Goal: Contribute content: Contribute content

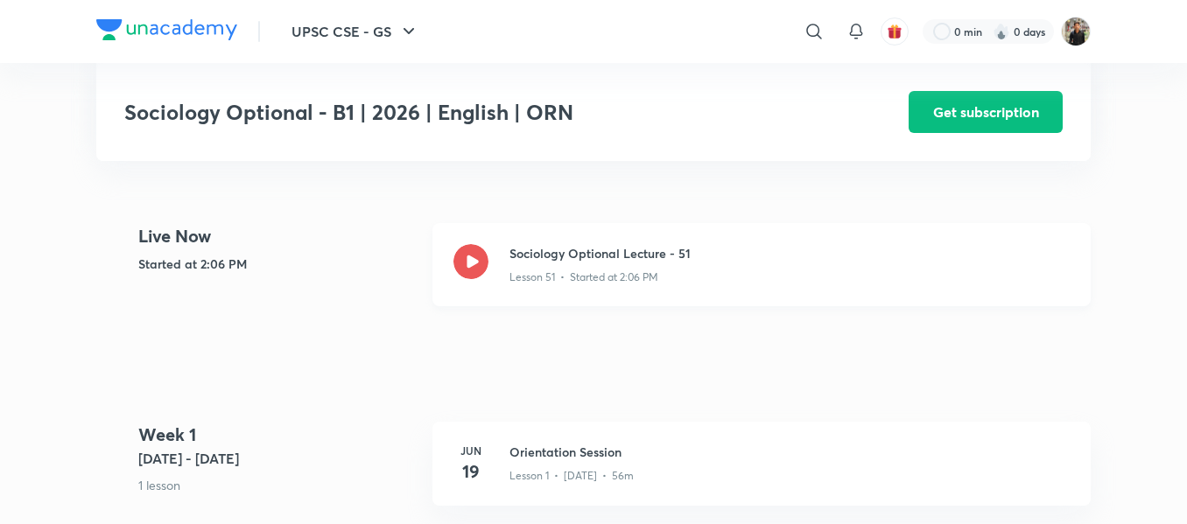
scroll to position [381, 0]
click at [468, 263] on icon at bounding box center [470, 260] width 35 height 35
drag, startPoint x: 189, startPoint y: 0, endPoint x: 82, endPoint y: 181, distance: 210.3
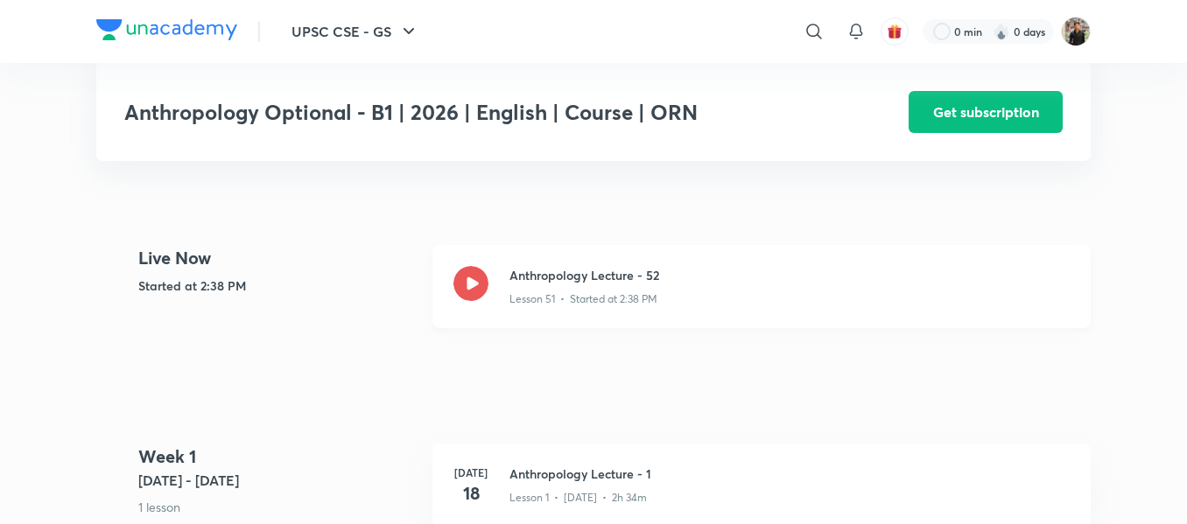
click at [475, 272] on icon at bounding box center [470, 283] width 35 height 35
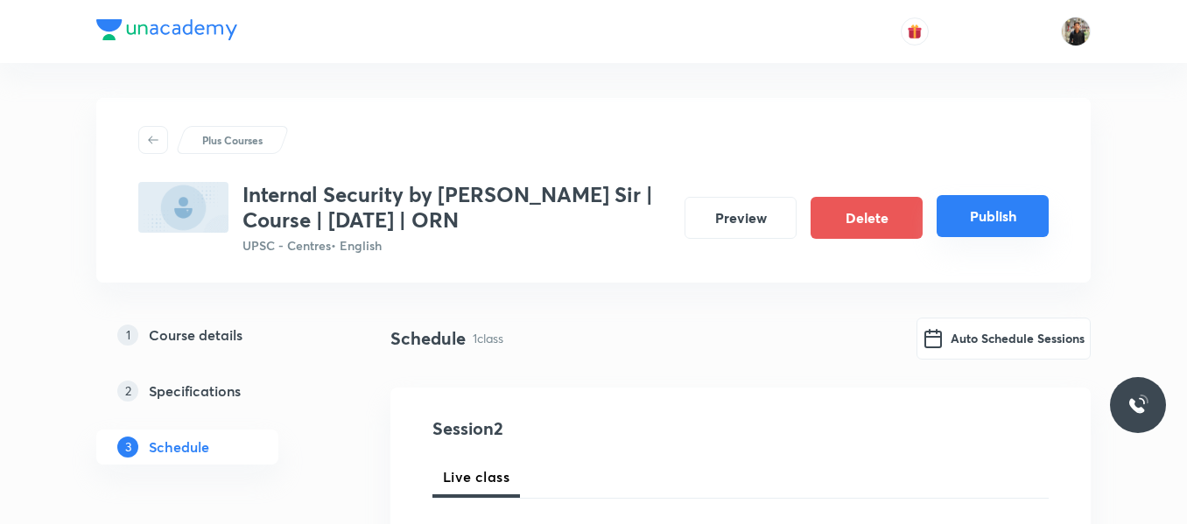
click at [980, 210] on button "Publish" at bounding box center [993, 216] width 112 height 42
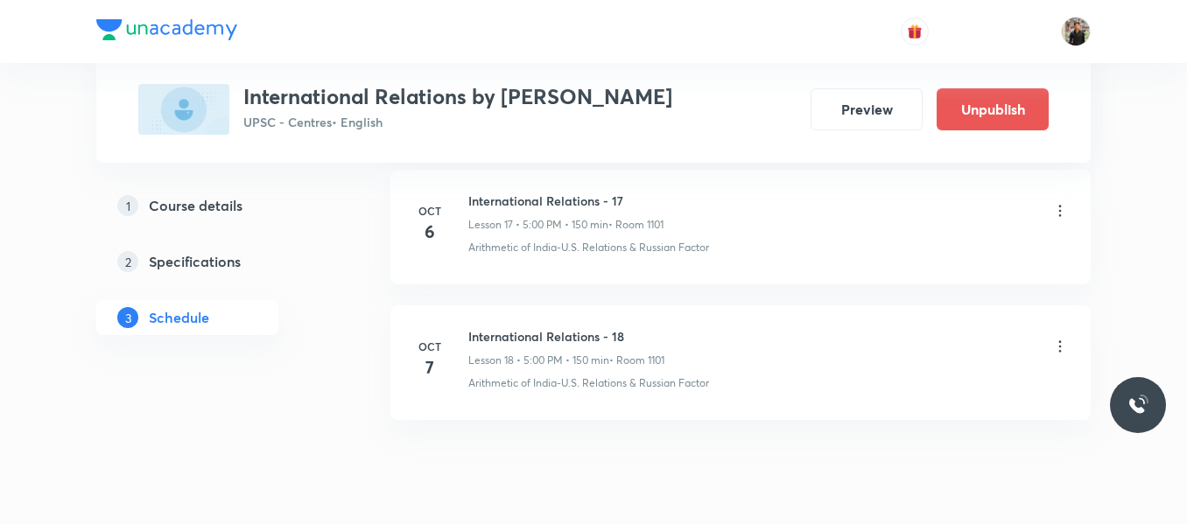
scroll to position [3321, 0]
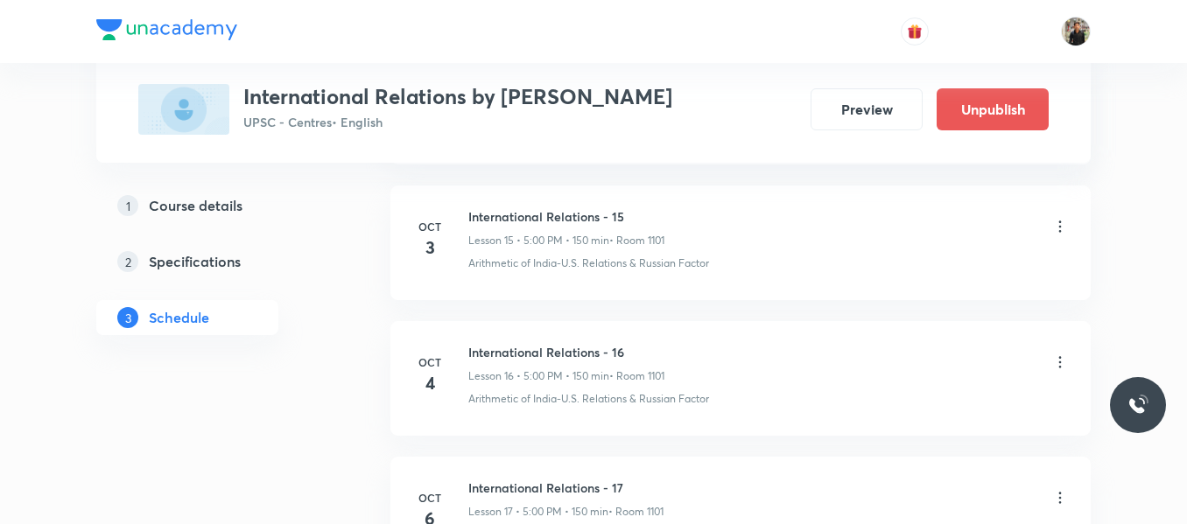
scroll to position [3321, 0]
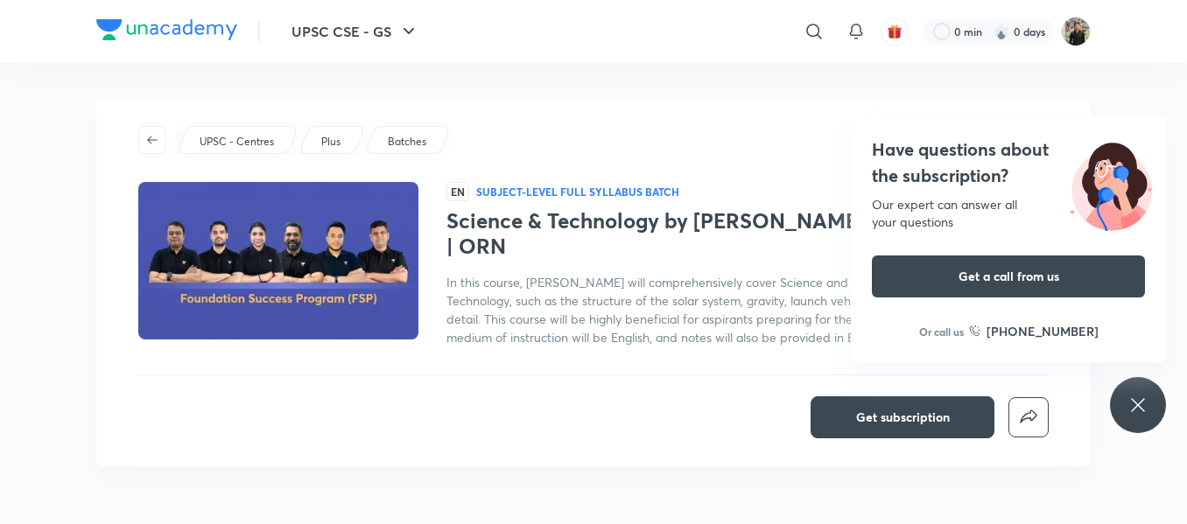
drag, startPoint x: 446, startPoint y: 214, endPoint x: 691, endPoint y: 250, distance: 247.0
click at [691, 250] on h1 "Science & Technology by Jwala Kumar Sir | Module | September 2025 | ORN" at bounding box center [747, 233] width 602 height 51
copy h1 "Science & Technology by Jwala Kumar Sir | Module | September 2025 | ORN"
click at [761, 69] on div "Get subscription" at bounding box center [593, 61] width 938 height 42
click at [687, 406] on div "Get subscription" at bounding box center [593, 418] width 910 height 42
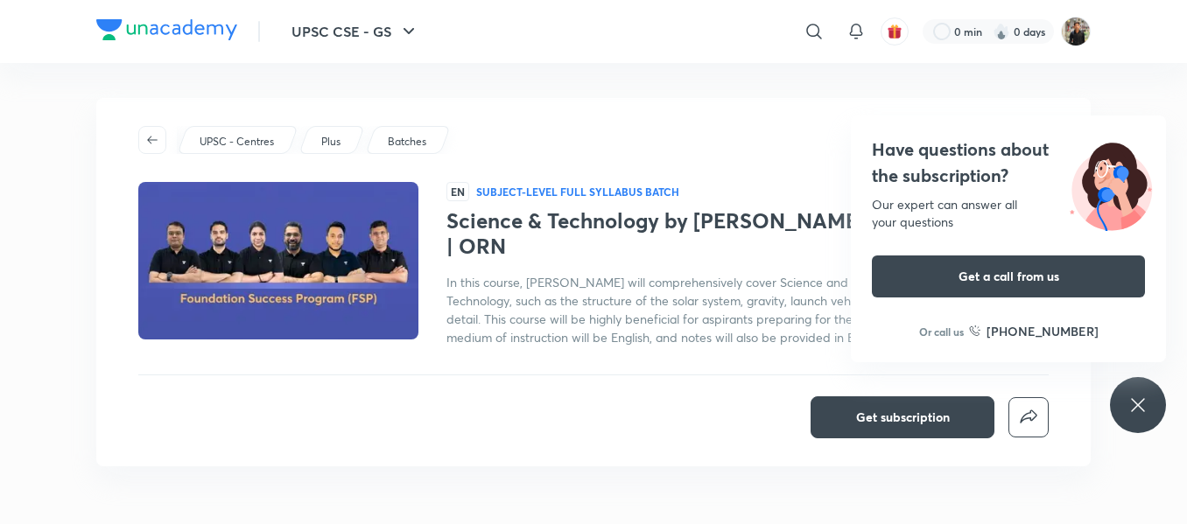
click at [745, 165] on div "UPSC - Centres Plus Batches EN Subject-level full syllabus Batch Science & Tech…" at bounding box center [593, 282] width 994 height 368
click at [1141, 409] on icon at bounding box center [1137, 404] width 13 height 13
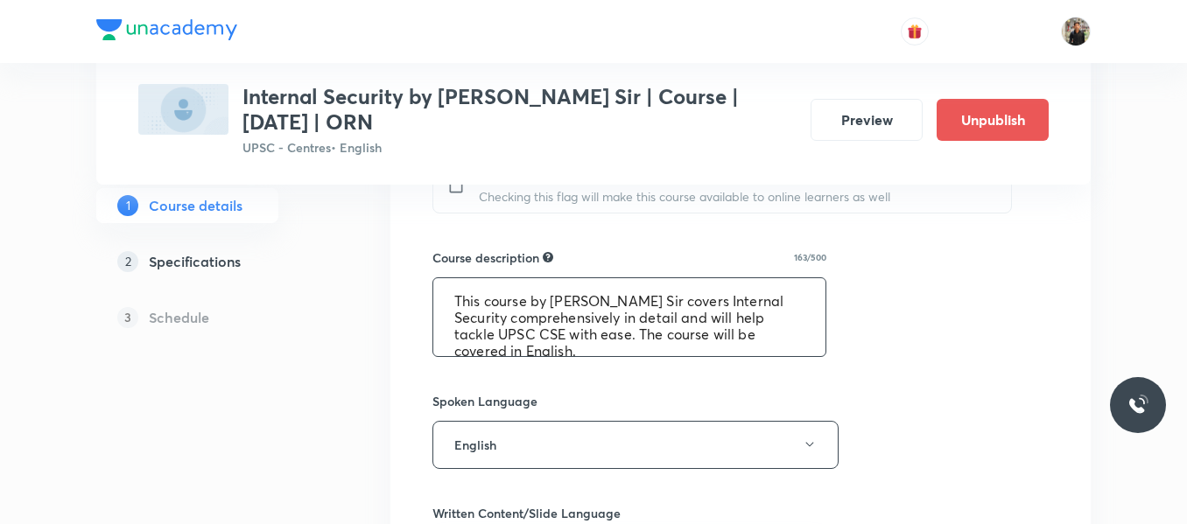
scroll to position [17, 0]
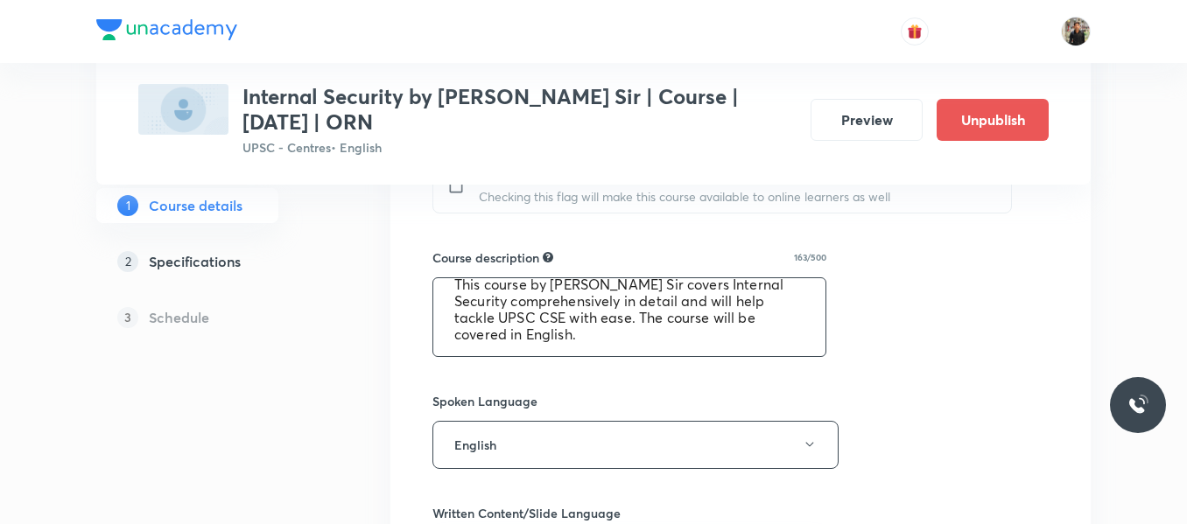
drag, startPoint x: 446, startPoint y: 296, endPoint x: 696, endPoint y: 347, distance: 254.7
click at [696, 347] on textarea "This course by Kumar Ujjawal Sir covers Internal Security comprehensively in de…" at bounding box center [629, 317] width 392 height 78
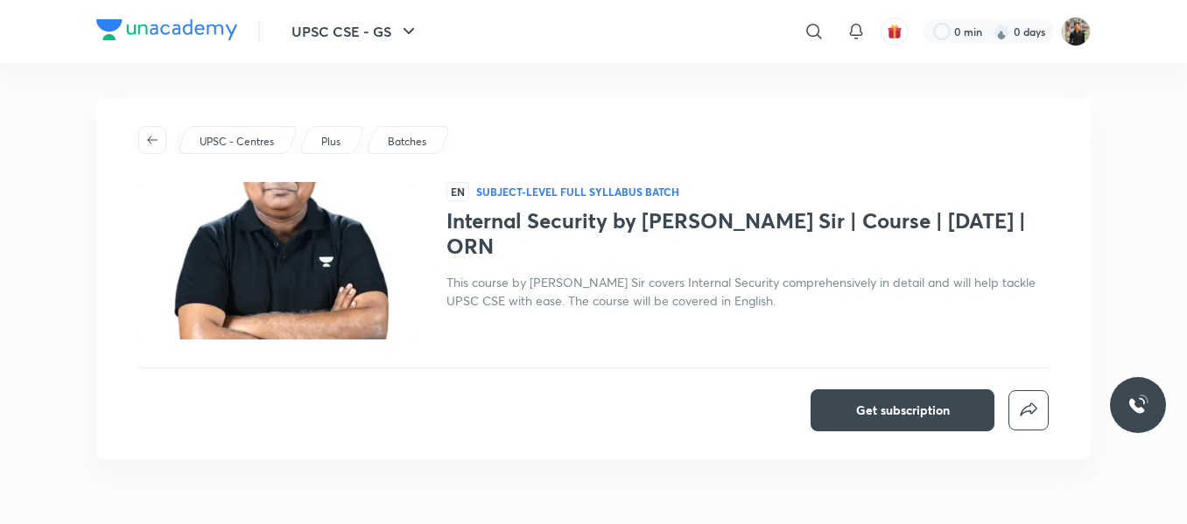
drag, startPoint x: 446, startPoint y: 220, endPoint x: 610, endPoint y: 255, distance: 168.2
click at [610, 255] on div "EN Subject-level full syllabus Batch Internal Security by Kumar Ujjwal Sir | Co…" at bounding box center [593, 261] width 910 height 158
click at [610, 255] on h1 "Internal Security by Kumar Ujjwal Sir | Course | October 2025 | ORN" at bounding box center [747, 233] width 602 height 51
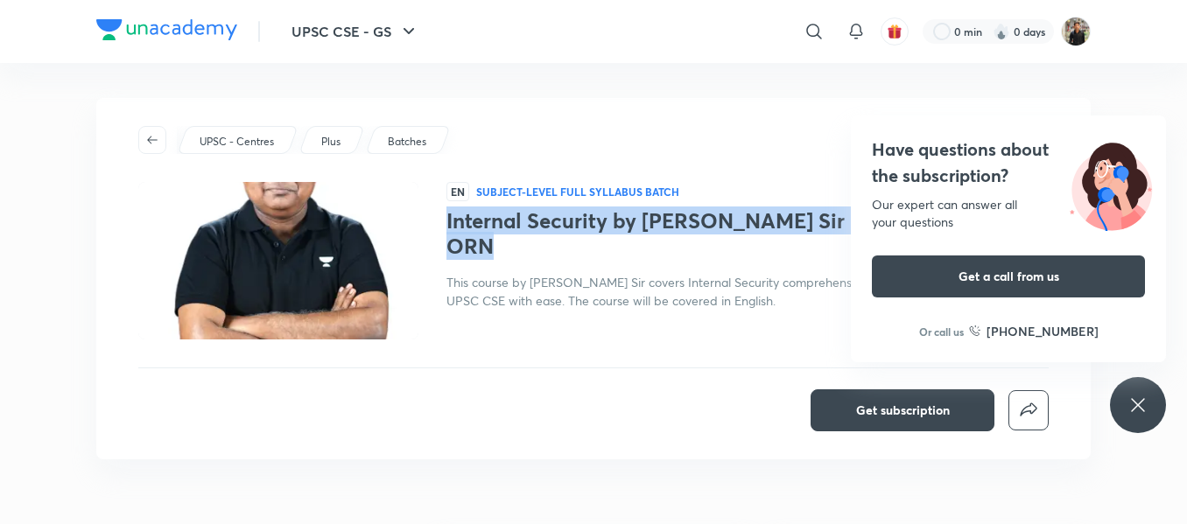
drag, startPoint x: 610, startPoint y: 255, endPoint x: 475, endPoint y: 230, distance: 137.0
click at [475, 230] on h1 "Internal Security by Kumar Ujjwal Sir | Course | October 2025 | ORN" at bounding box center [747, 233] width 602 height 51
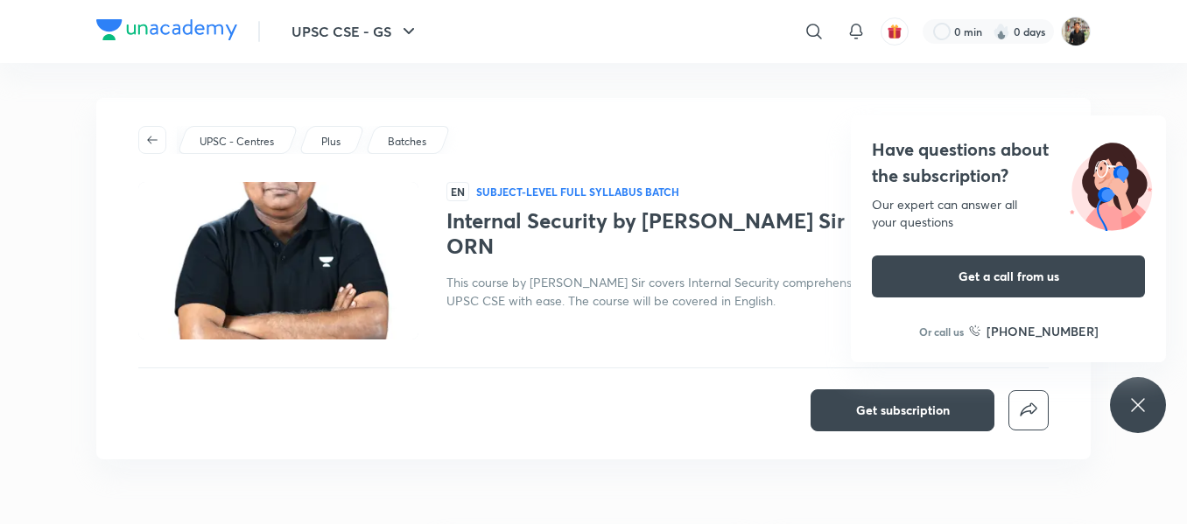
click at [450, 219] on h1 "Internal Security by Kumar Ujjwal Sir | Course | October 2025 | ORN" at bounding box center [747, 233] width 602 height 51
drag, startPoint x: 450, startPoint y: 219, endPoint x: 610, endPoint y: 248, distance: 162.8
click at [610, 248] on h1 "Internal Security by Kumar Ujjwal Sir | Course | October 2025 | ORN" at bounding box center [747, 233] width 602 height 51
click at [451, 228] on h1 "Internal Security by Kumar Ujjwal Sir | Course | October 2025 | ORN" at bounding box center [747, 233] width 602 height 51
drag, startPoint x: 446, startPoint y: 220, endPoint x: 518, endPoint y: 237, distance: 74.7
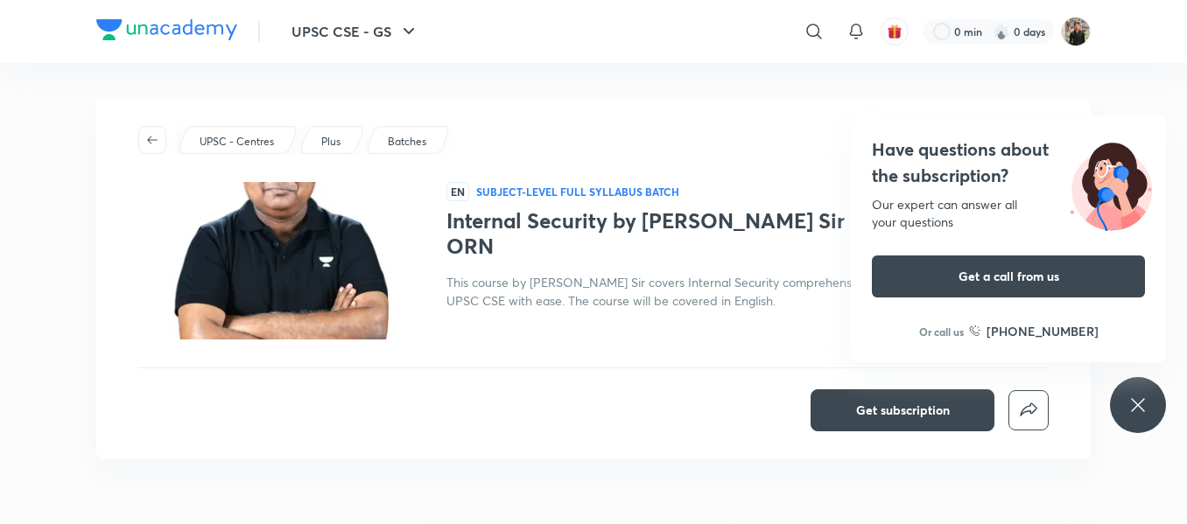
click at [518, 237] on div "EN Subject-level full syllabus Batch Internal Security by Kumar Ujjwal Sir | Co…" at bounding box center [593, 261] width 910 height 158
click at [518, 237] on h1 "Internal Security by Kumar Ujjwal Sir | Course | October 2025 | ORN" at bounding box center [747, 233] width 602 height 51
click at [1159, 403] on div "Have questions about the subscription? Our expert can answer all your questions…" at bounding box center [1138, 405] width 56 height 56
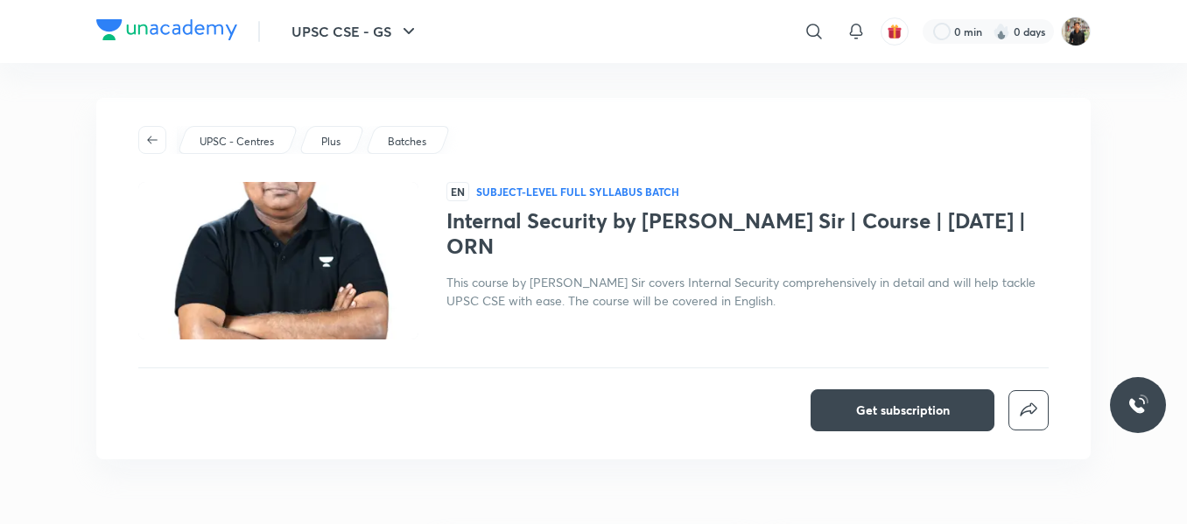
click at [446, 215] on h1 "Internal Security by Kumar Ujjwal Sir | Course | October 2025 | ORN" at bounding box center [747, 233] width 602 height 51
copy h1 "Internal Security by Kumar Ujjwal Sir | Course | October 2025 | ORN"
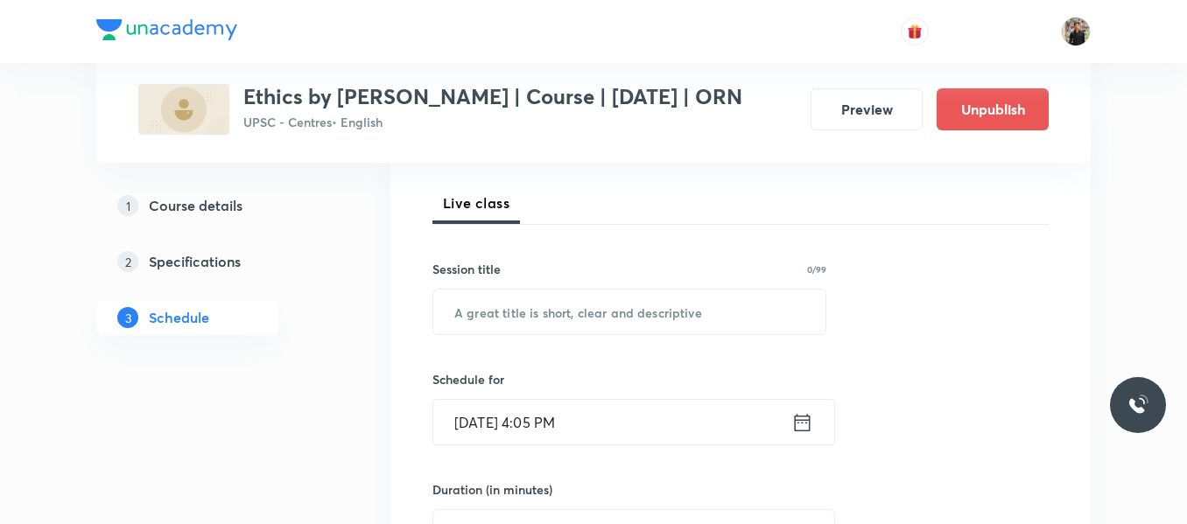
scroll to position [239, 0]
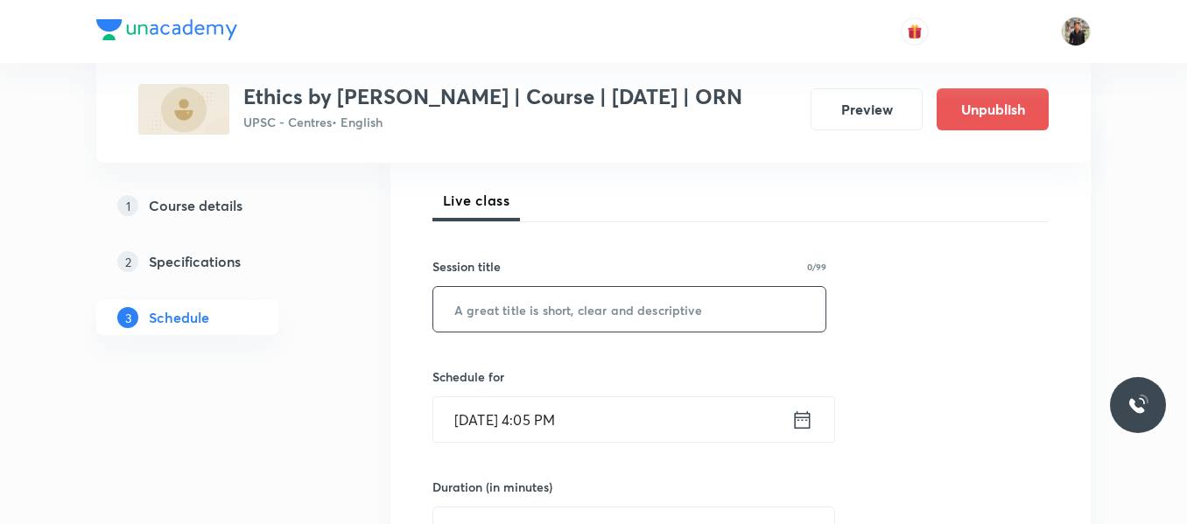
click at [480, 297] on input "text" at bounding box center [629, 309] width 392 height 45
paste input "Ethics - 01"
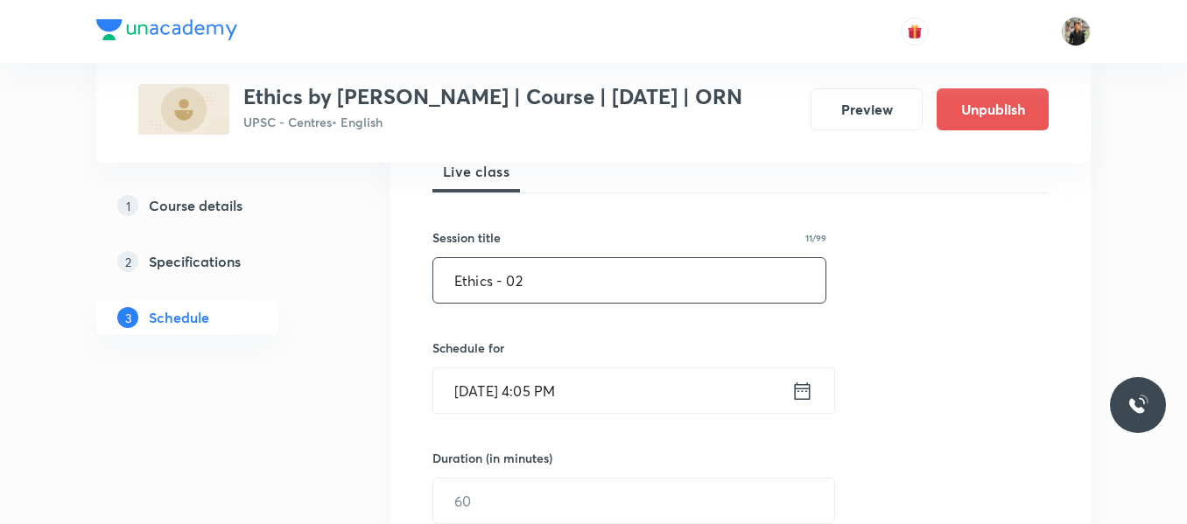
scroll to position [269, 0]
type input "Ethics - 02"
click at [804, 392] on icon at bounding box center [802, 390] width 22 height 25
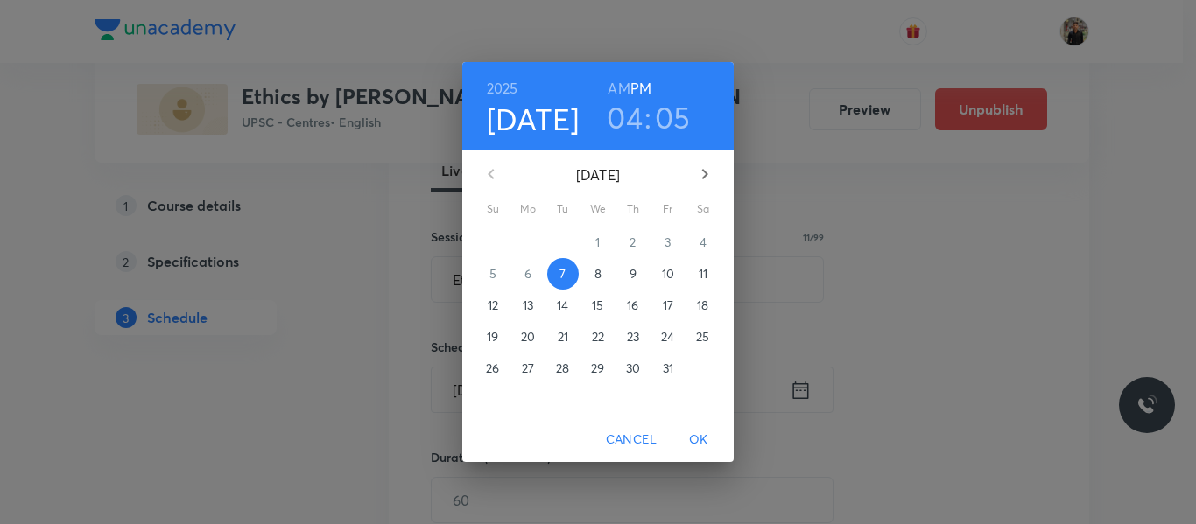
click at [641, 278] on span "9" at bounding box center [633, 274] width 32 height 18
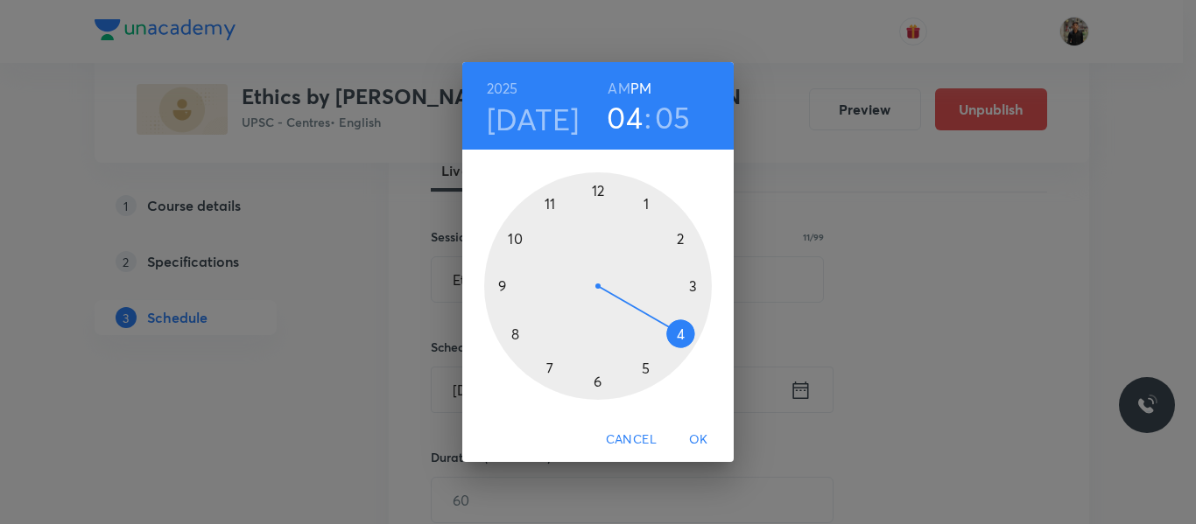
click at [646, 365] on div at bounding box center [598, 286] width 228 height 228
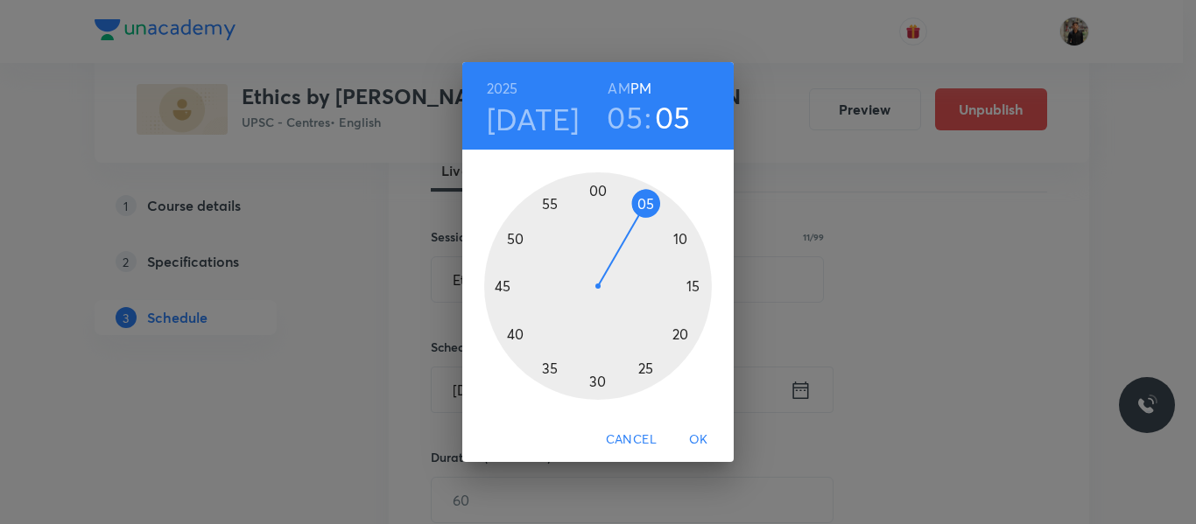
click at [598, 190] on div at bounding box center [598, 286] width 228 height 228
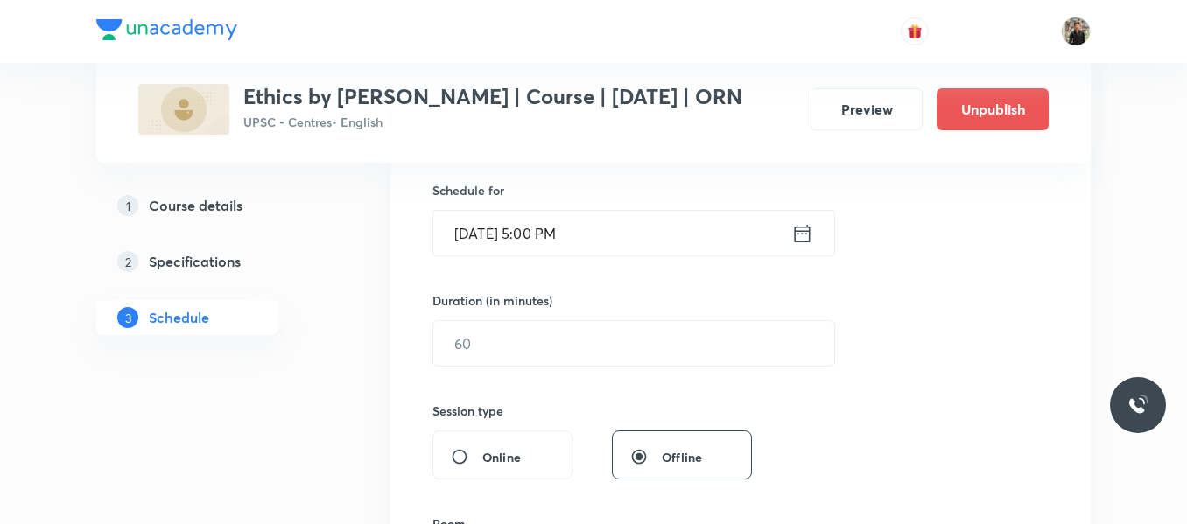
scroll to position [426, 0]
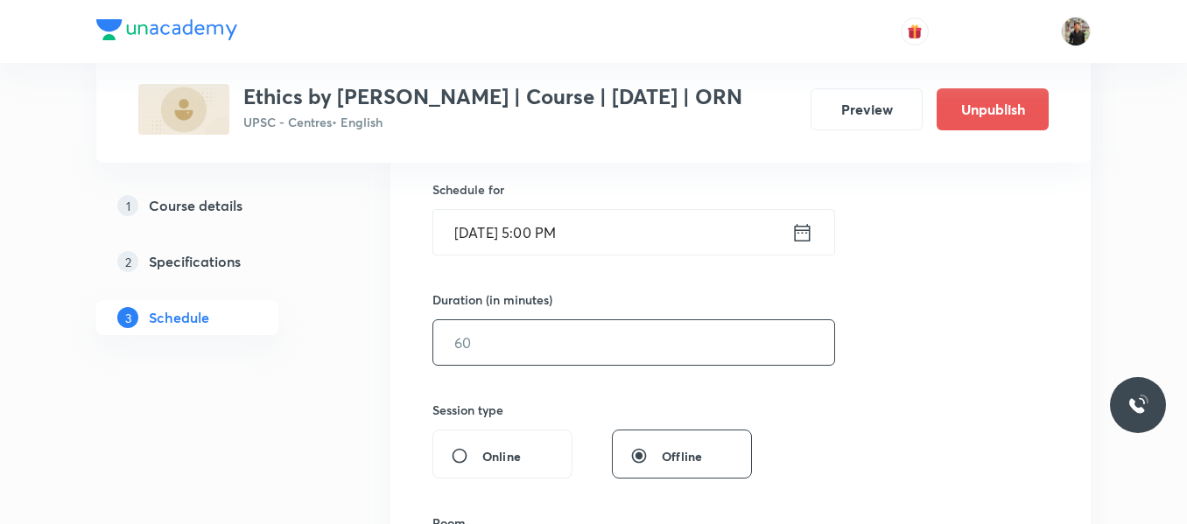
click at [537, 338] on input "text" at bounding box center [633, 342] width 401 height 45
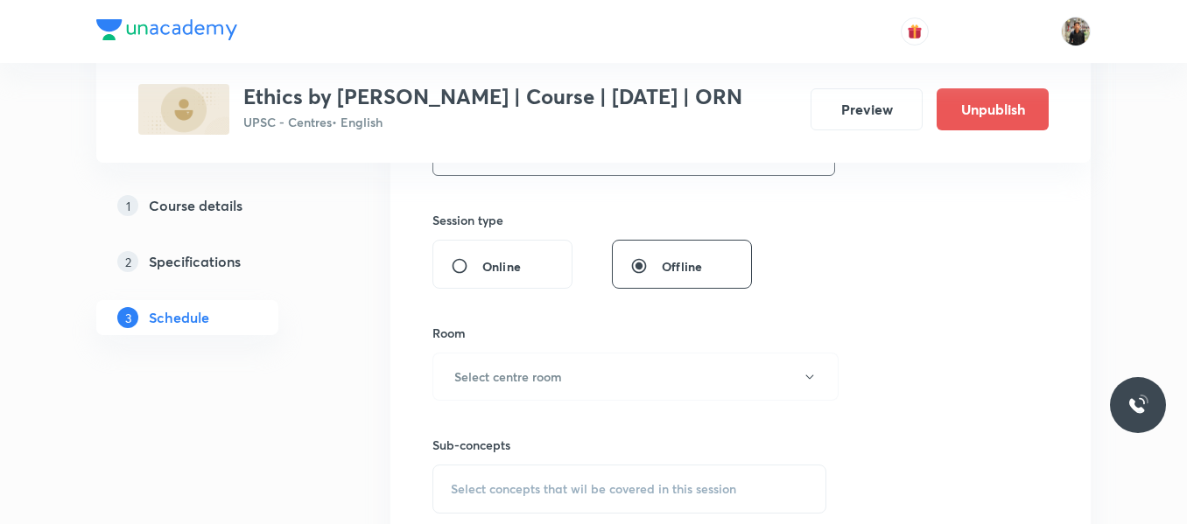
scroll to position [658, 0]
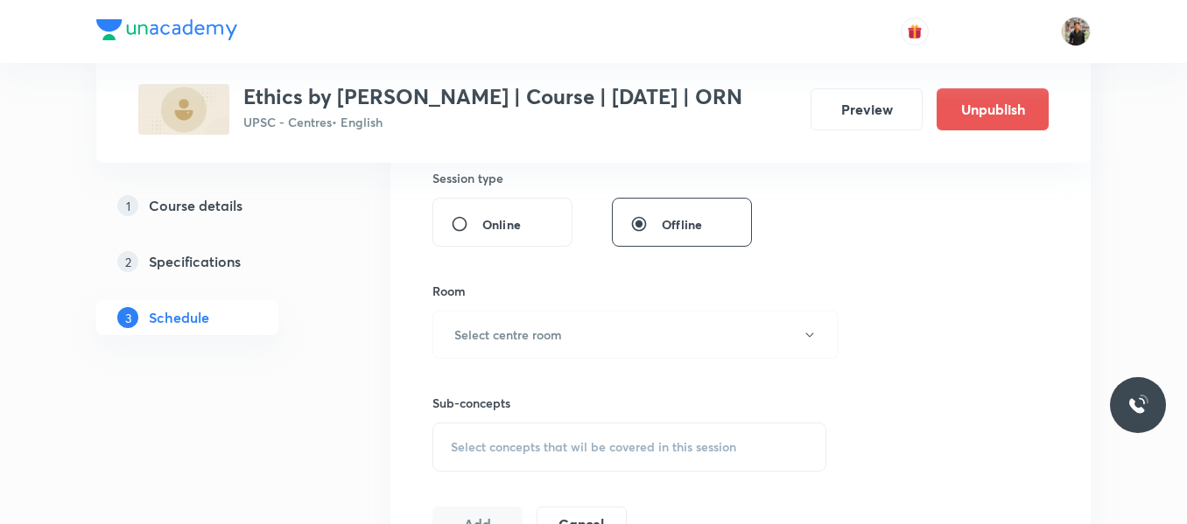
type input "150"
click at [537, 338] on h6 "Select centre room" at bounding box center [508, 335] width 108 height 18
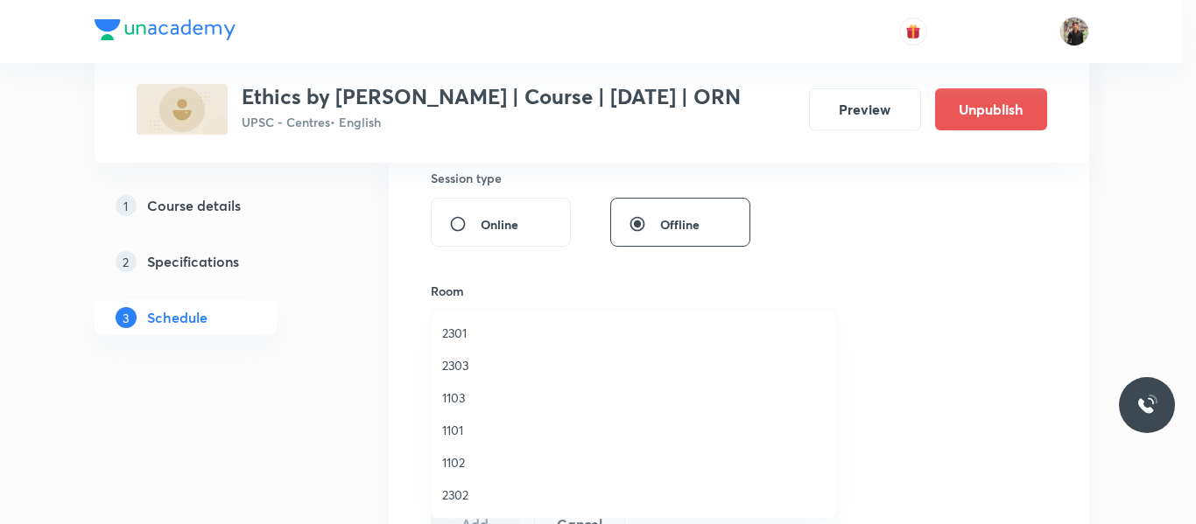
click at [469, 420] on li "1101" at bounding box center [634, 430] width 404 height 32
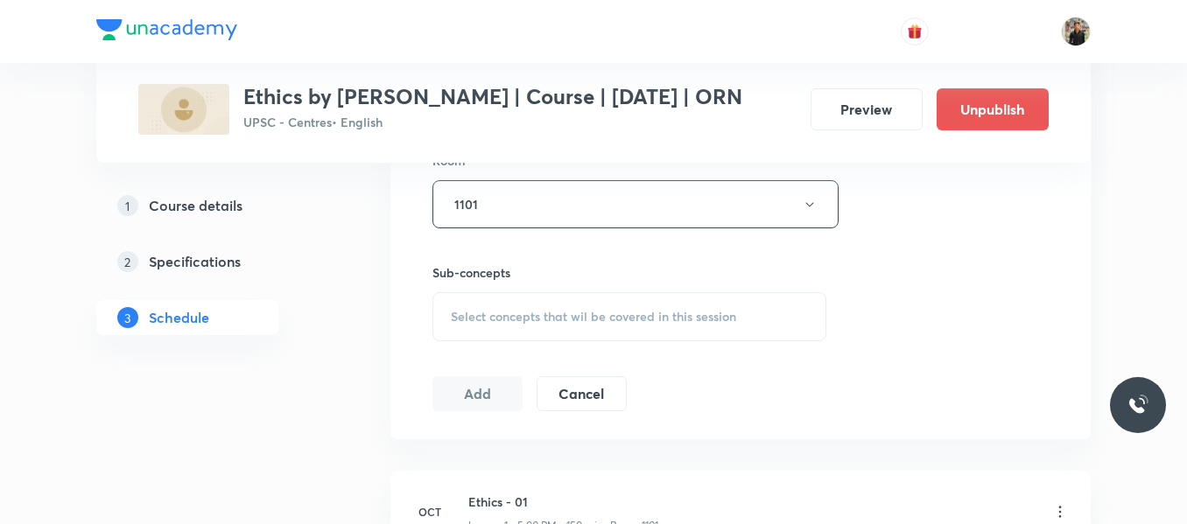
scroll to position [791, 0]
click at [489, 323] on div "Select concepts that wil be covered in this session" at bounding box center [629, 314] width 394 height 49
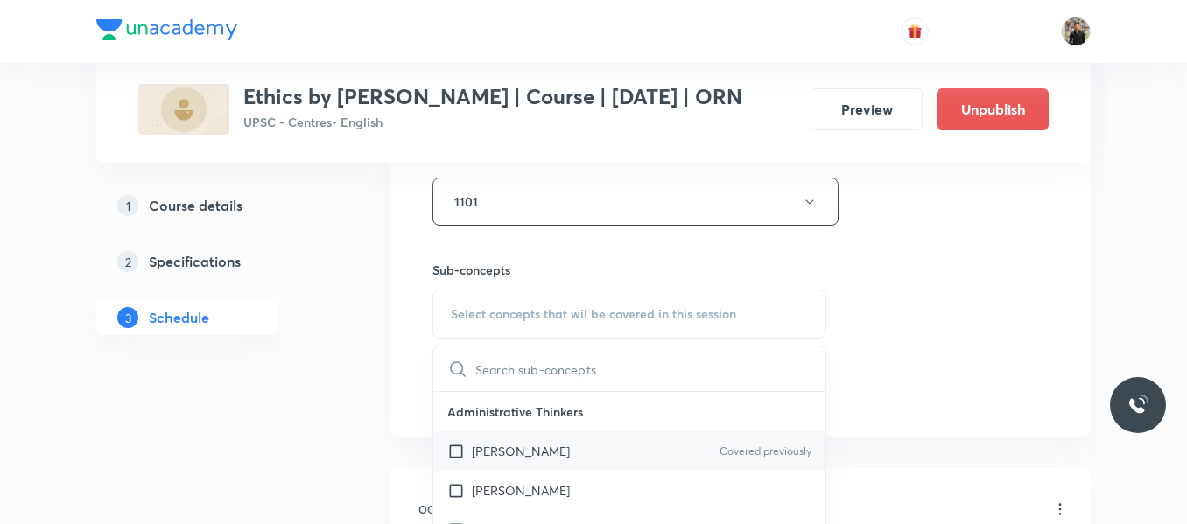
click at [456, 452] on input "checkbox" at bounding box center [459, 451] width 25 height 18
checkbox input "true"
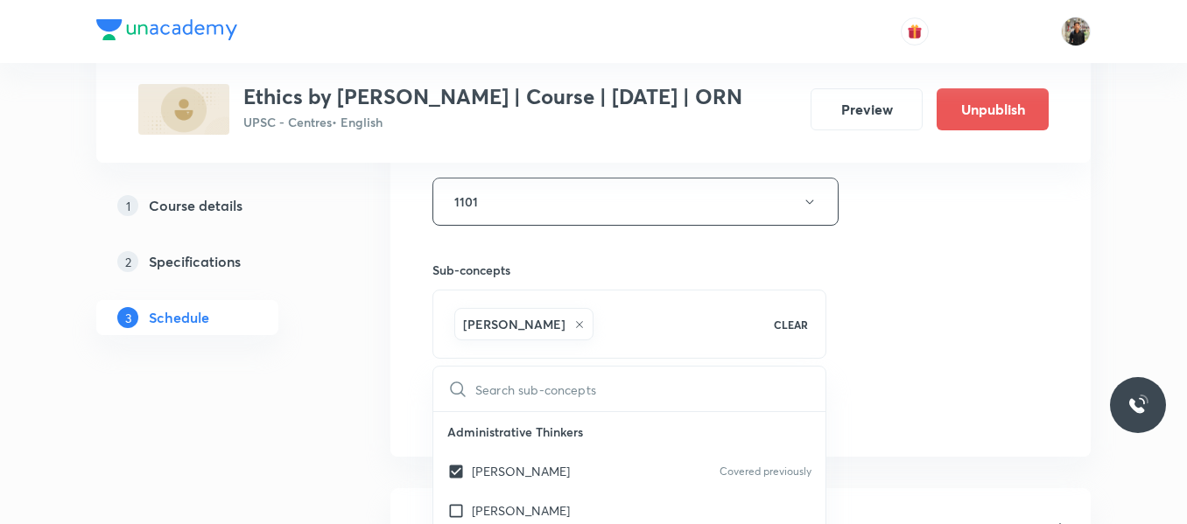
click at [322, 415] on div "1 Course details 2 Specifications 3 Schedule" at bounding box center [215, 121] width 238 height 1232
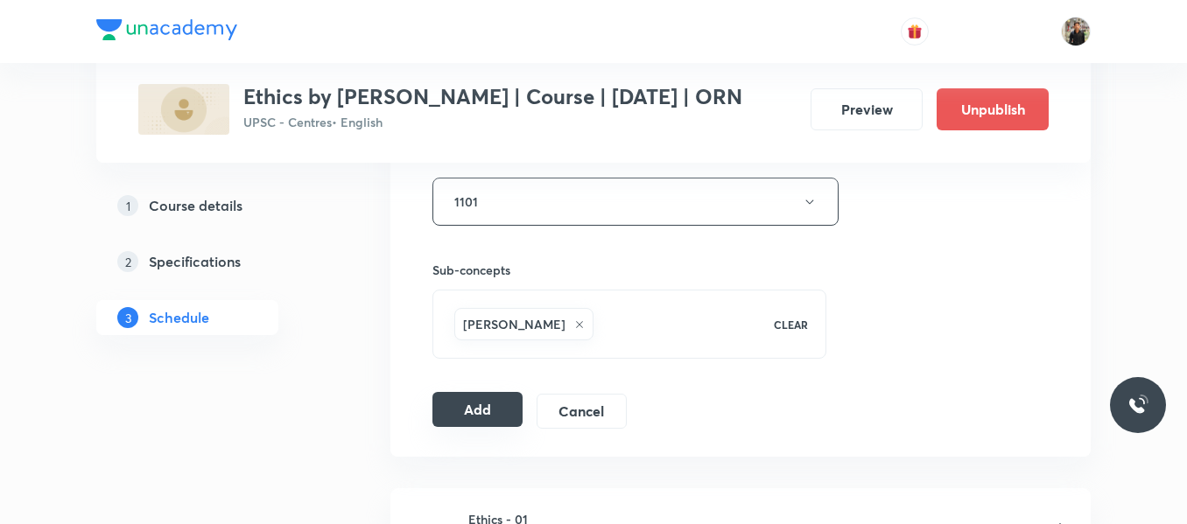
click at [496, 416] on button "Add" at bounding box center [477, 409] width 90 height 35
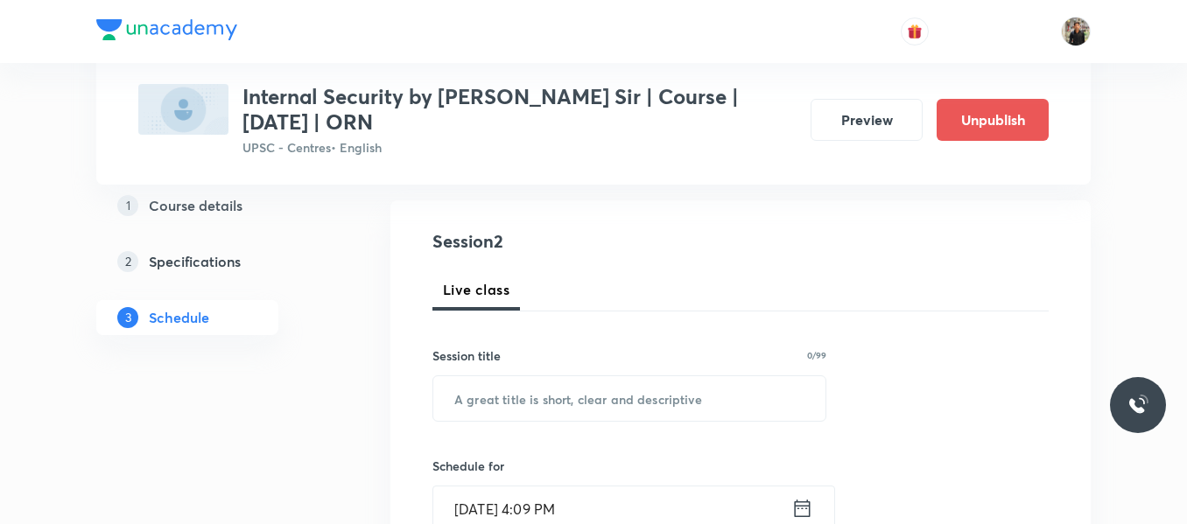
scroll to position [188, 0]
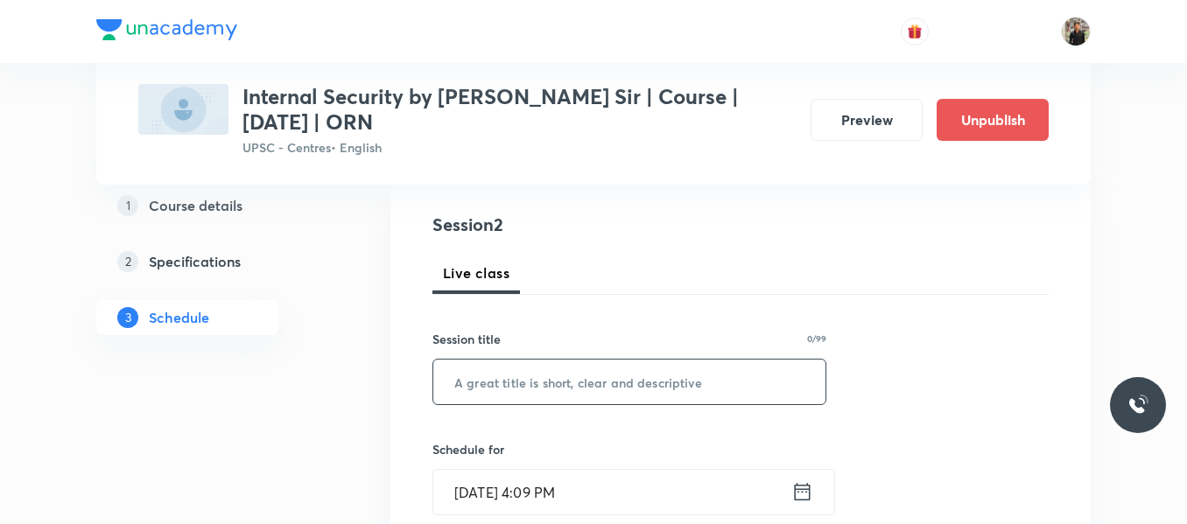
click at [509, 380] on input "text" at bounding box center [629, 382] width 392 height 45
paste input "Internal Security - 01"
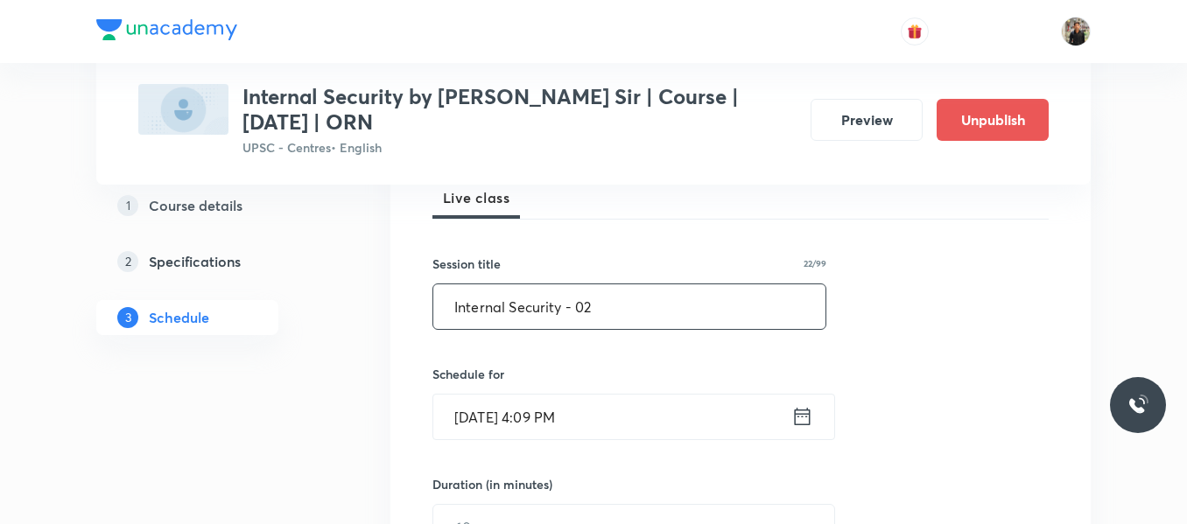
type input "Internal Security - 02"
click at [805, 420] on icon at bounding box center [802, 416] width 22 height 25
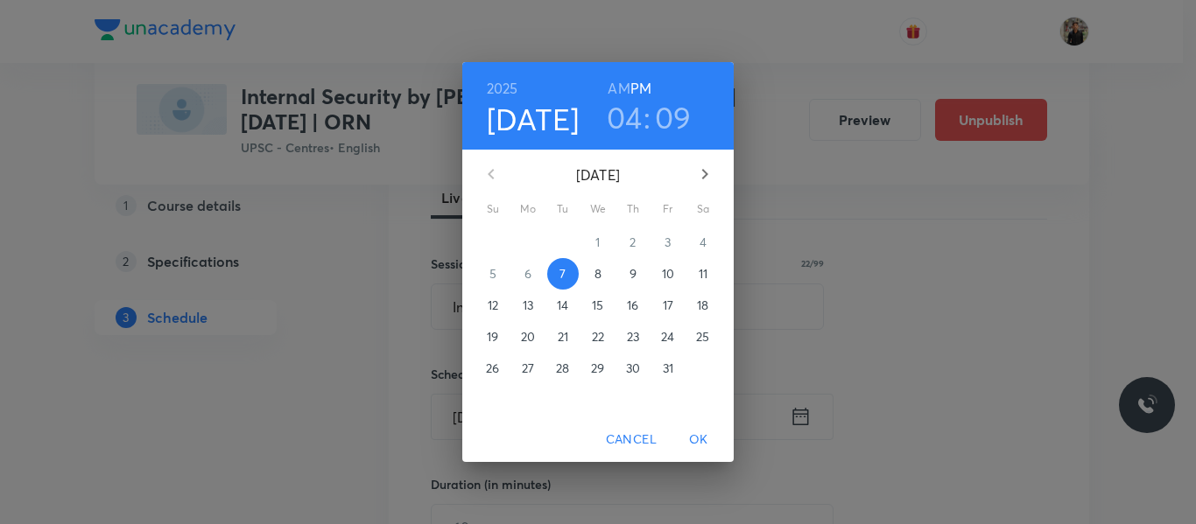
click at [603, 278] on span "8" at bounding box center [598, 274] width 32 height 18
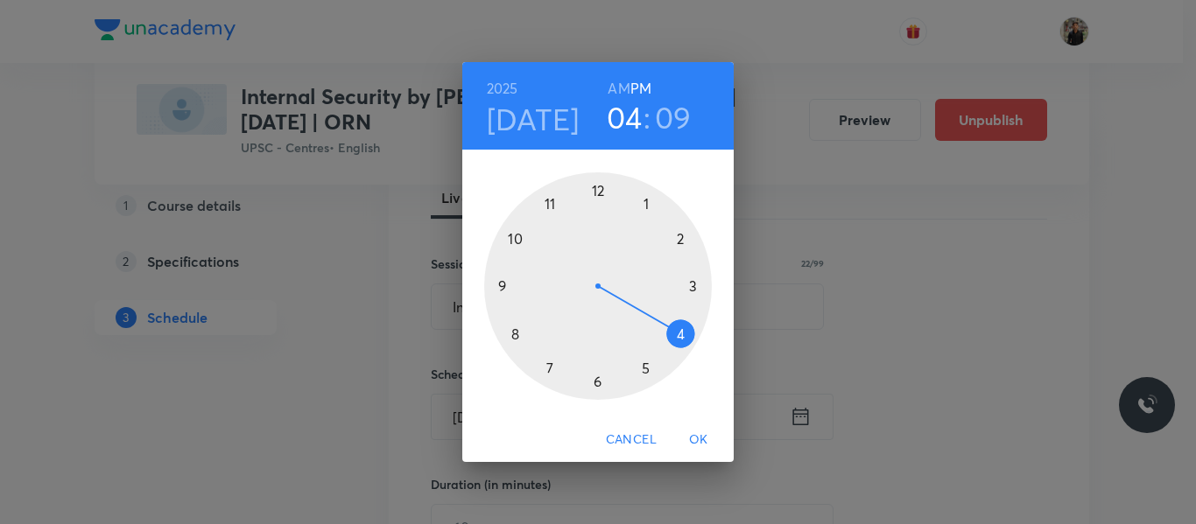
click at [536, 116] on h4 "[DATE]" at bounding box center [533, 119] width 93 height 37
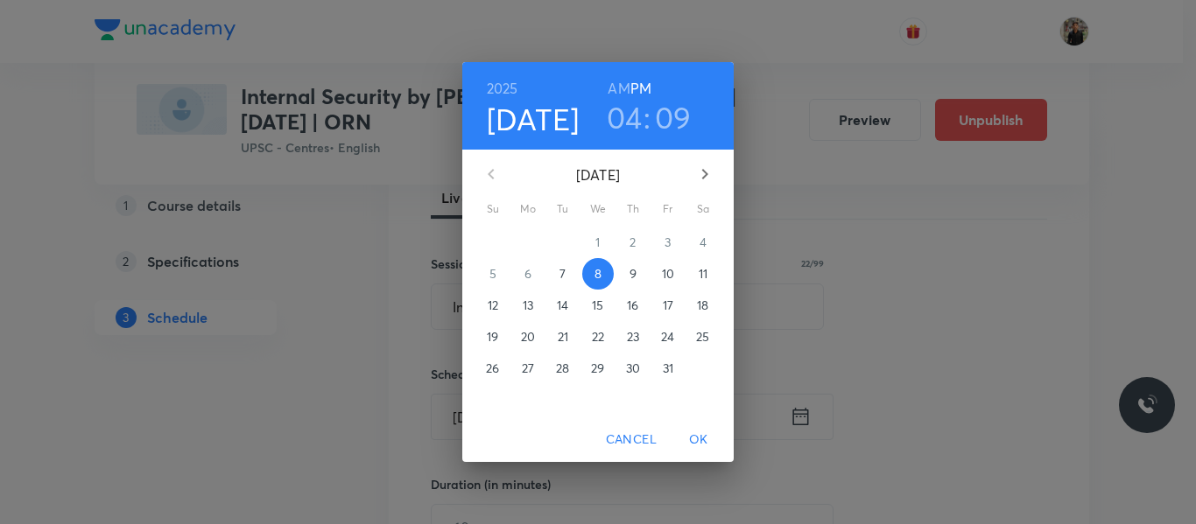
click at [632, 271] on p "9" at bounding box center [632, 274] width 7 height 18
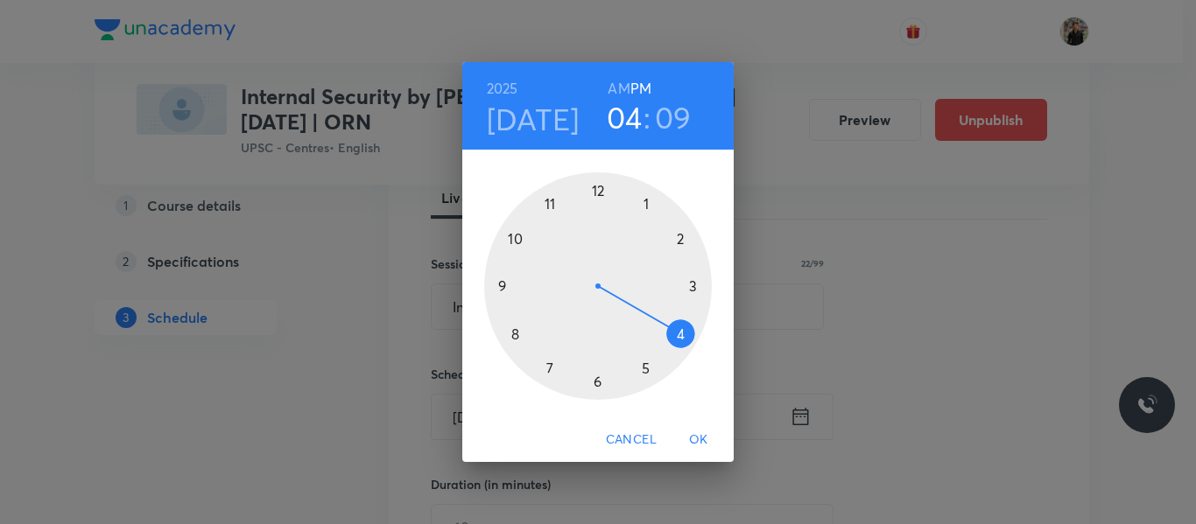
click at [642, 366] on div at bounding box center [598, 286] width 228 height 228
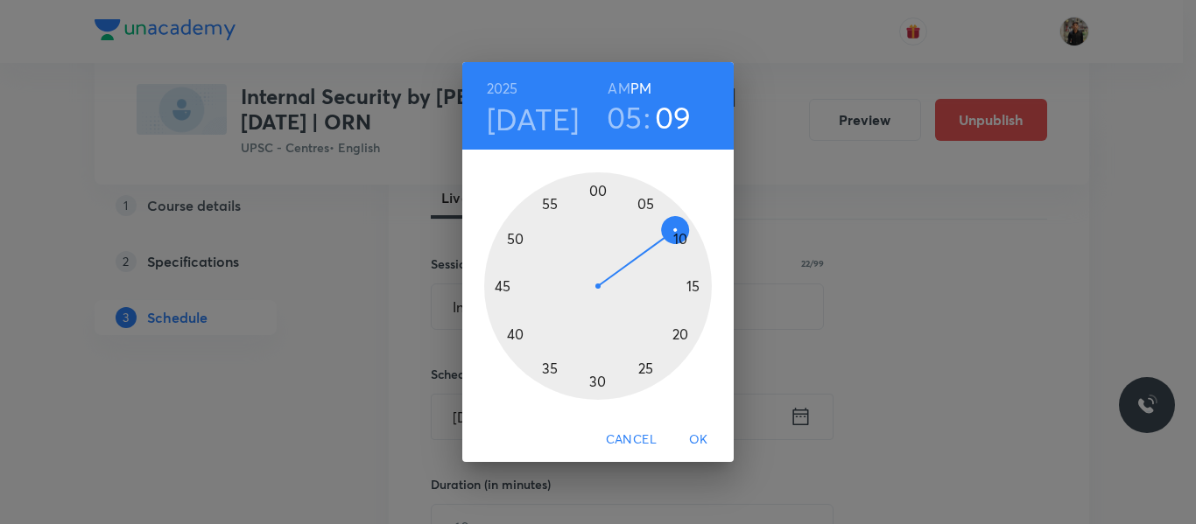
click at [597, 185] on div at bounding box center [598, 286] width 228 height 228
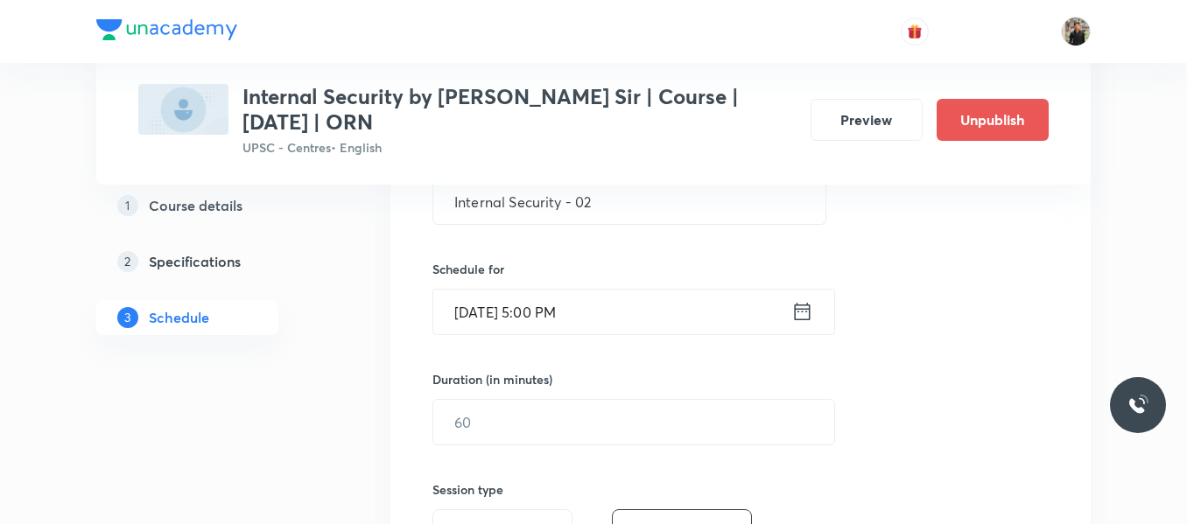
scroll to position [369, 0]
click at [593, 417] on input "text" at bounding box center [633, 421] width 401 height 45
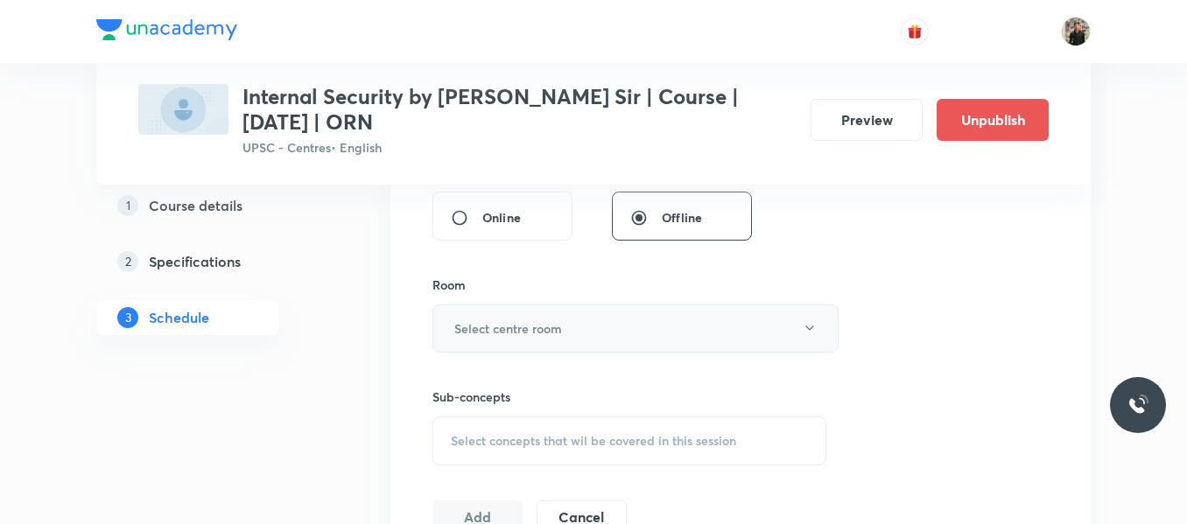
scroll to position [688, 0]
type input "150"
click at [575, 326] on button "Select centre room" at bounding box center [635, 327] width 406 height 48
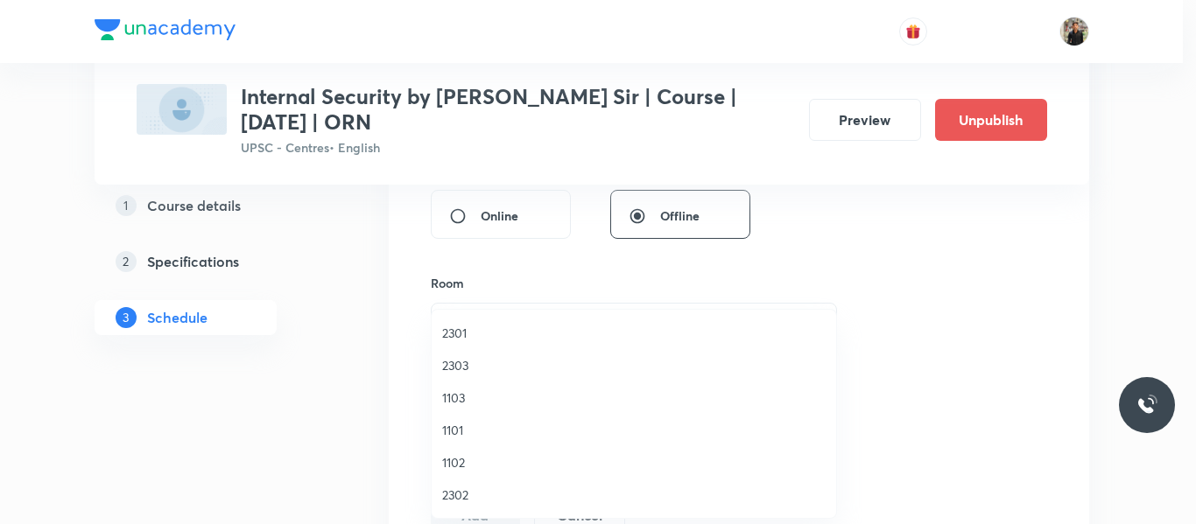
click at [455, 466] on span "1102" at bounding box center [633, 462] width 383 height 18
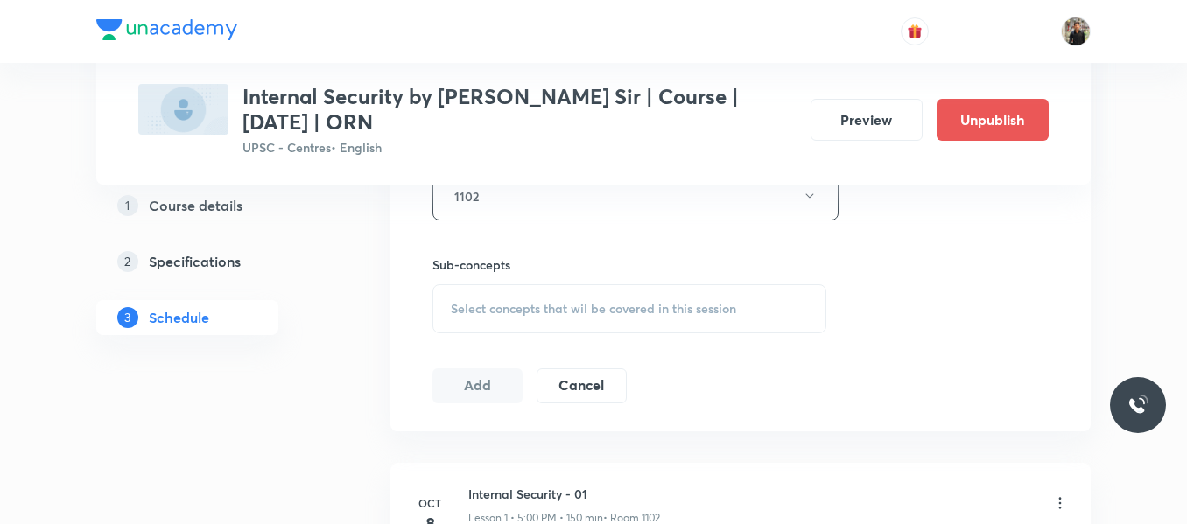
scroll to position [820, 0]
click at [474, 307] on span "Select concepts that wil be covered in this session" at bounding box center [593, 307] width 285 height 14
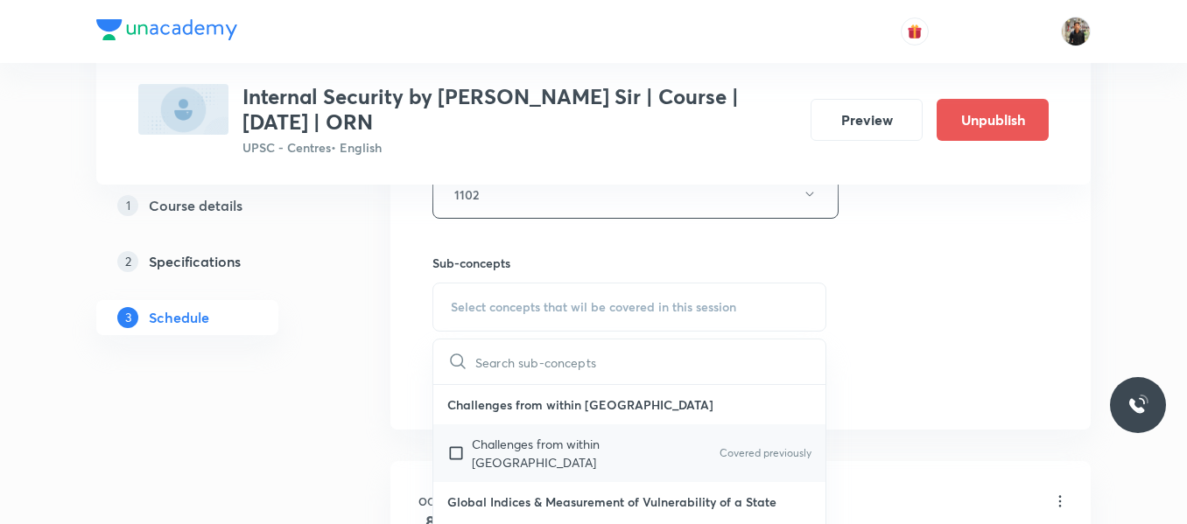
click at [453, 446] on input "checkbox" at bounding box center [459, 453] width 25 height 37
checkbox input "true"
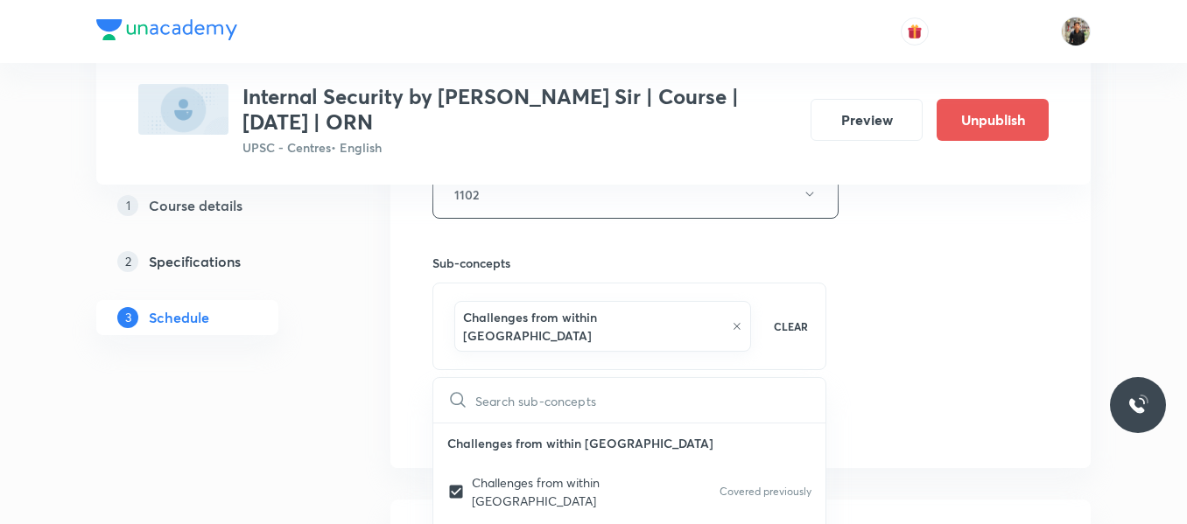
click at [279, 457] on div "1 Course details 2 Specifications 3 Schedule" at bounding box center [215, 123] width 238 height 1250
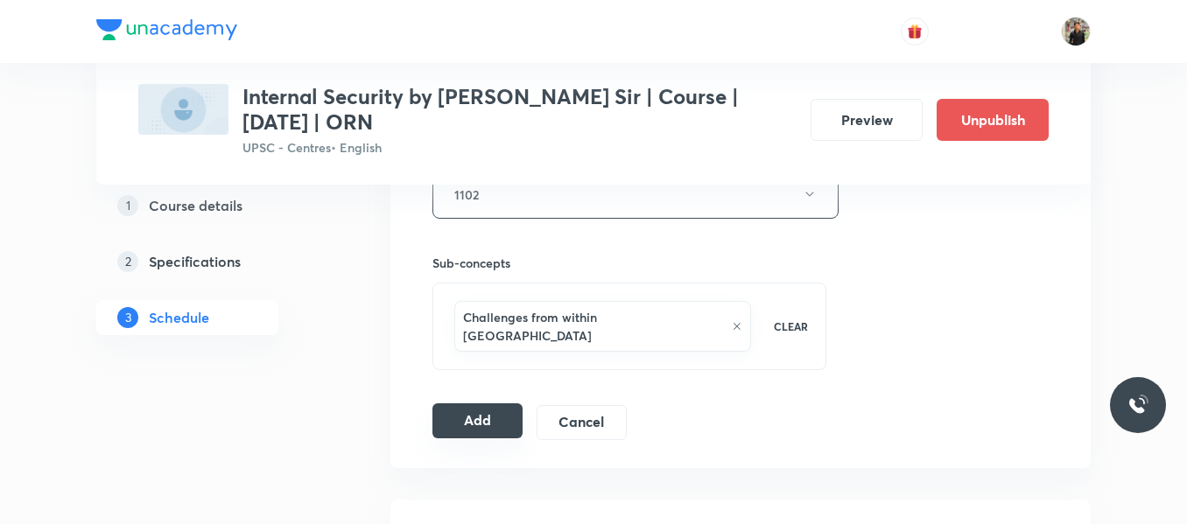
click at [461, 418] on button "Add" at bounding box center [477, 421] width 90 height 35
click at [459, 406] on button "Add" at bounding box center [477, 421] width 90 height 35
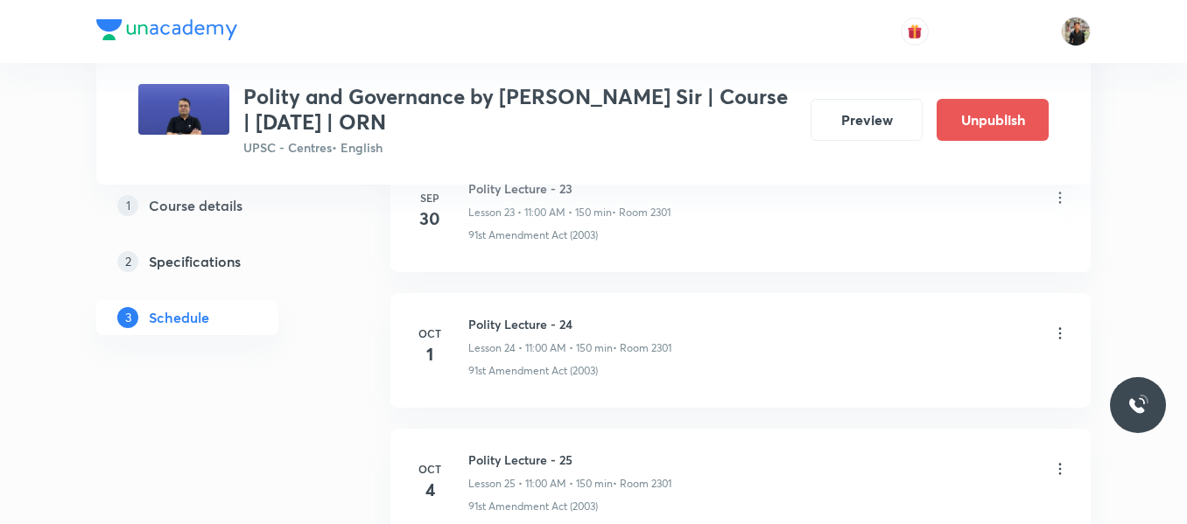
scroll to position [4699, 0]
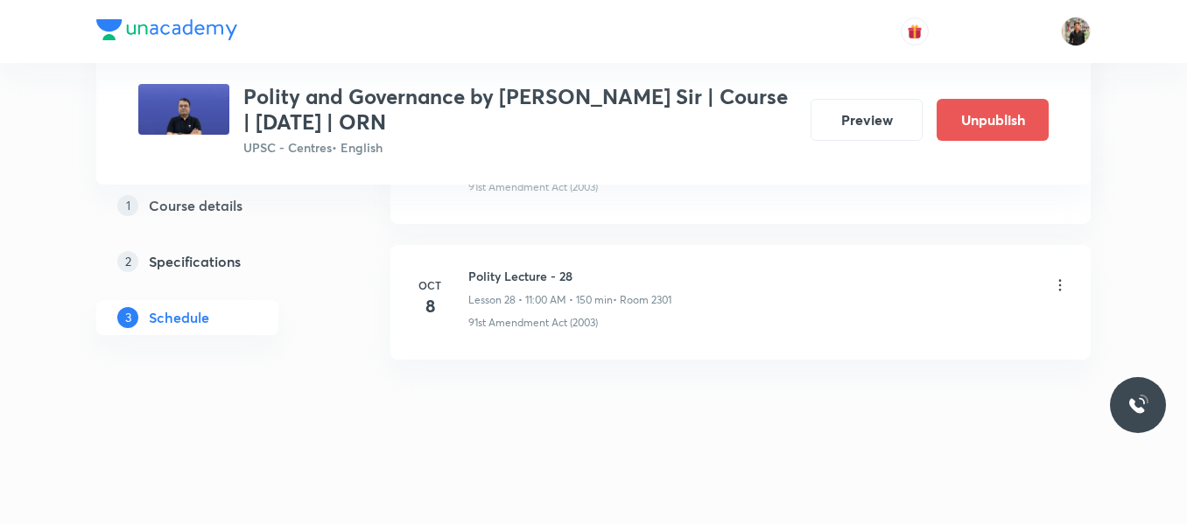
click at [502, 274] on h6 "Polity Lecture - 28" at bounding box center [569, 276] width 203 height 18
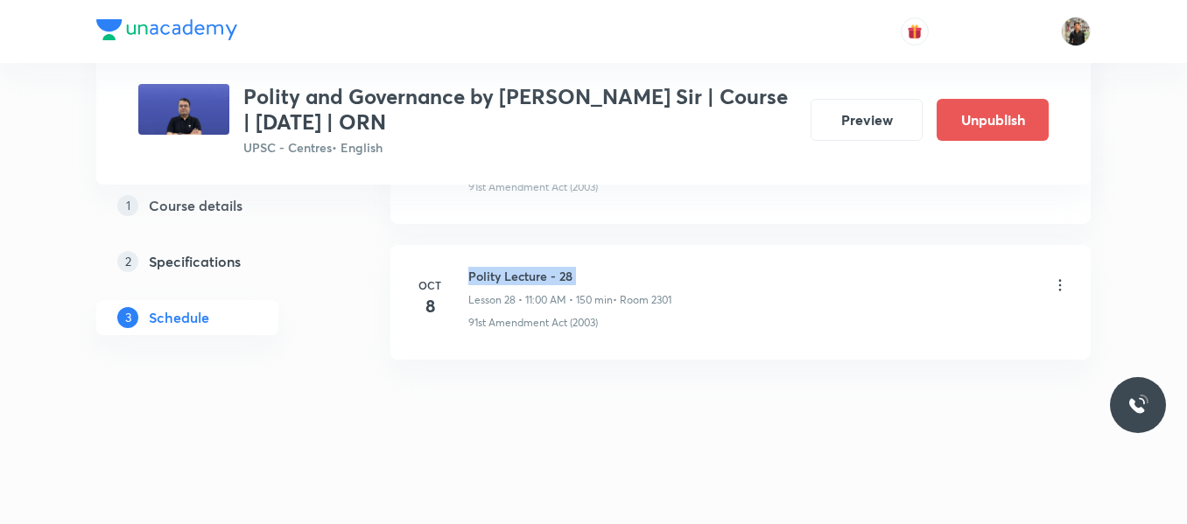
copy h6 "Polity Lecture - 28"
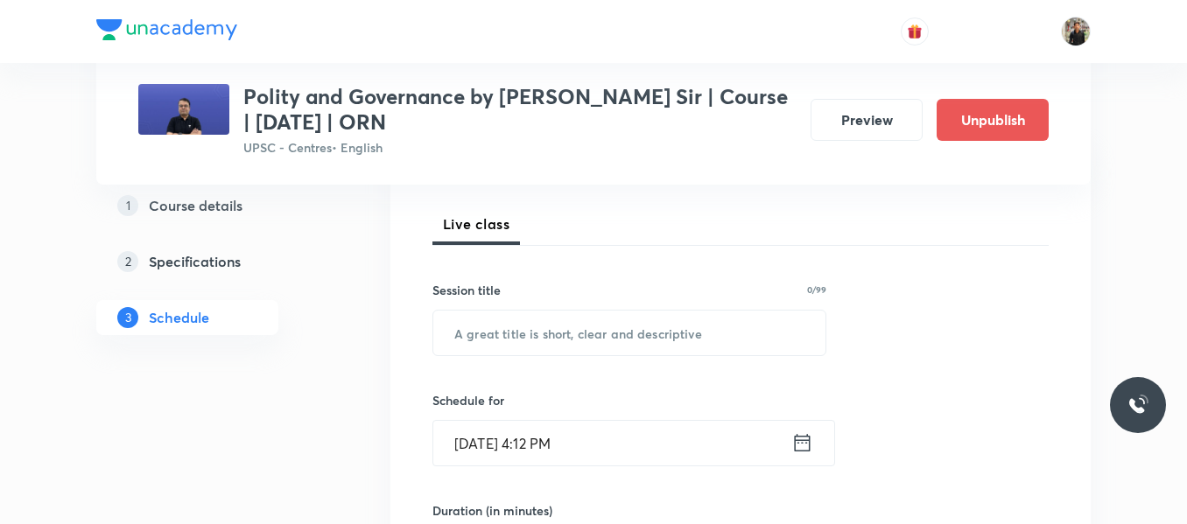
scroll to position [247, 0]
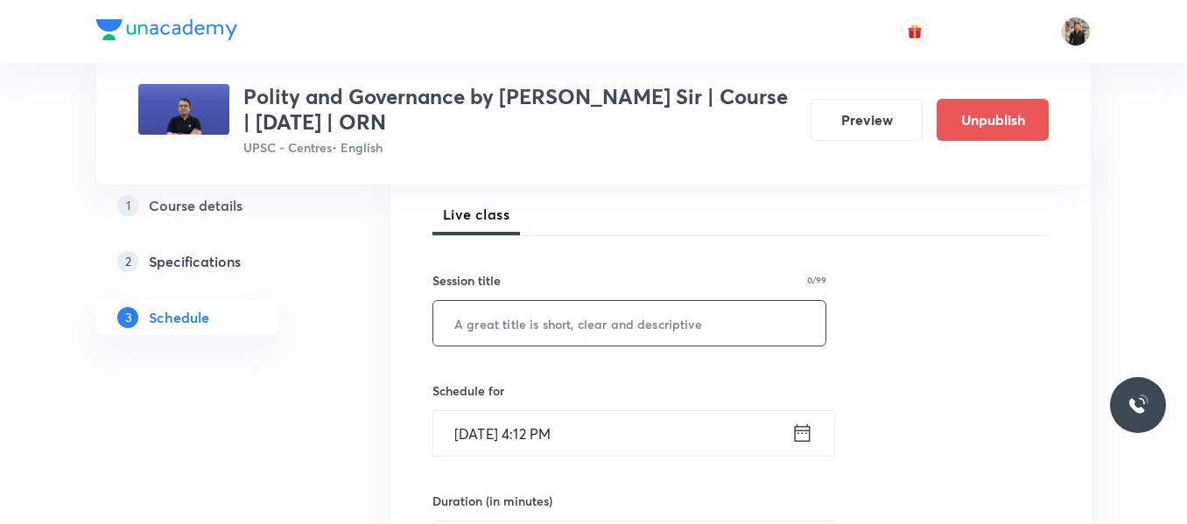
click at [489, 326] on input "text" at bounding box center [629, 323] width 392 height 45
paste input "Polity Lecture - 28"
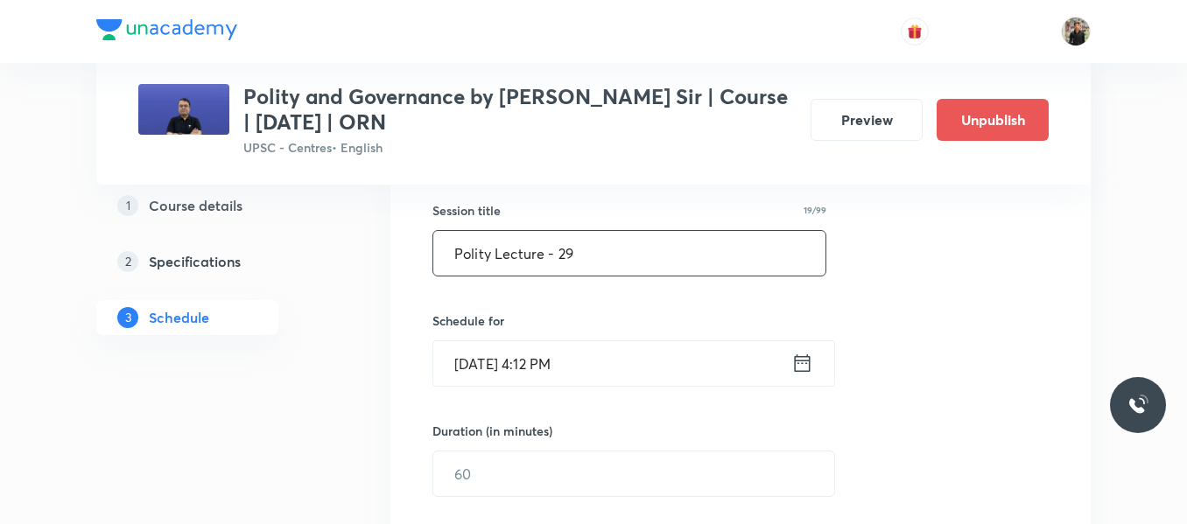
scroll to position [323, 0]
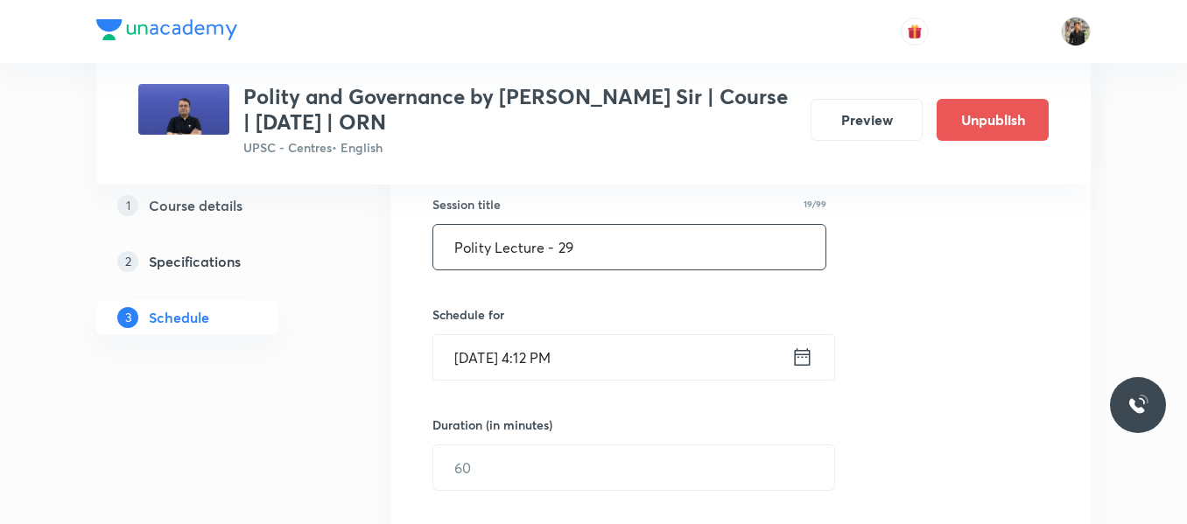
type input "Polity Lecture - 29"
click at [798, 361] on icon at bounding box center [802, 357] width 22 height 25
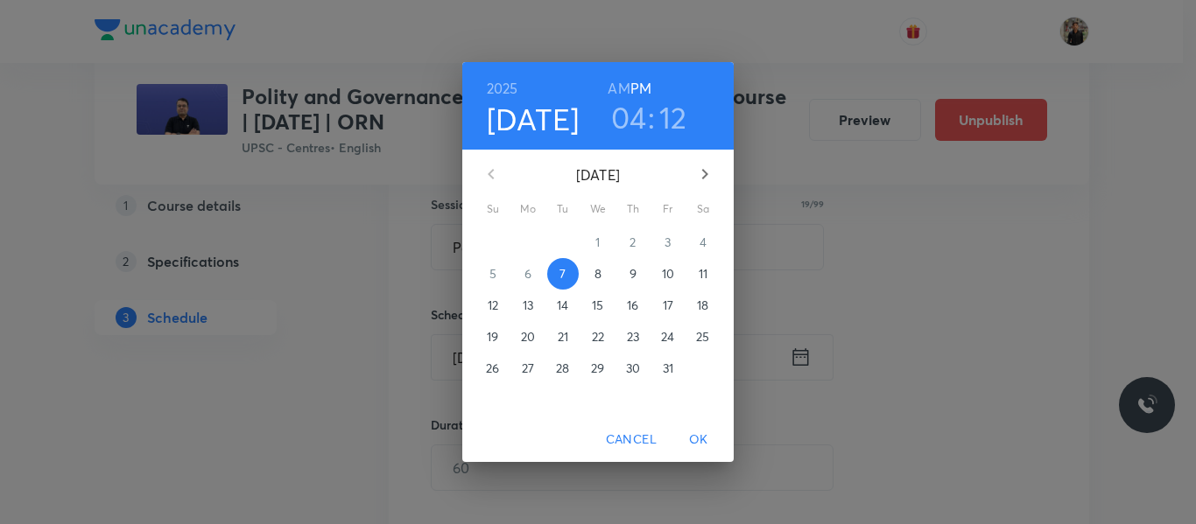
click at [600, 270] on p "8" at bounding box center [597, 274] width 7 height 18
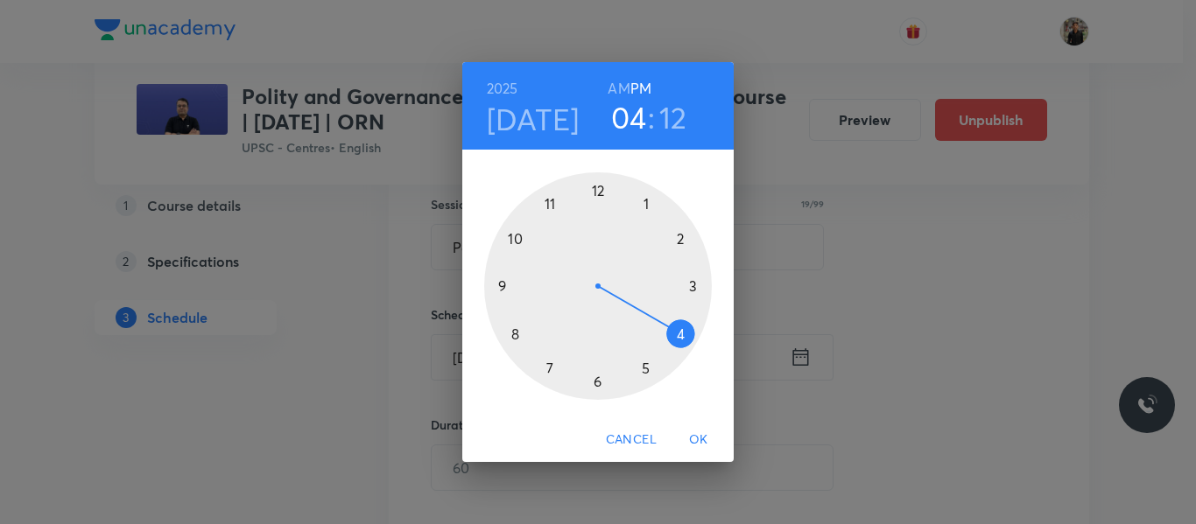
click at [550, 202] on div at bounding box center [598, 286] width 228 height 228
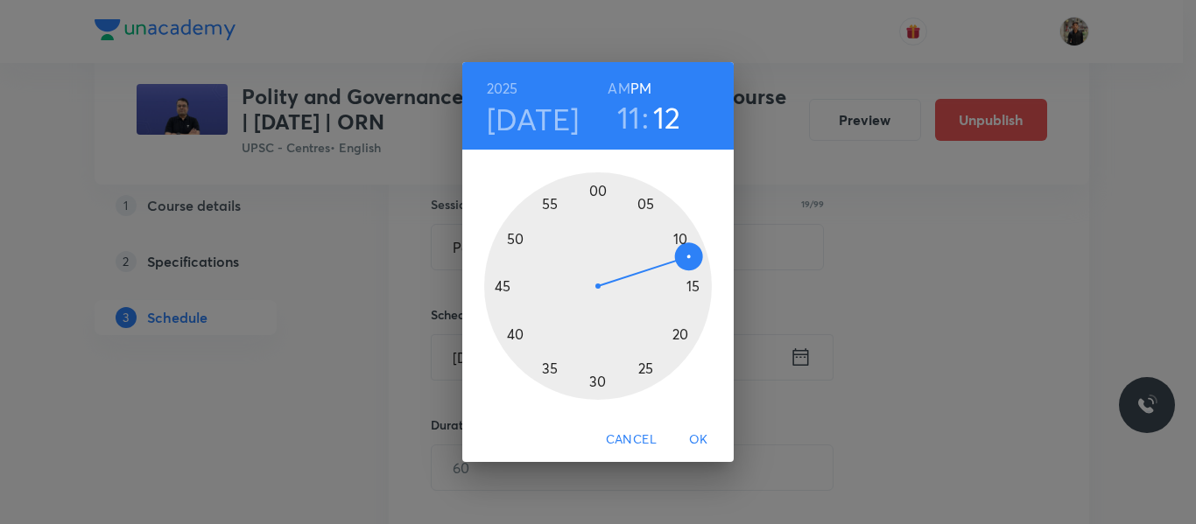
click at [613, 82] on h6 "AM" at bounding box center [618, 88] width 22 height 25
click at [595, 186] on div at bounding box center [598, 286] width 228 height 228
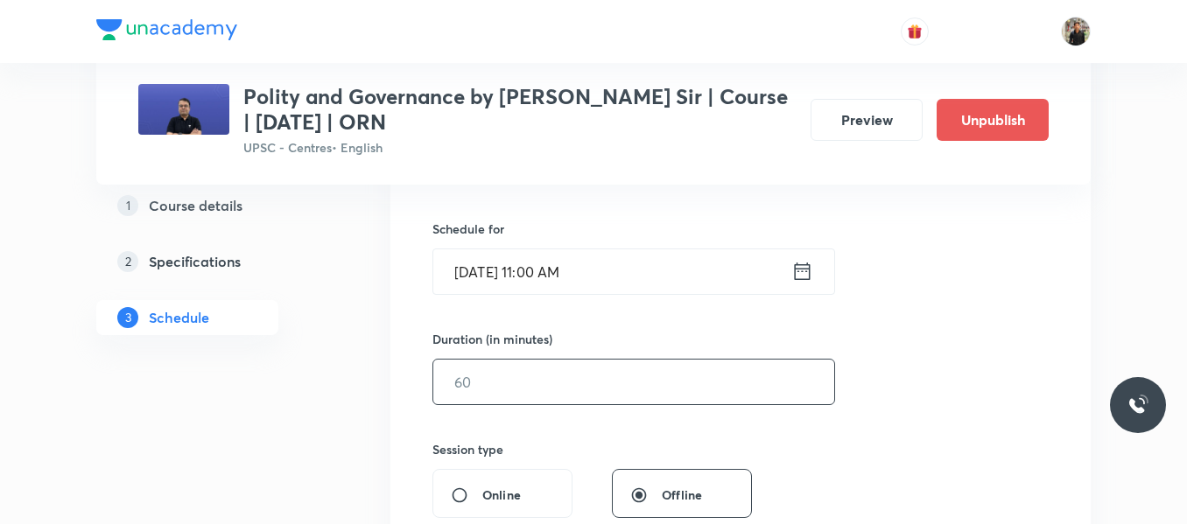
scroll to position [410, 0]
click at [515, 391] on input "text" at bounding box center [633, 381] width 401 height 45
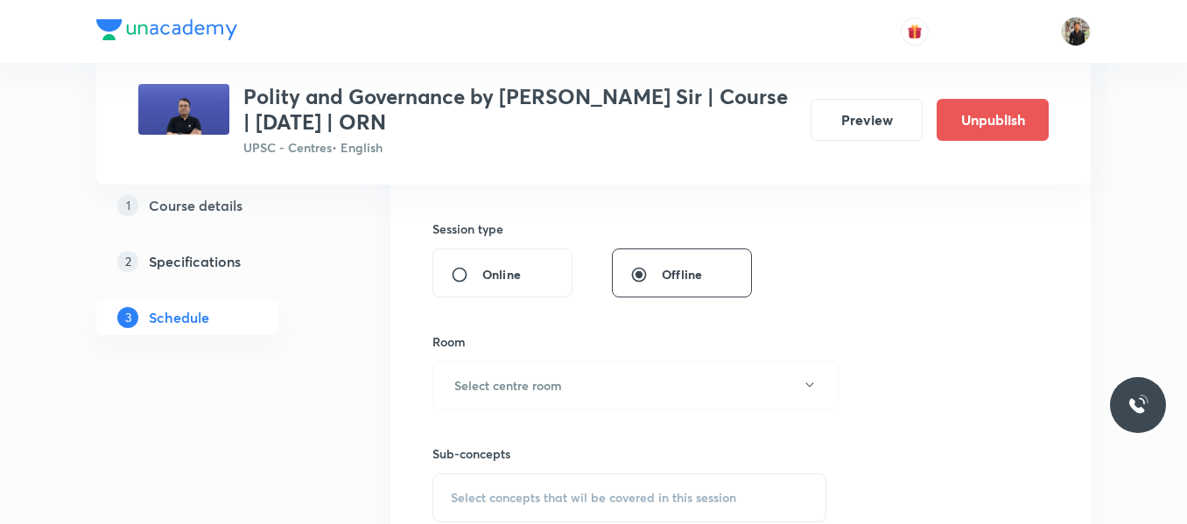
scroll to position [631, 0]
type input "150"
click at [515, 384] on h6 "Select centre room" at bounding box center [508, 384] width 108 height 18
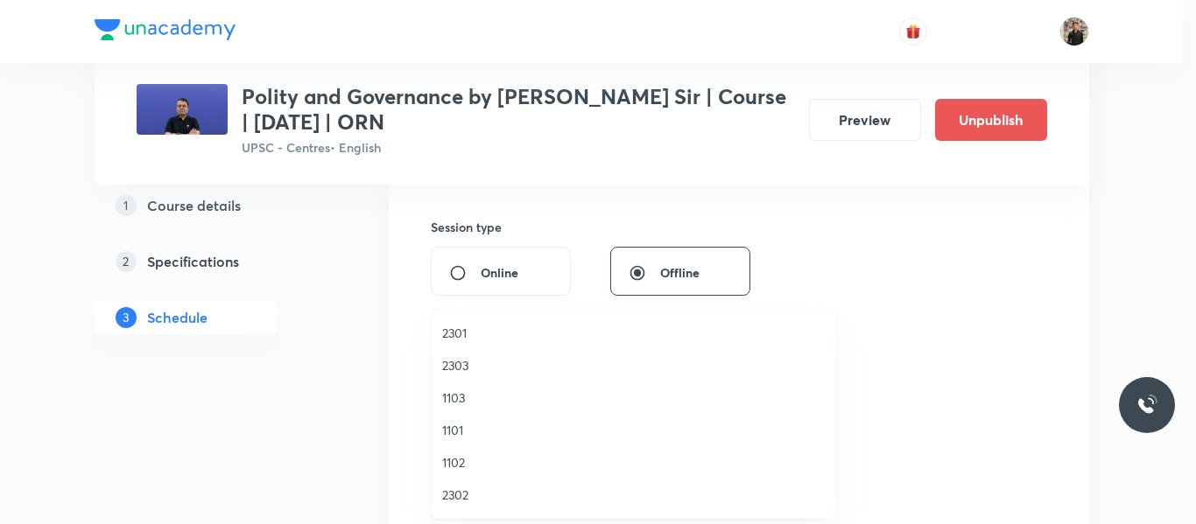
click at [467, 338] on span "2301" at bounding box center [633, 333] width 383 height 18
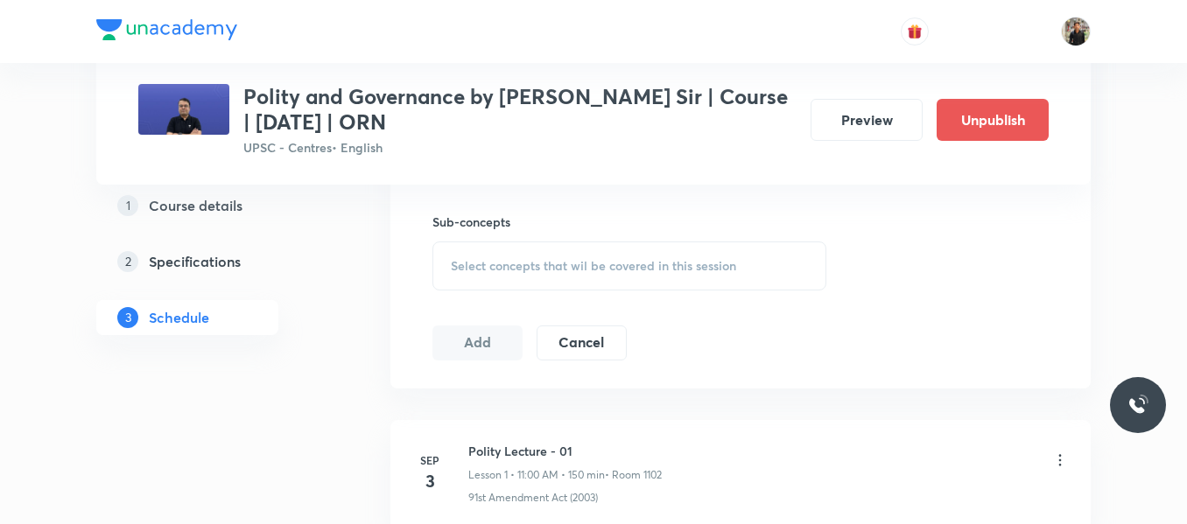
scroll to position [862, 0]
click at [473, 260] on span "Select concepts that wil be covered in this session" at bounding box center [593, 265] width 285 height 14
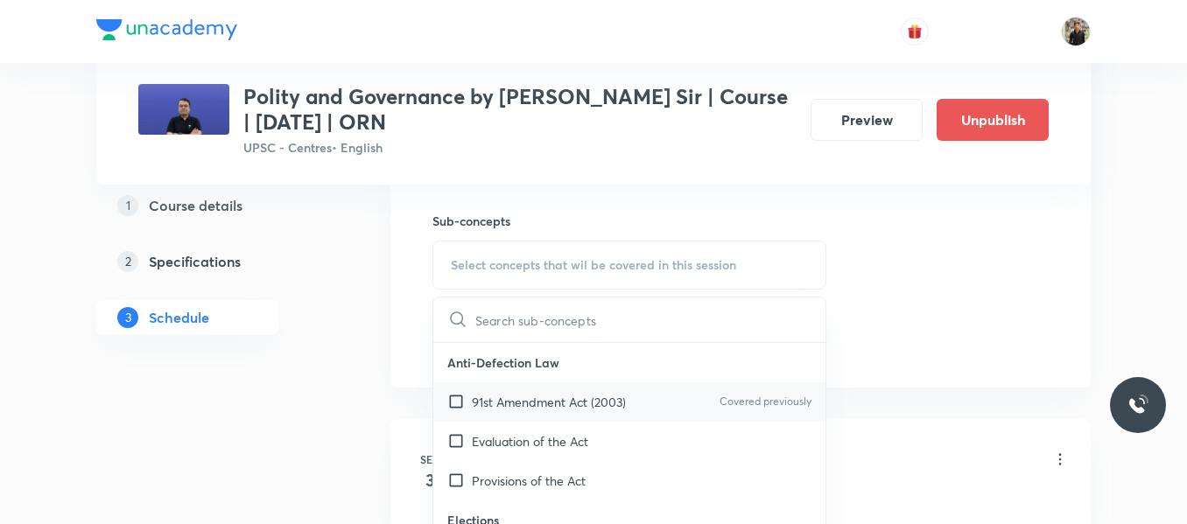
click at [458, 405] on input "checkbox" at bounding box center [459, 402] width 25 height 18
checkbox input "true"
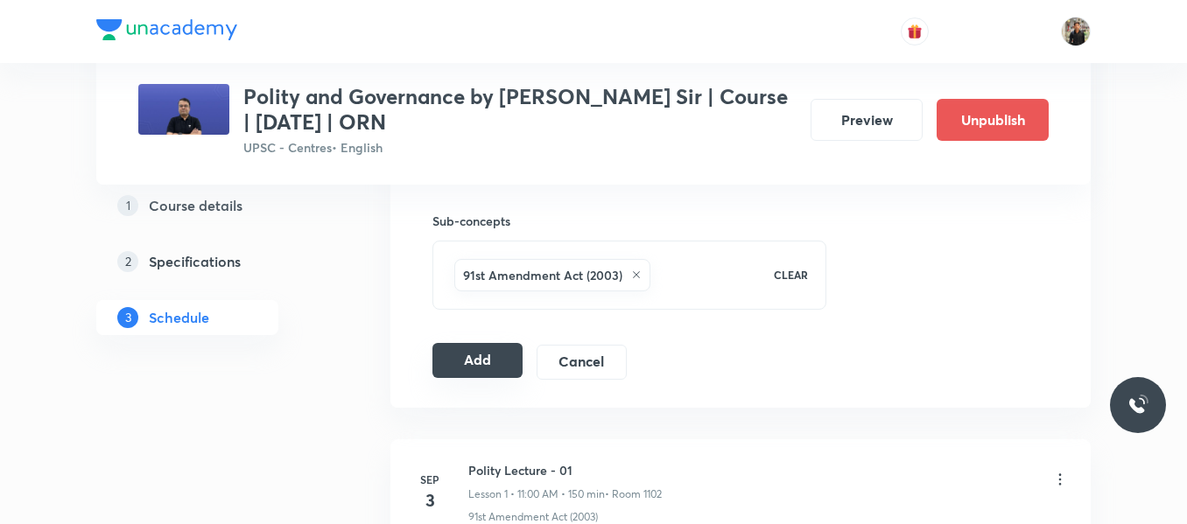
click at [467, 360] on button "Add" at bounding box center [477, 360] width 90 height 35
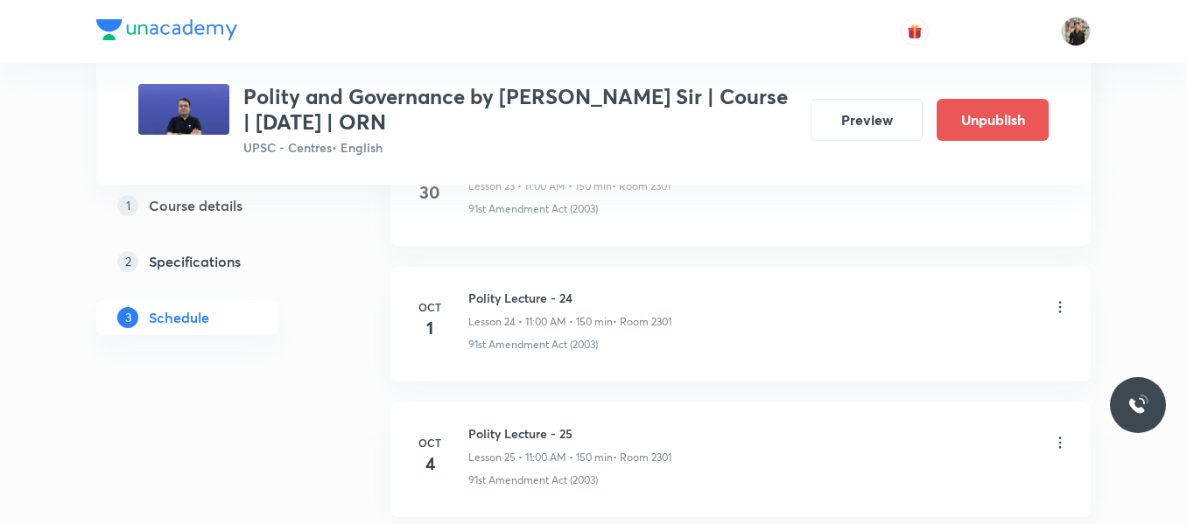
scroll to position [4719, 0]
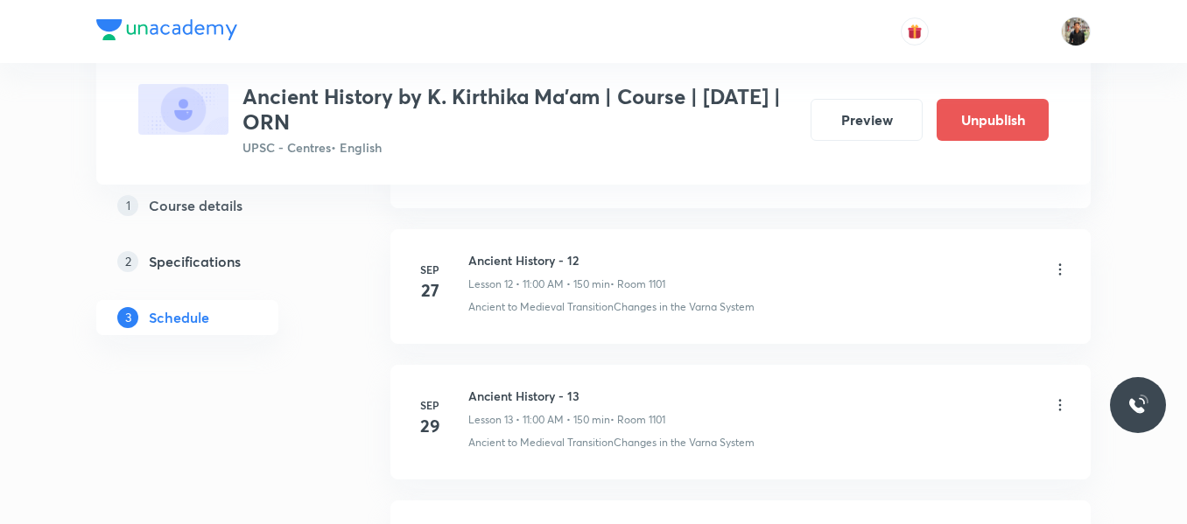
scroll to position [3207, 0]
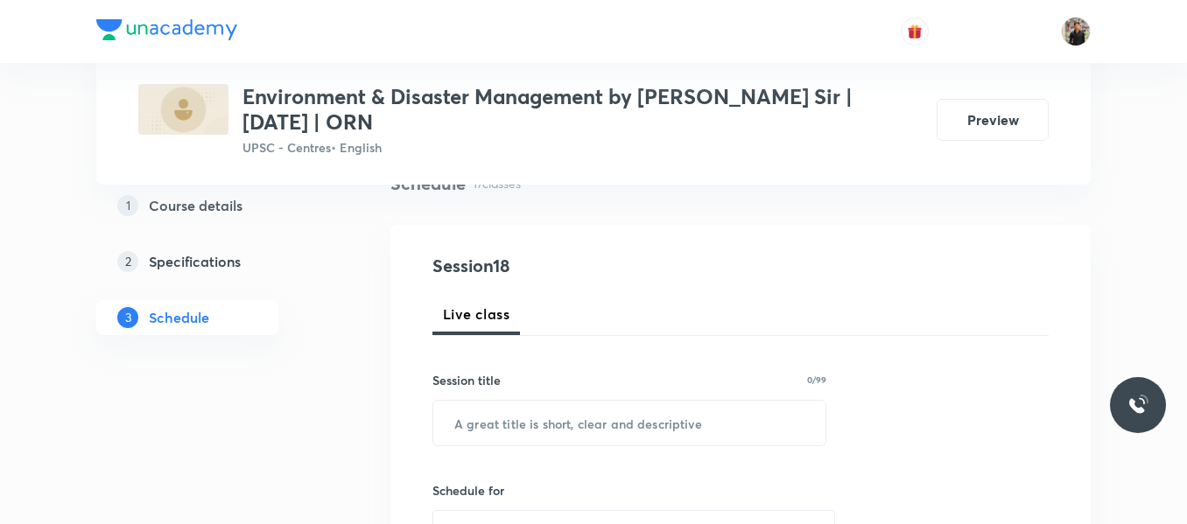
scroll to position [149, 0]
click at [529, 399] on input "text" at bounding box center [629, 421] width 392 height 45
paste input "Environment Lecture 17"
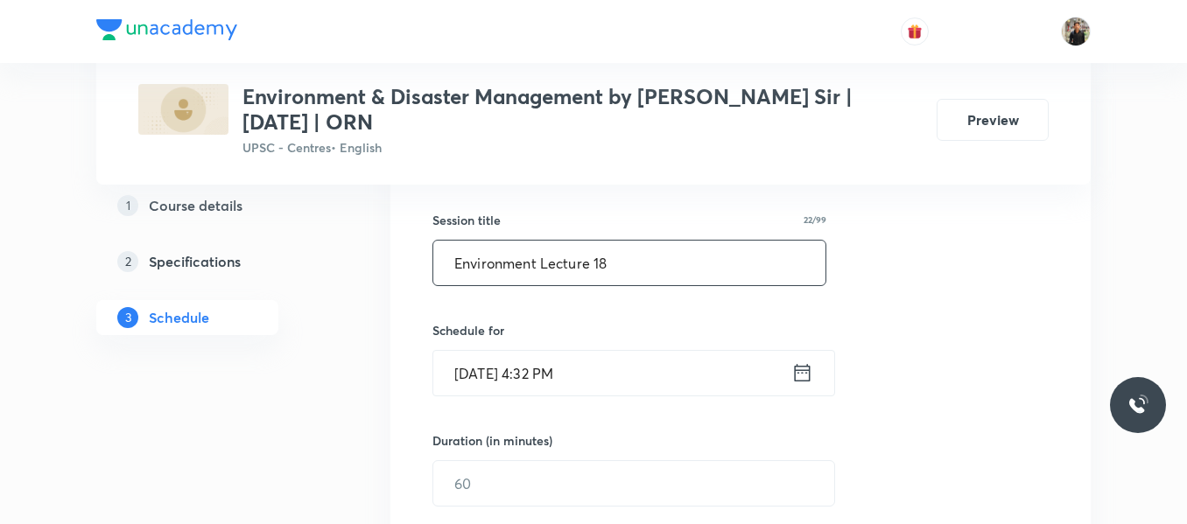
scroll to position [314, 0]
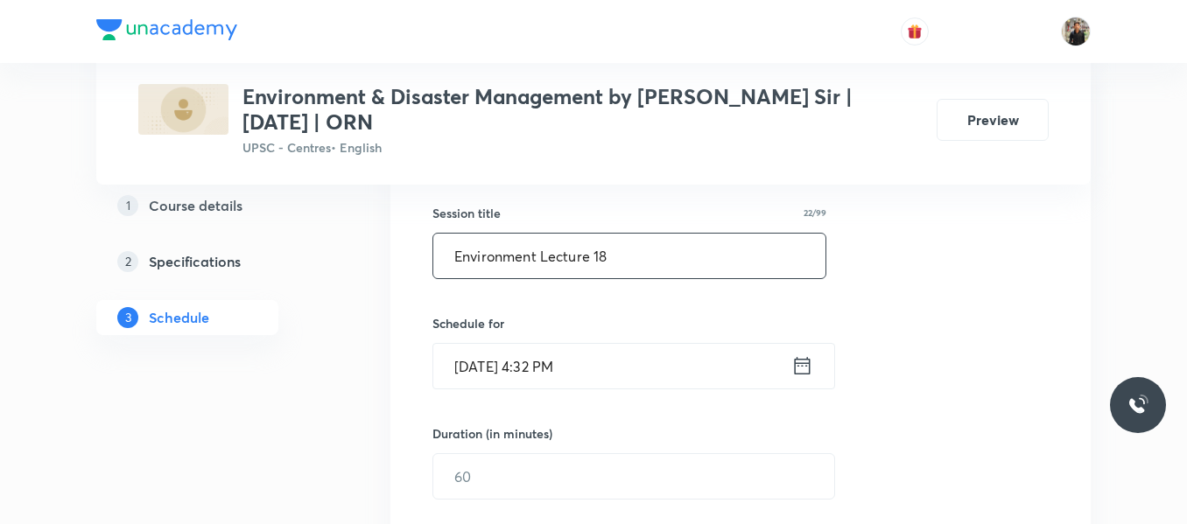
type input "Environment Lecture 18"
click at [803, 369] on icon at bounding box center [802, 366] width 22 height 25
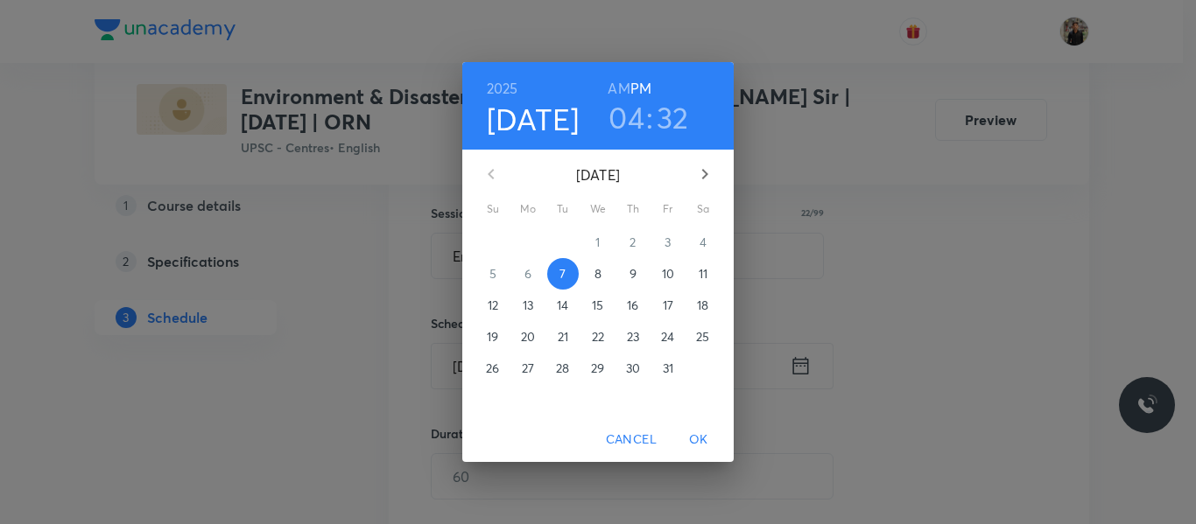
click at [601, 269] on p "8" at bounding box center [597, 274] width 7 height 18
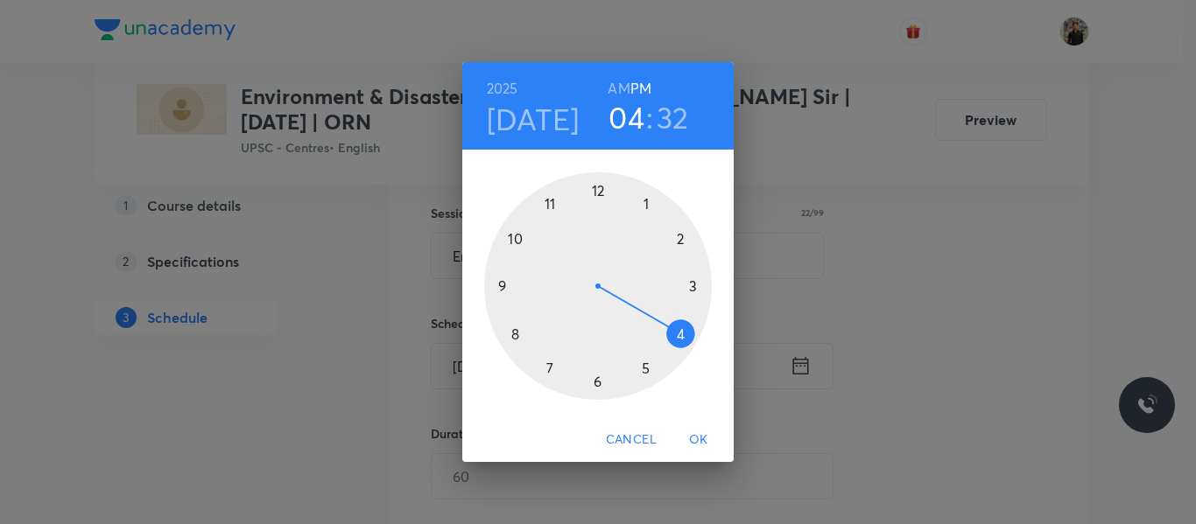
click at [549, 203] on div at bounding box center [598, 286] width 228 height 228
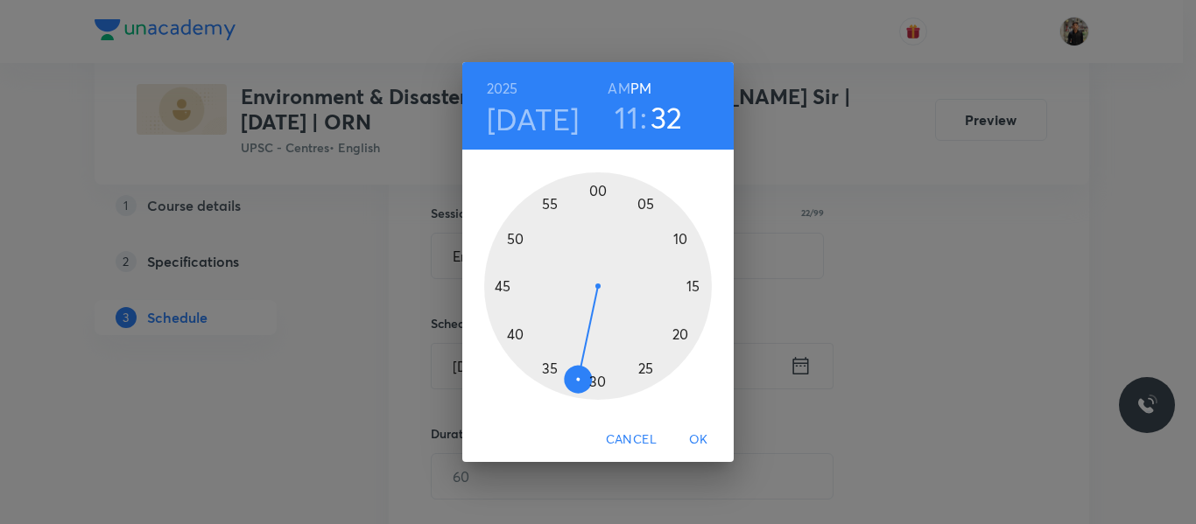
click at [616, 94] on h6 "AM" at bounding box center [618, 88] width 22 height 25
click at [596, 185] on div at bounding box center [598, 286] width 228 height 228
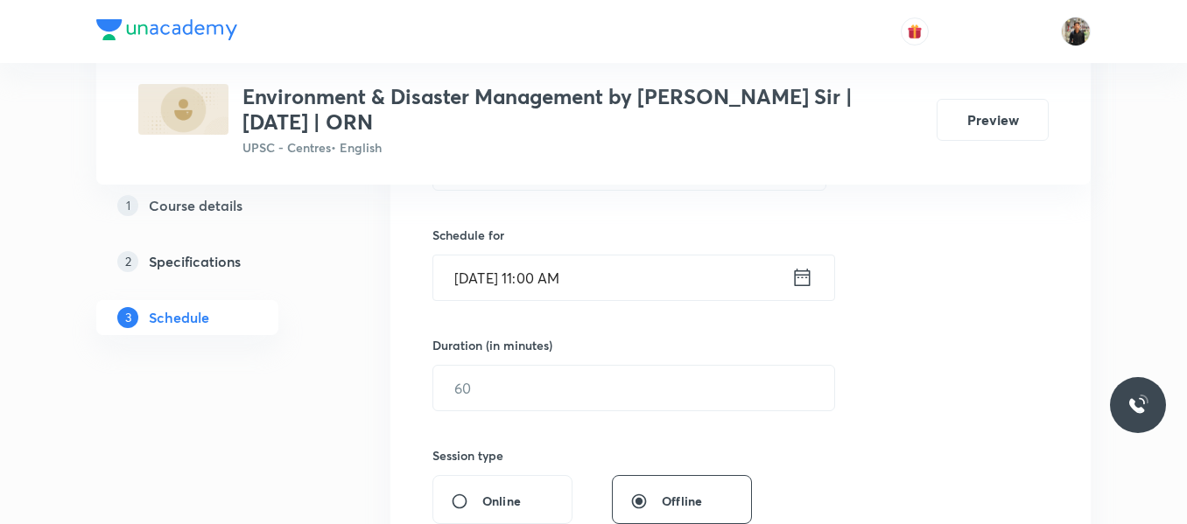
scroll to position [409, 0]
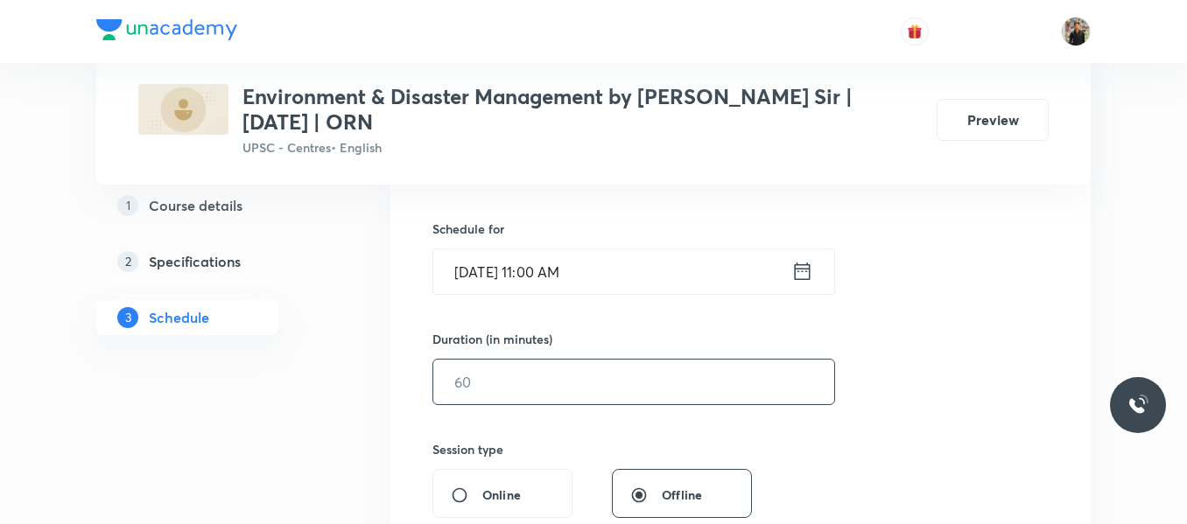
click at [520, 371] on input "text" at bounding box center [633, 382] width 401 height 45
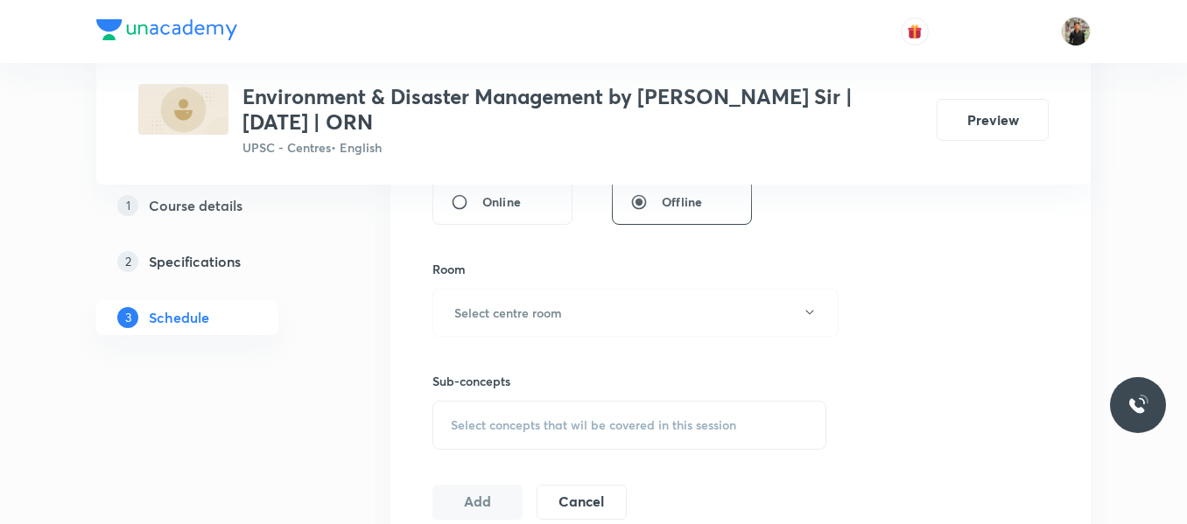
scroll to position [704, 0]
type input "150"
click at [524, 326] on button "Select centre room" at bounding box center [635, 311] width 406 height 48
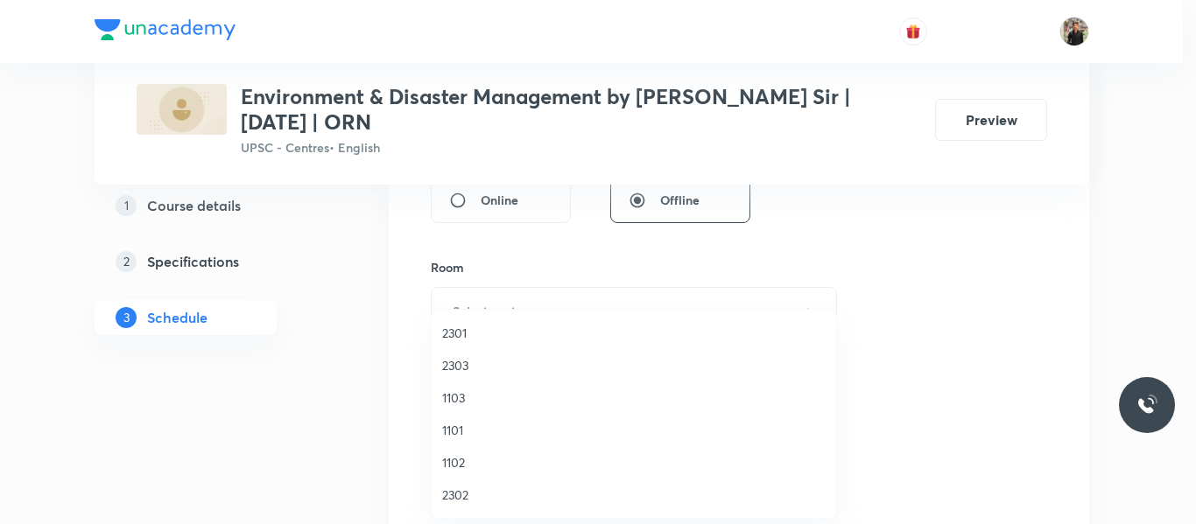
click at [452, 430] on span "1101" at bounding box center [633, 430] width 383 height 18
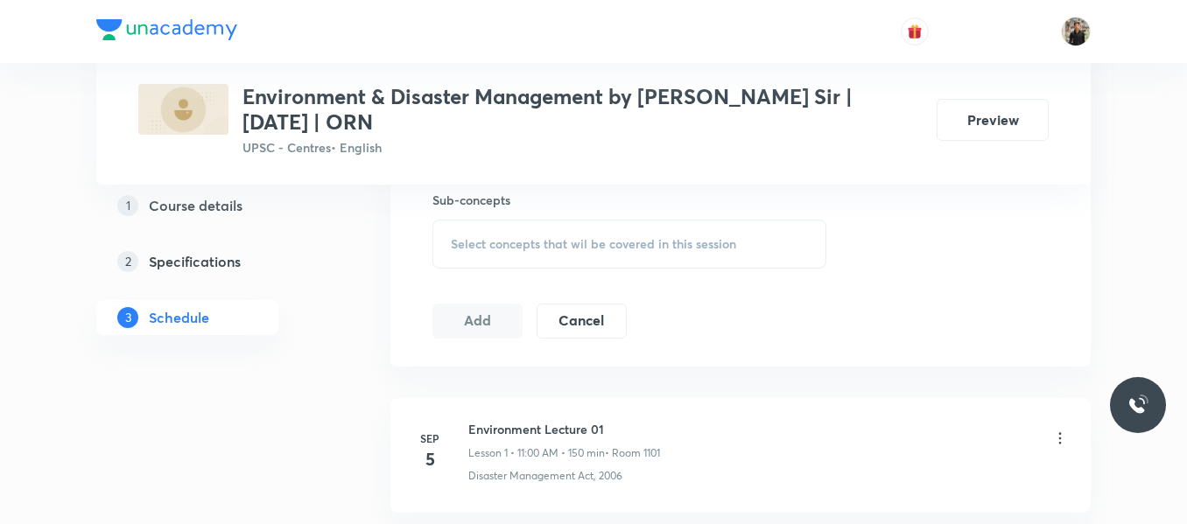
scroll to position [884, 0]
click at [491, 266] on div "Select concepts that wil be covered in this session" at bounding box center [629, 243] width 394 height 49
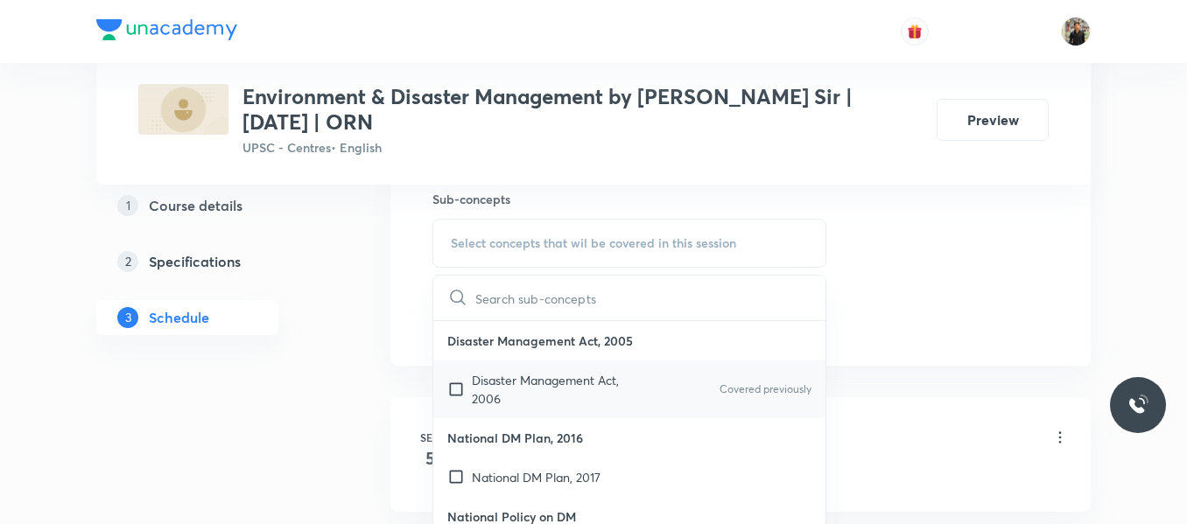
click at [458, 382] on input "checkbox" at bounding box center [459, 389] width 25 height 37
checkbox input "true"
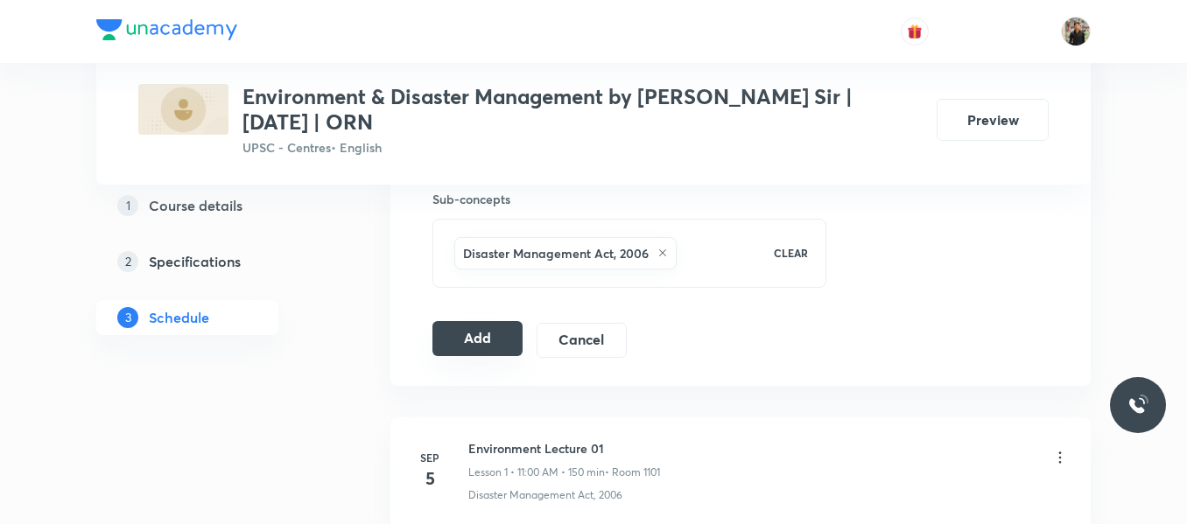
click at [478, 340] on button "Add" at bounding box center [477, 338] width 90 height 35
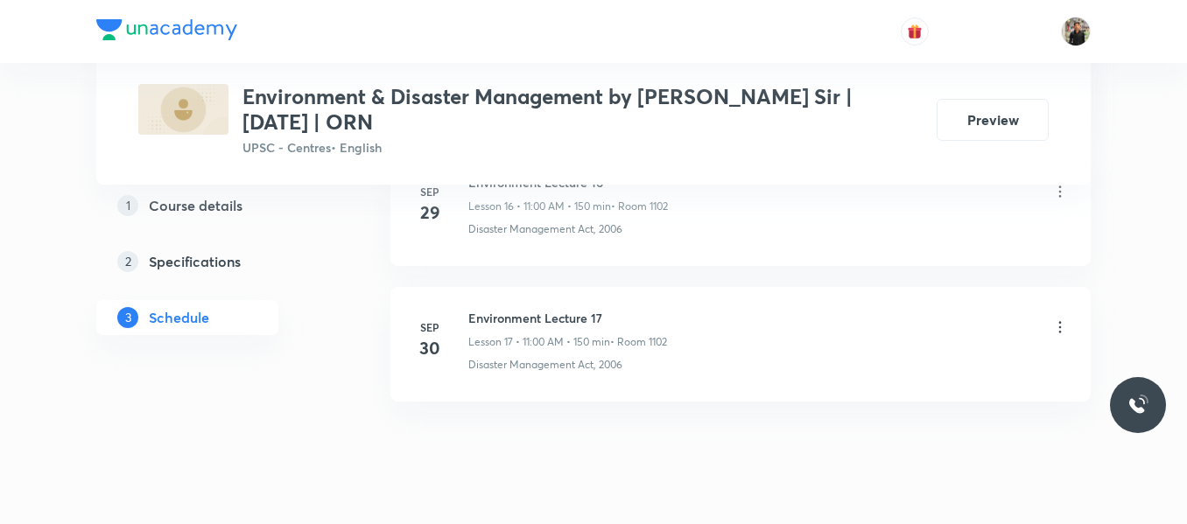
scroll to position [3227, 0]
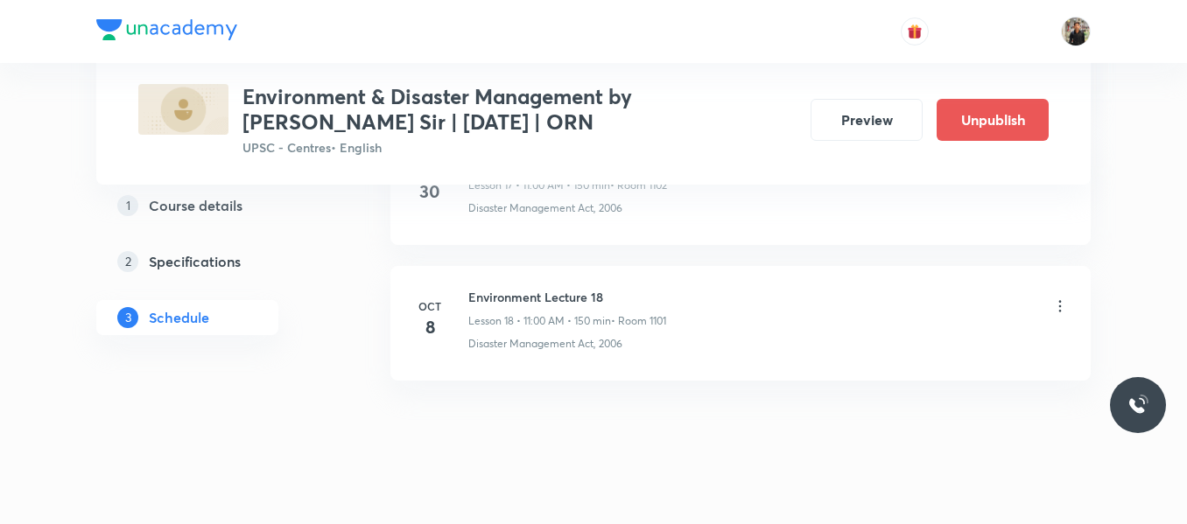
scroll to position [3343, 0]
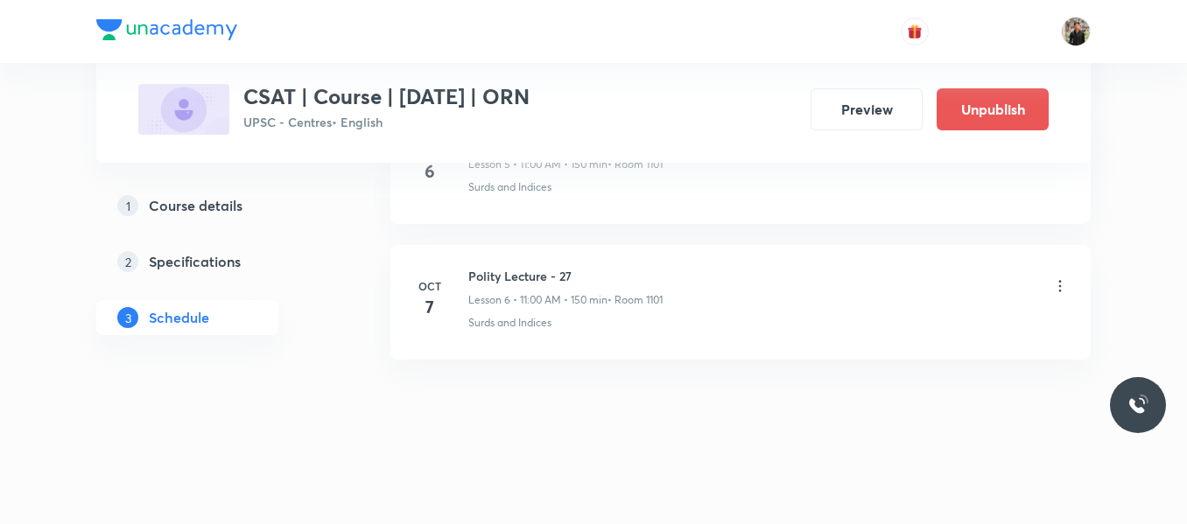
click at [541, 270] on h6 "Polity Lecture - 27" at bounding box center [565, 276] width 194 height 18
copy h6 "Polity Lecture - 27"
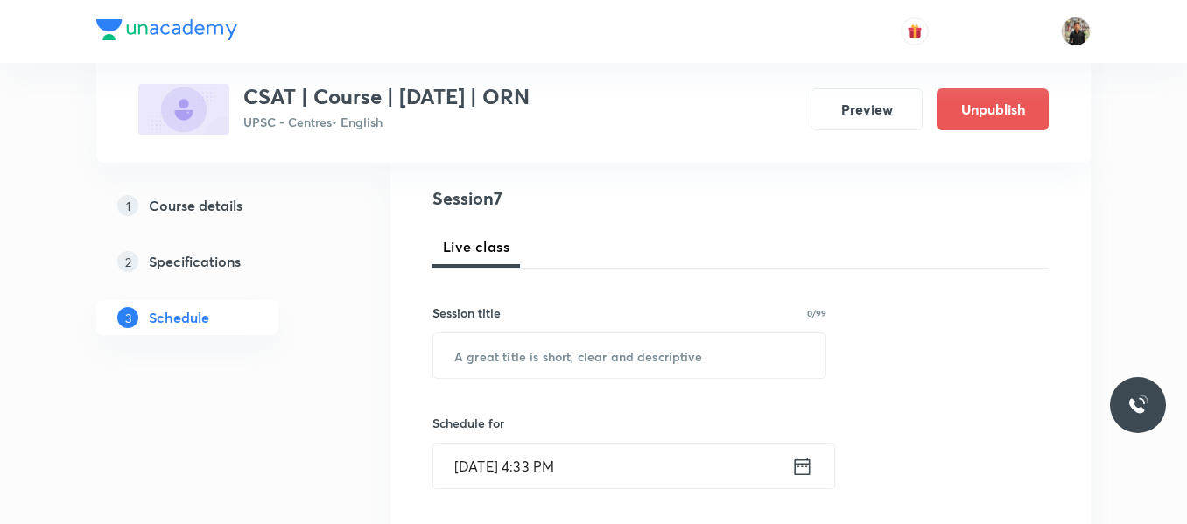
scroll to position [193, 0]
click at [533, 340] on input "text" at bounding box center [629, 355] width 392 height 45
paste input "Polity Lecture - 27"
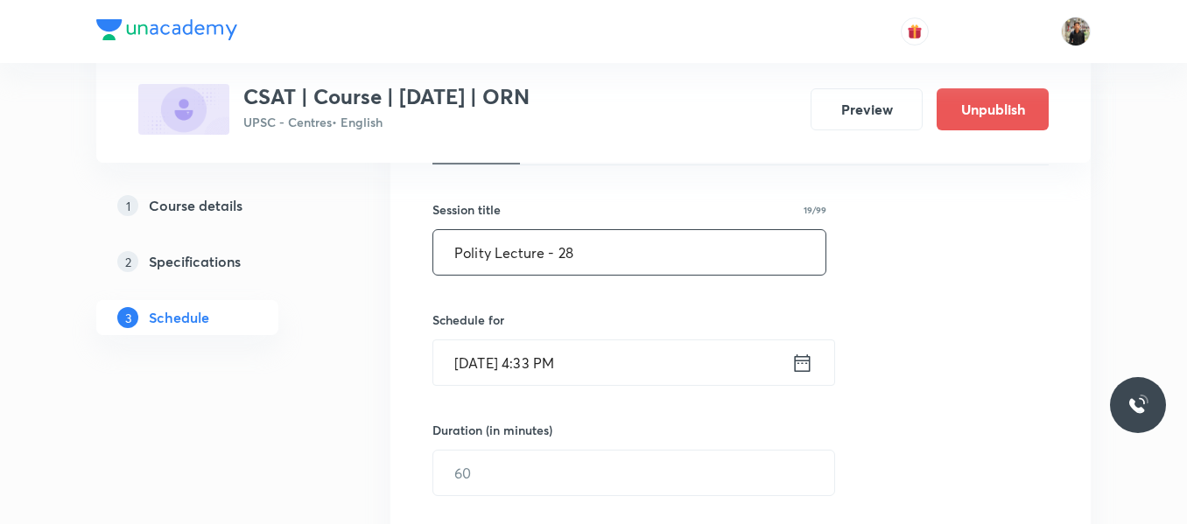
scroll to position [319, 0]
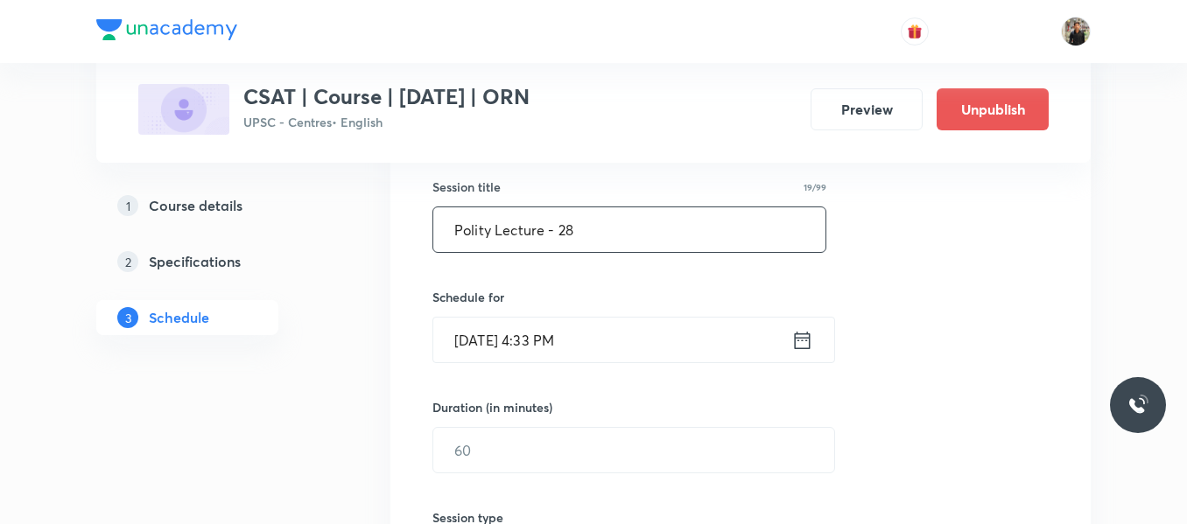
type input "Polity Lecture - 28"
click at [799, 339] on icon at bounding box center [802, 340] width 22 height 25
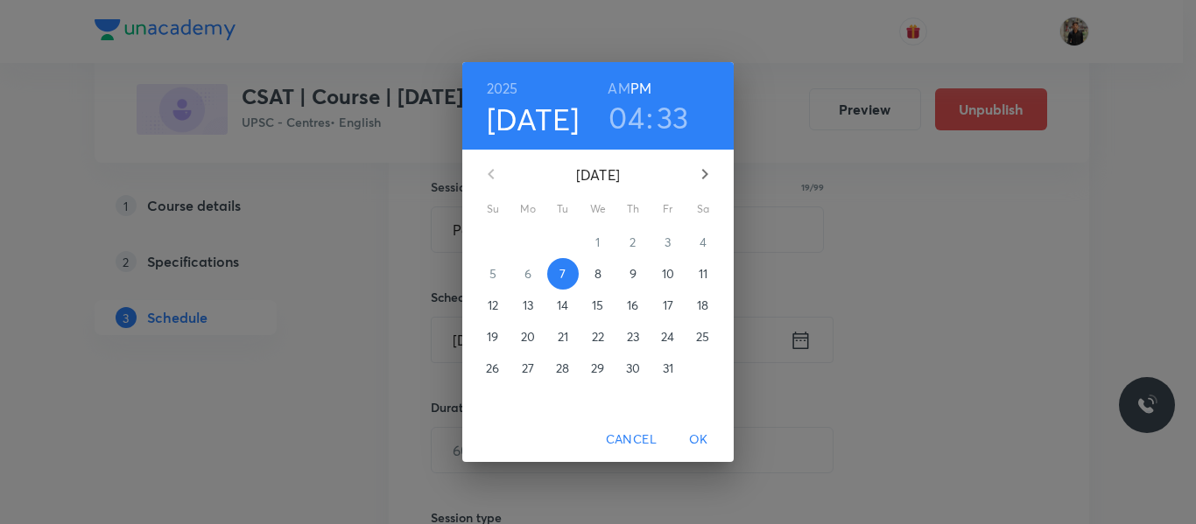
click at [588, 270] on span "8" at bounding box center [598, 274] width 32 height 18
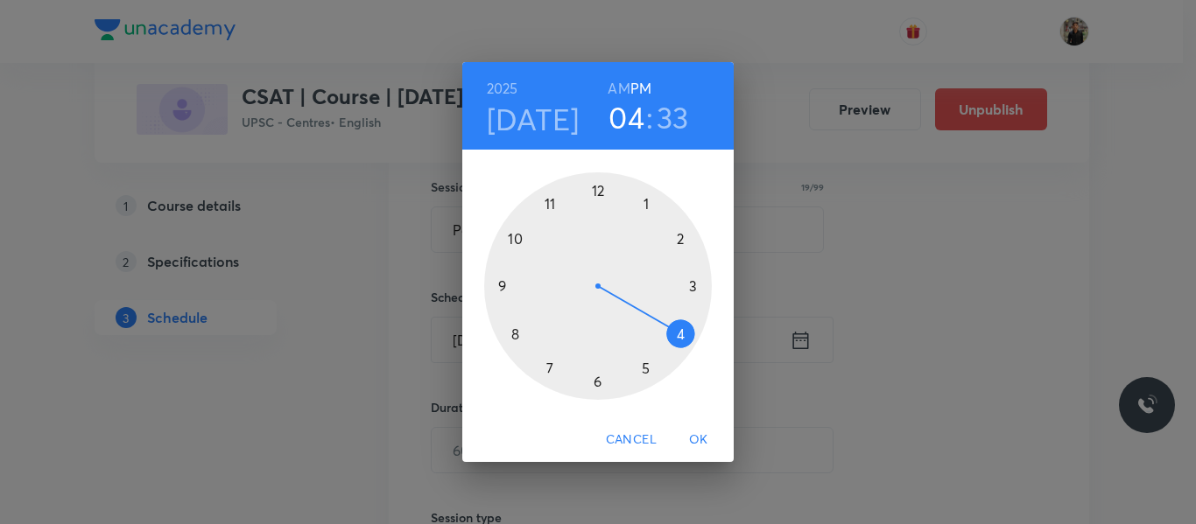
click at [551, 204] on div at bounding box center [598, 286] width 228 height 228
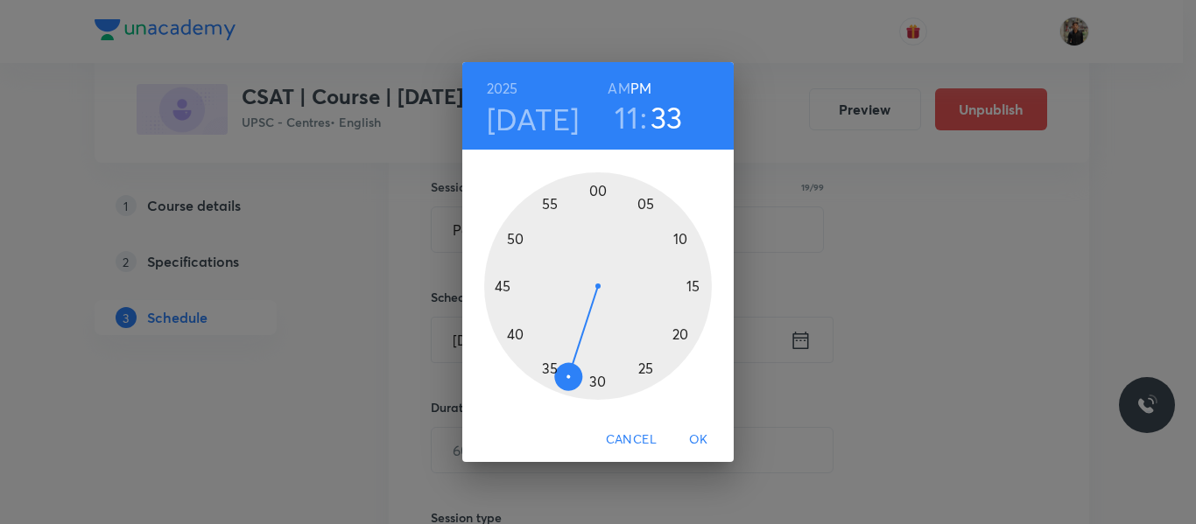
click at [613, 83] on h6 "AM" at bounding box center [618, 88] width 22 height 25
click at [599, 186] on div at bounding box center [598, 286] width 228 height 228
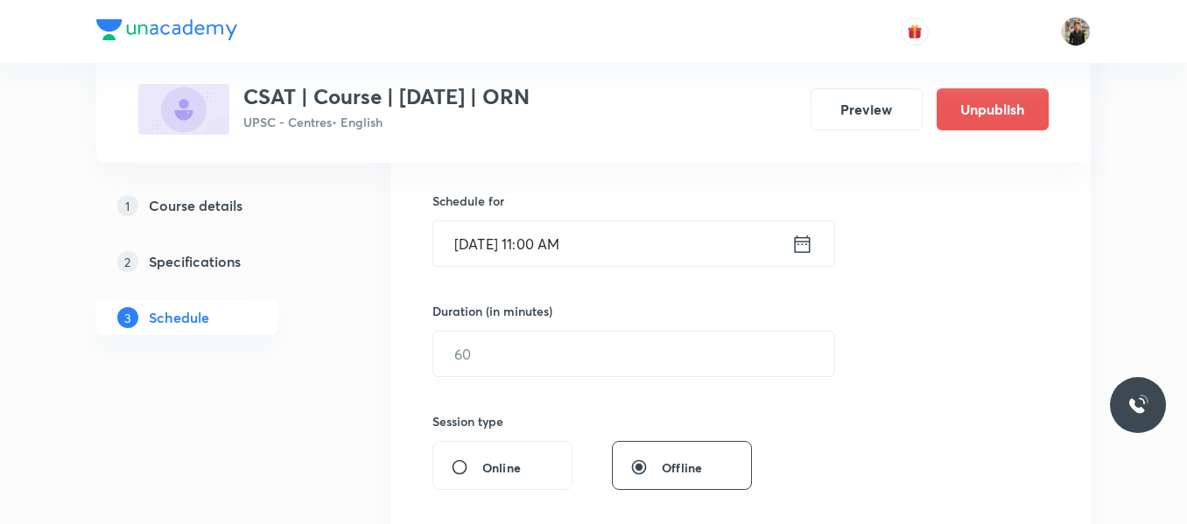
scroll to position [418, 0]
click at [584, 347] on input "text" at bounding box center [633, 351] width 401 height 45
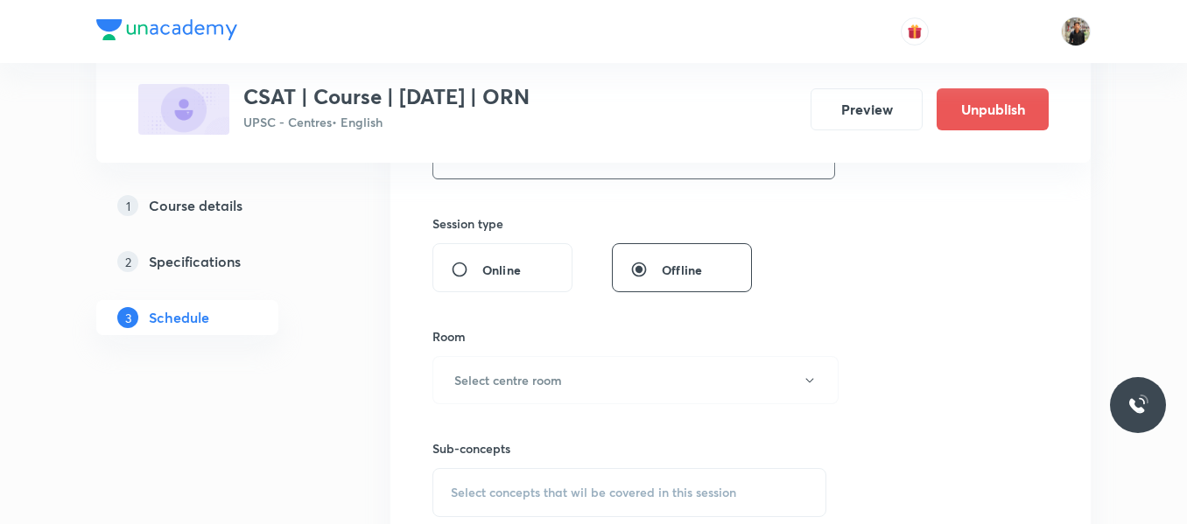
scroll to position [747, 0]
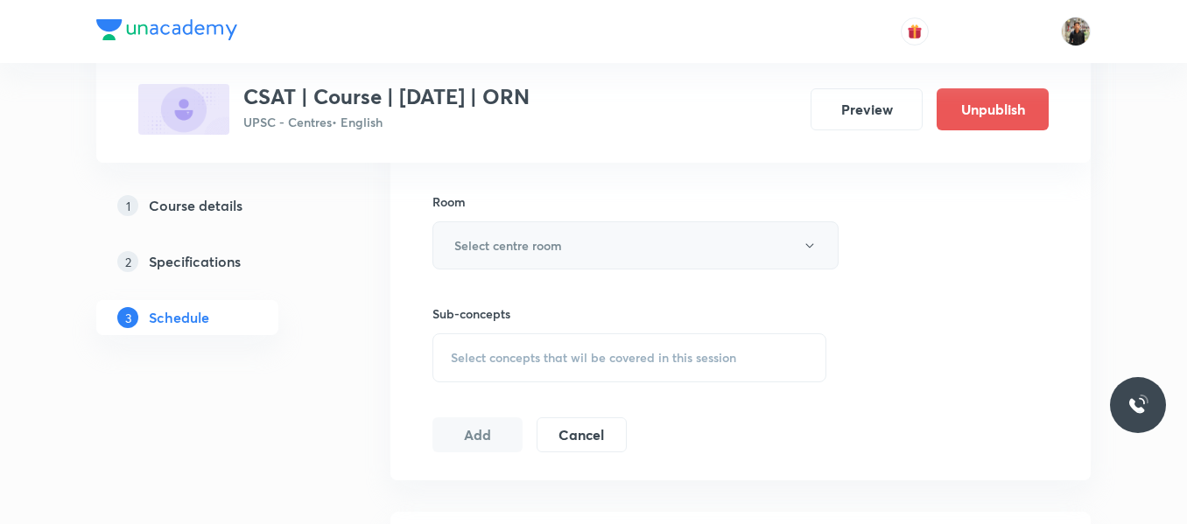
type input "150"
click at [573, 242] on button "Select centre room" at bounding box center [635, 245] width 406 height 48
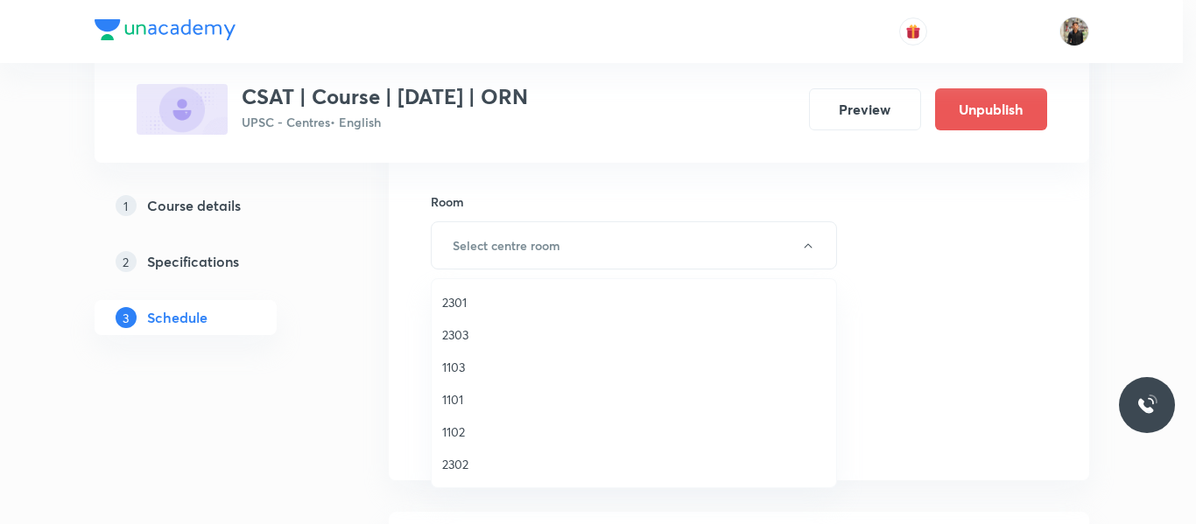
click at [453, 306] on span "2301" at bounding box center [633, 302] width 383 height 18
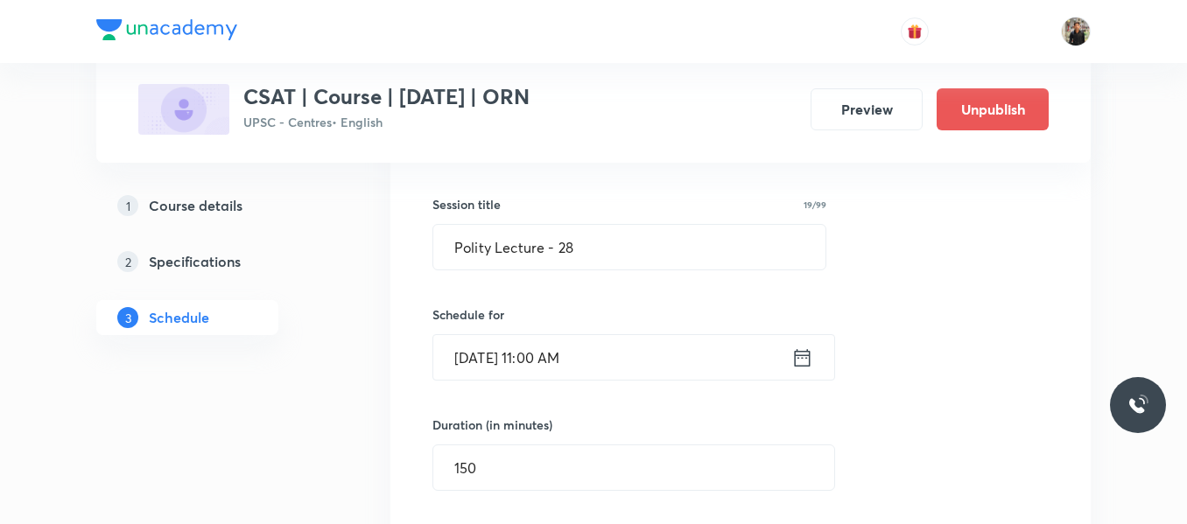
scroll to position [0, 0]
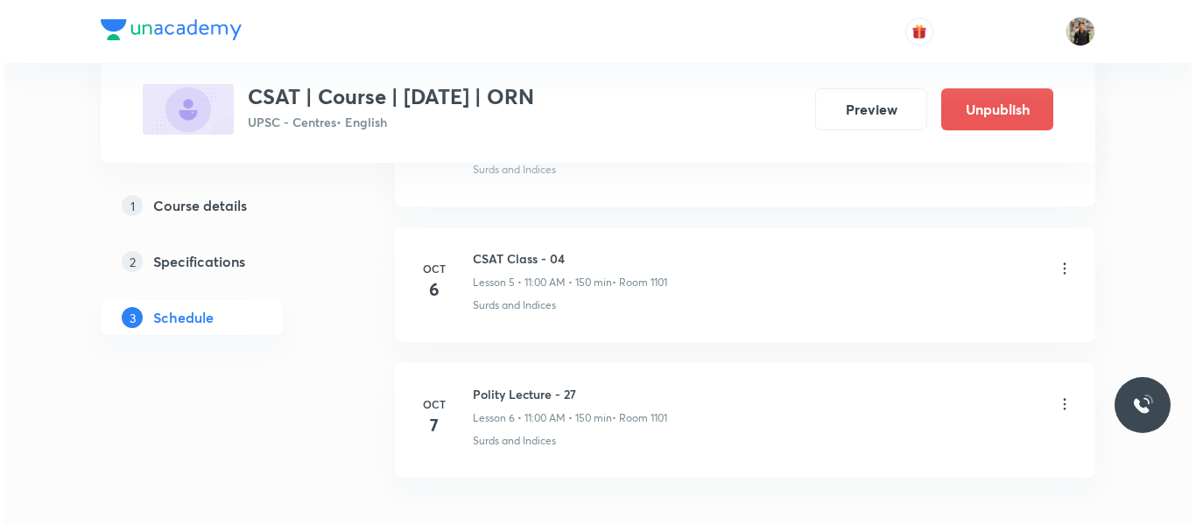
scroll to position [1569, 0]
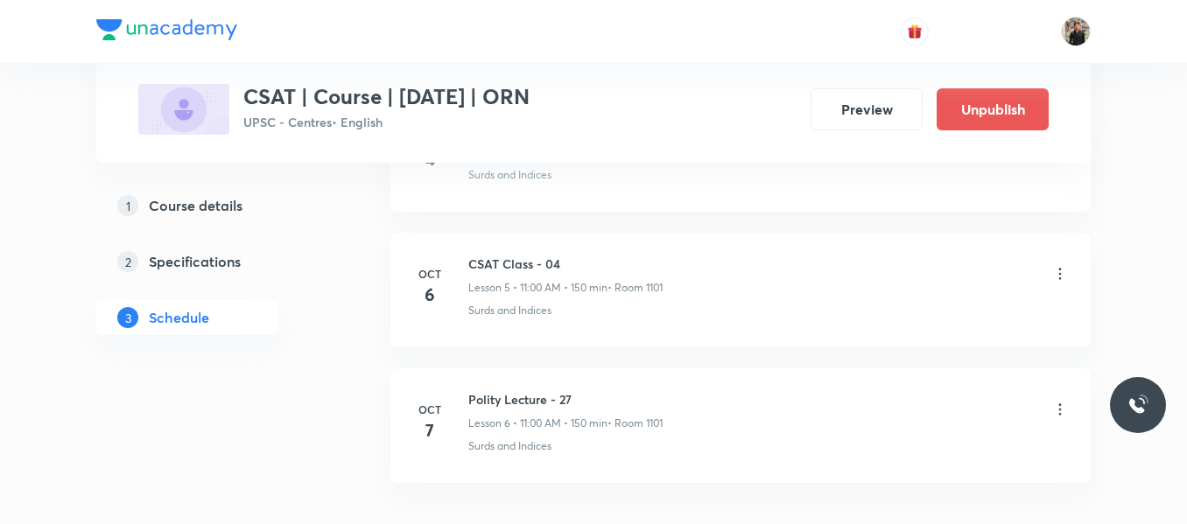
click at [1057, 411] on icon at bounding box center [1060, 410] width 18 height 18
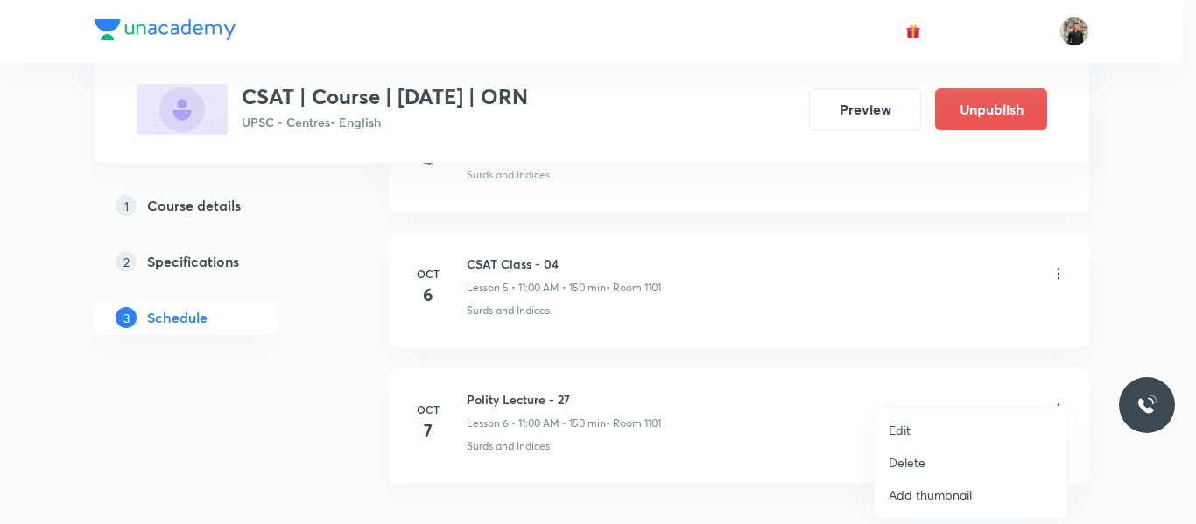
click at [917, 435] on li "Edit" at bounding box center [970, 430] width 192 height 32
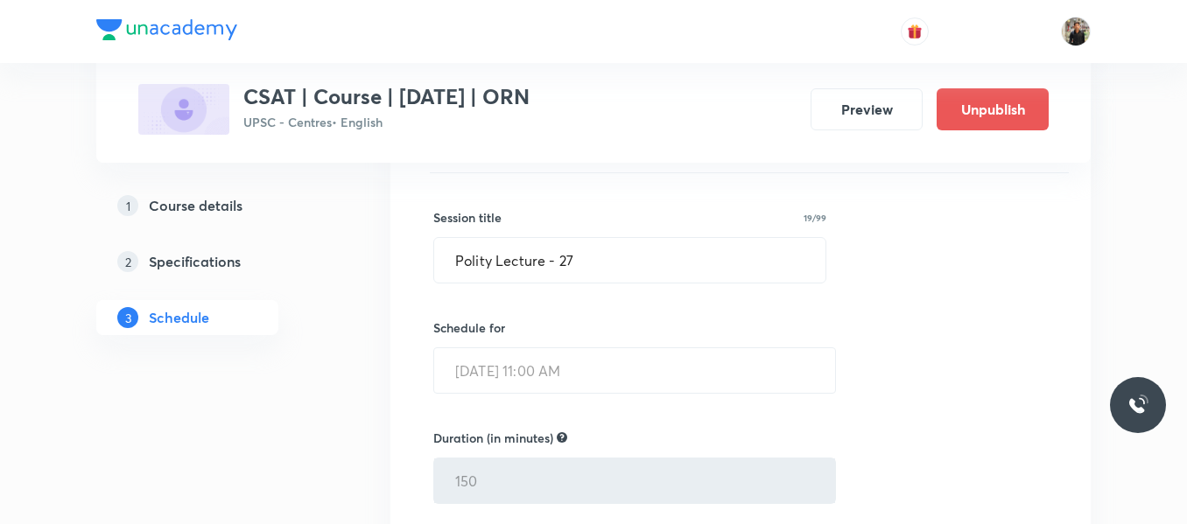
scroll to position [963, 0]
click at [642, 267] on input "Polity Lecture - 27" at bounding box center [629, 261] width 391 height 45
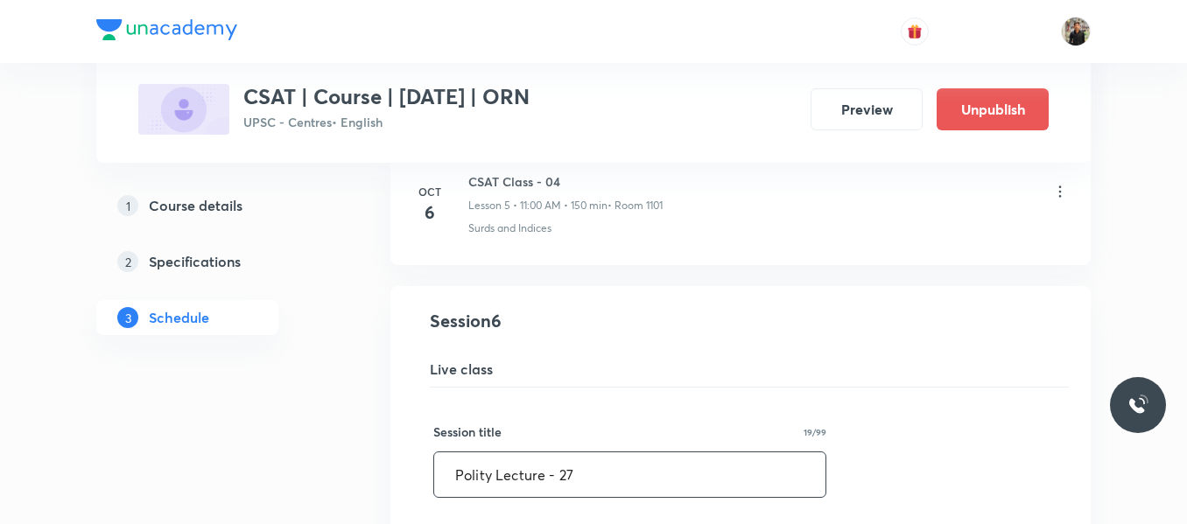
scroll to position [748, 0]
click at [466, 183] on div "[DATE] CSAT Class - 04 Lesson 5 • 11:00 AM • 150 min • Room 1101 Surds and Indi…" at bounding box center [740, 205] width 656 height 64
drag, startPoint x: 471, startPoint y: 177, endPoint x: 609, endPoint y: 193, distance: 139.2
click at [609, 193] on div "CSAT Class - 04 Lesson 5 • 11:00 AM • 150 min • Room 1101" at bounding box center [565, 193] width 194 height 41
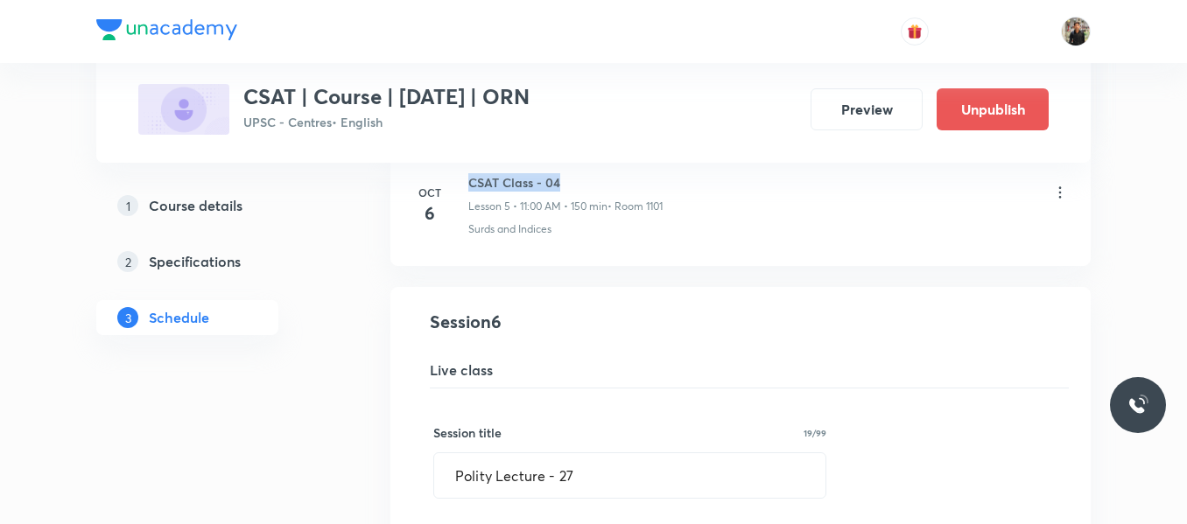
drag, startPoint x: 572, startPoint y: 176, endPoint x: 471, endPoint y: 181, distance: 101.7
click at [471, 181] on h6 "CSAT Class - 04" at bounding box center [565, 182] width 194 height 18
copy h6 "CSAT Class - 04"
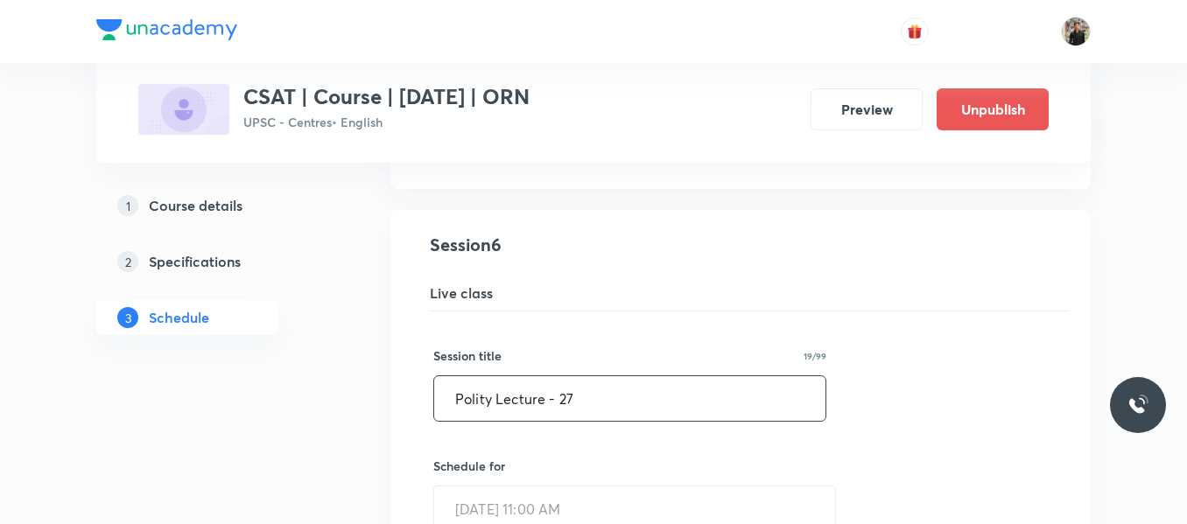
scroll to position [826, 0]
drag, startPoint x: 593, startPoint y: 397, endPoint x: 352, endPoint y: 405, distance: 240.9
click at [352, 405] on div "Plus Courses CSAT | Course | September 2025 | ORN UPSC - Centres • English Prev…" at bounding box center [593, 250] width 994 height 1956
paste input "CSAT Class - 04"
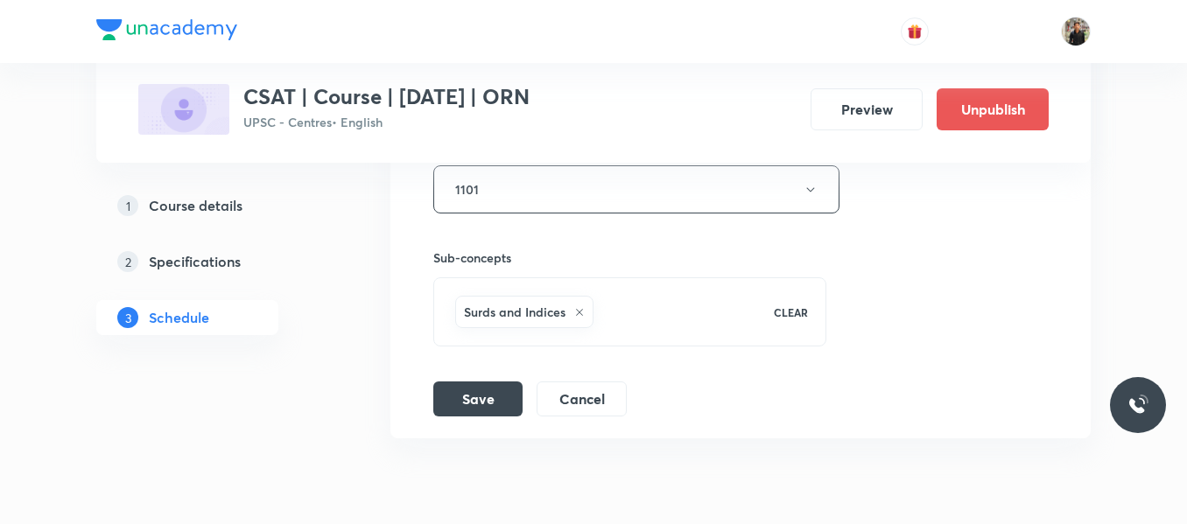
scroll to position [1487, 0]
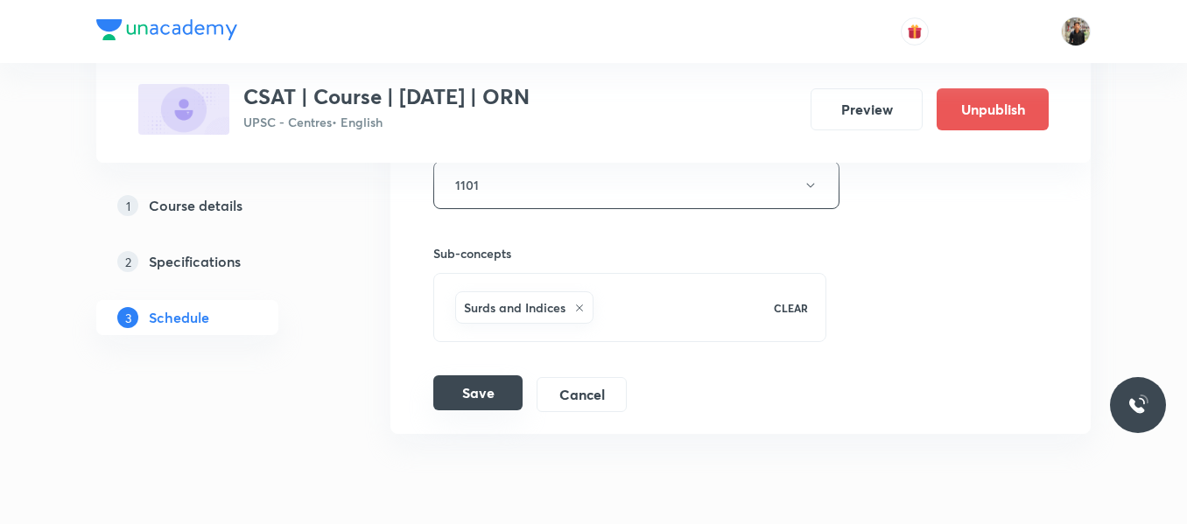
type input "CSAT Class - 04"
click at [502, 401] on button "Save" at bounding box center [477, 392] width 89 height 35
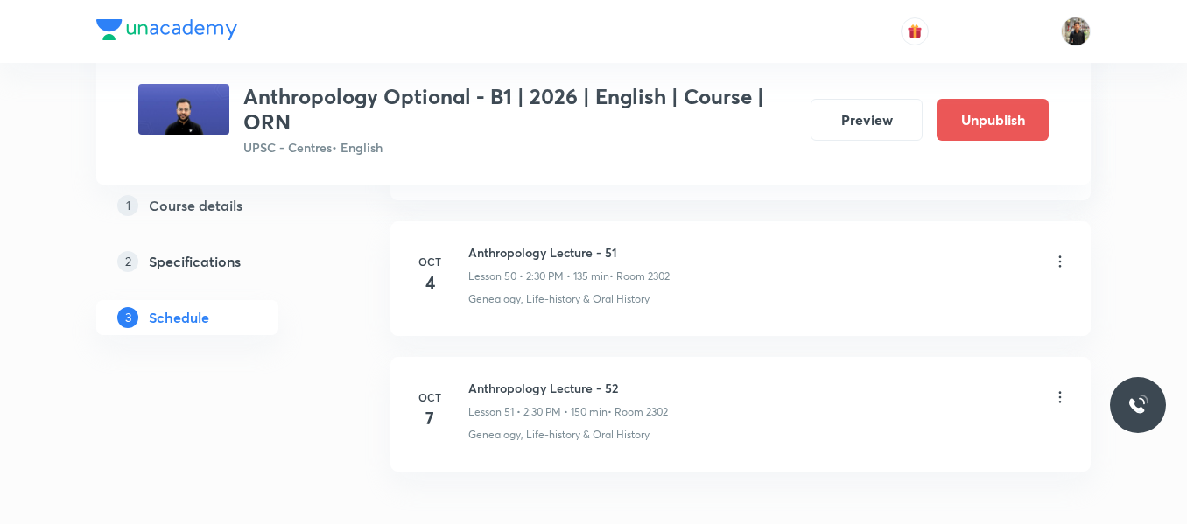
scroll to position [7820, 0]
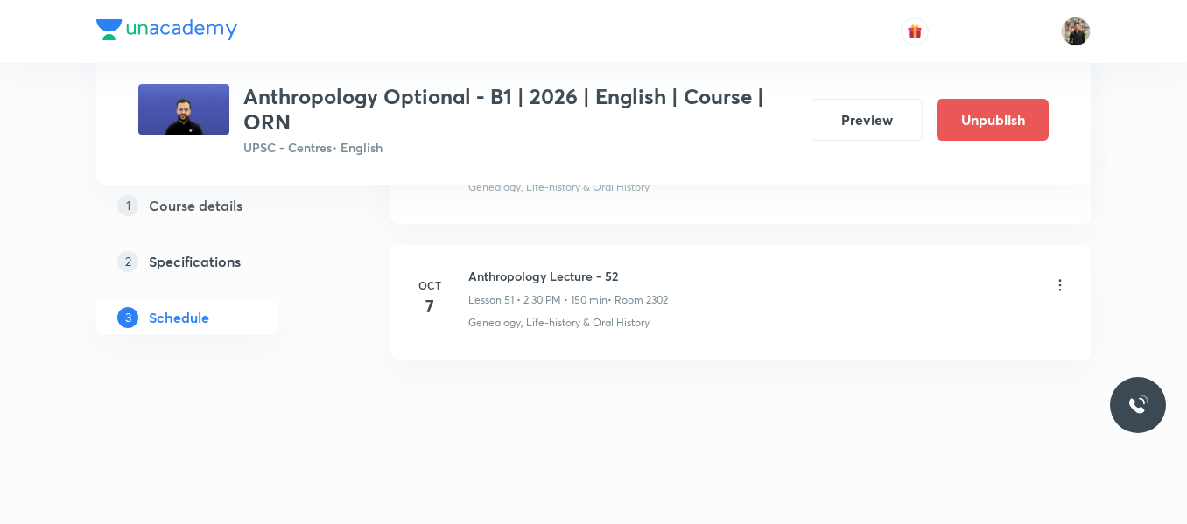
click at [507, 265] on li "Oct 7 Anthropology Lecture - 52 Lesson 51 • 2:30 PM • 150 min • Room 2302 Genea…" at bounding box center [740, 302] width 700 height 115
copy h6 "Anthropology Lecture - 52"
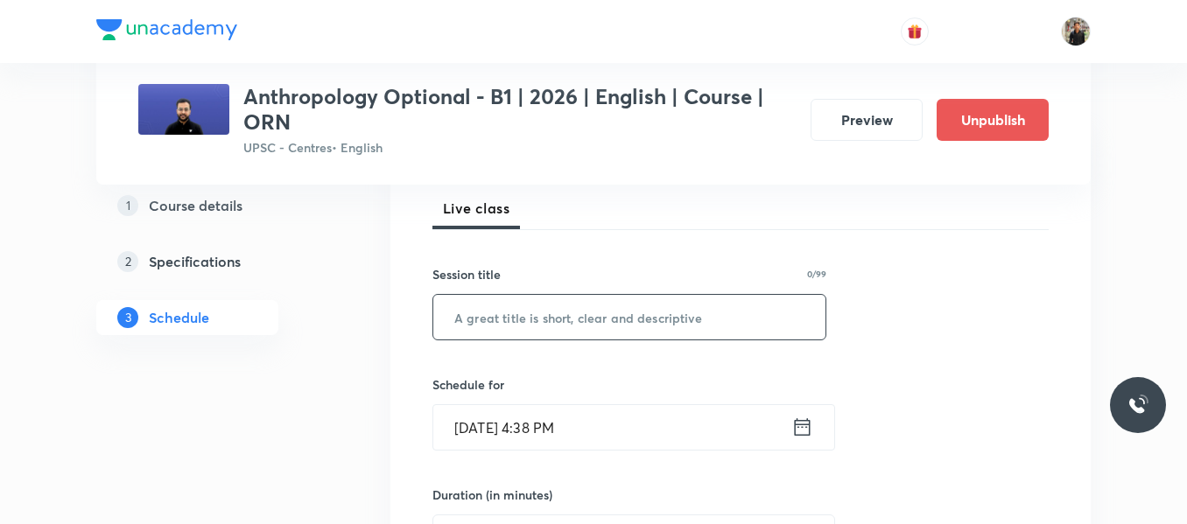
scroll to position [256, 0]
click at [496, 297] on input "text" at bounding box center [629, 314] width 392 height 45
paste input "Anthropology Lecture - 52"
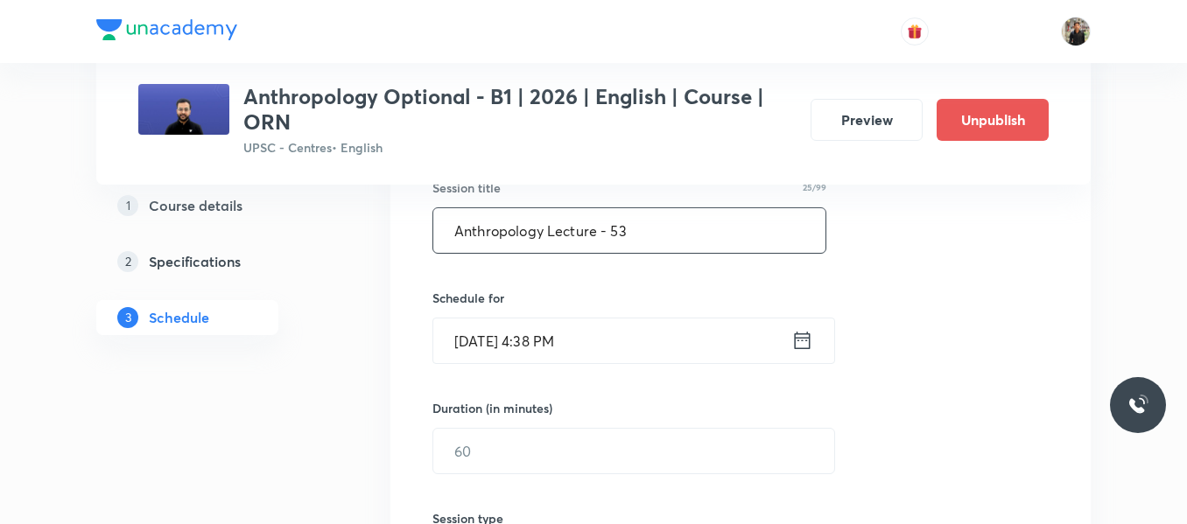
scroll to position [342, 0]
type input "Anthropology Lecture - 53"
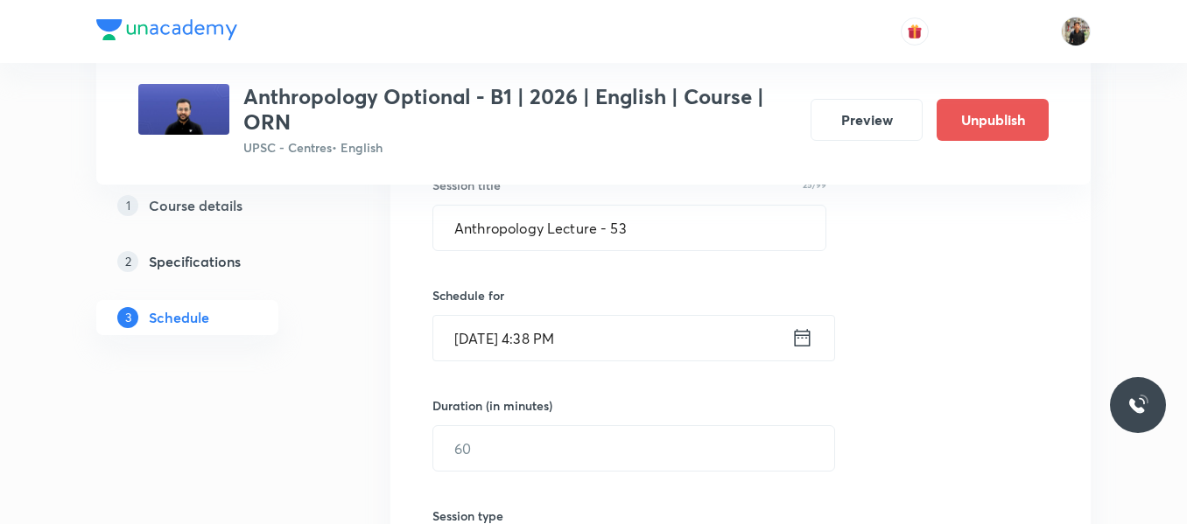
click at [800, 339] on icon at bounding box center [802, 338] width 22 height 25
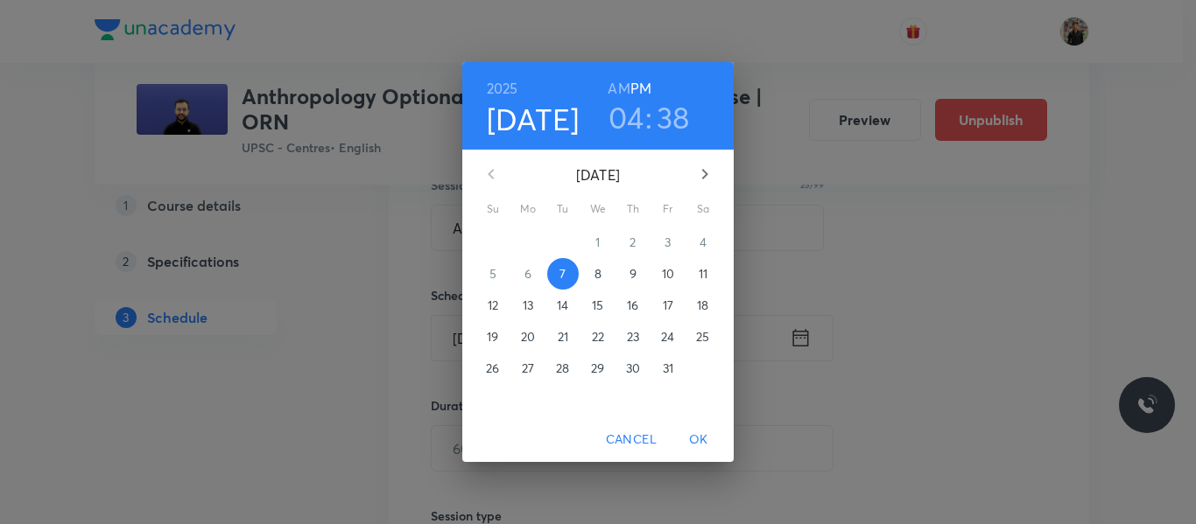
click at [599, 275] on p "8" at bounding box center [597, 274] width 7 height 18
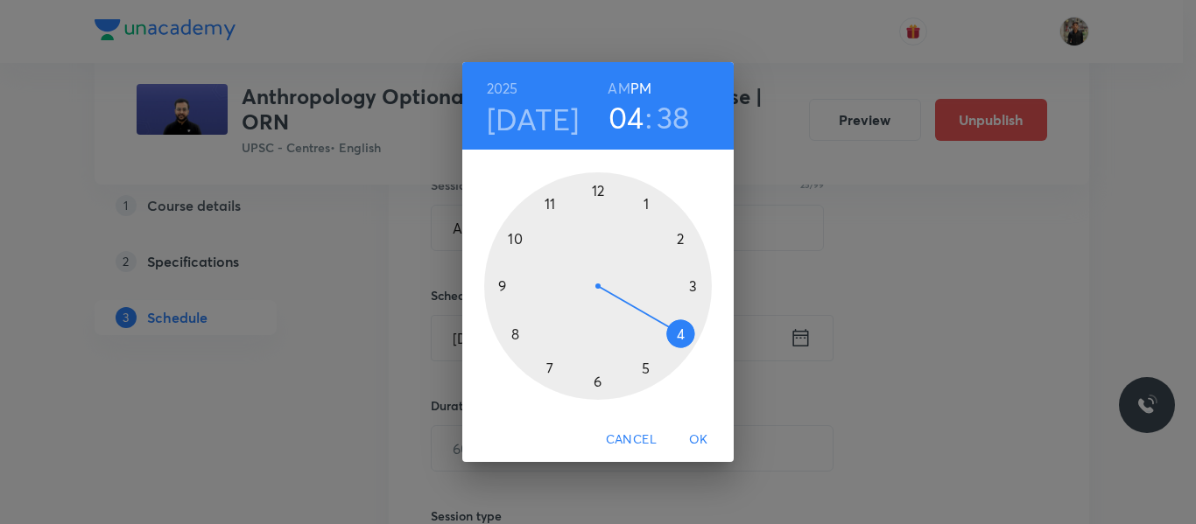
click at [681, 241] on div at bounding box center [598, 286] width 228 height 228
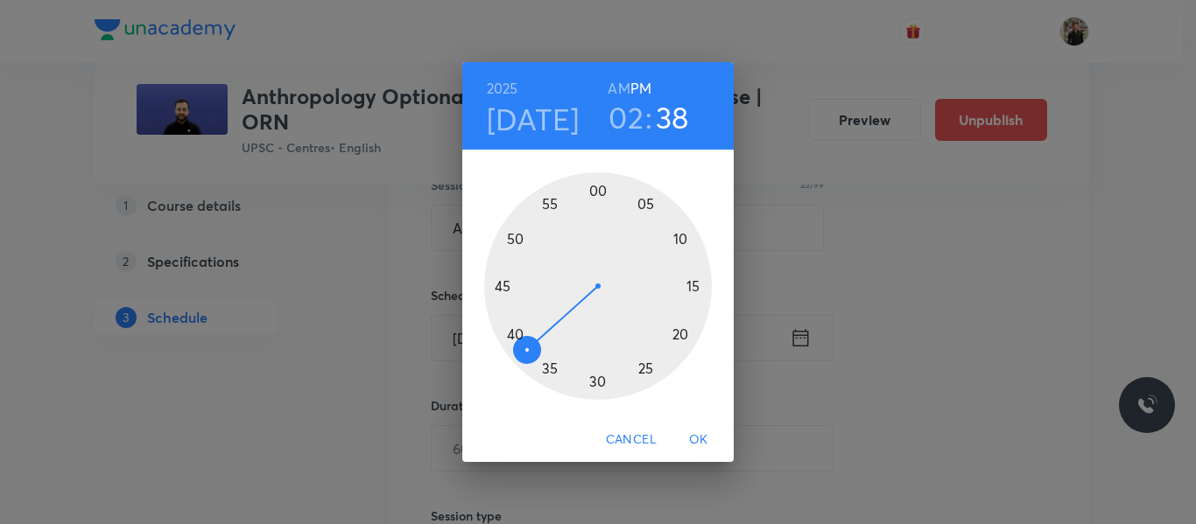
click at [598, 379] on div at bounding box center [598, 286] width 228 height 228
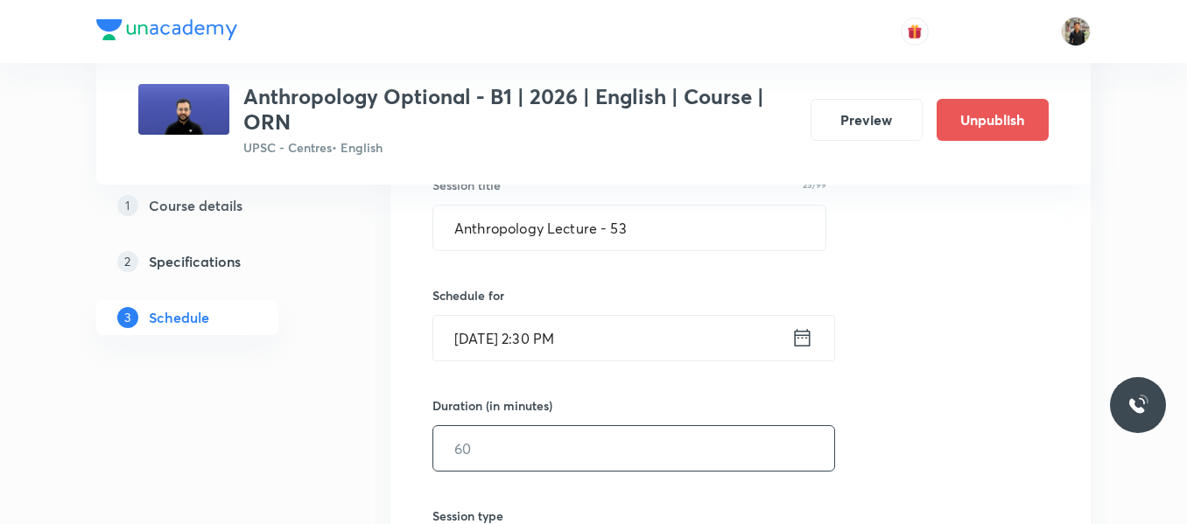
scroll to position [404, 0]
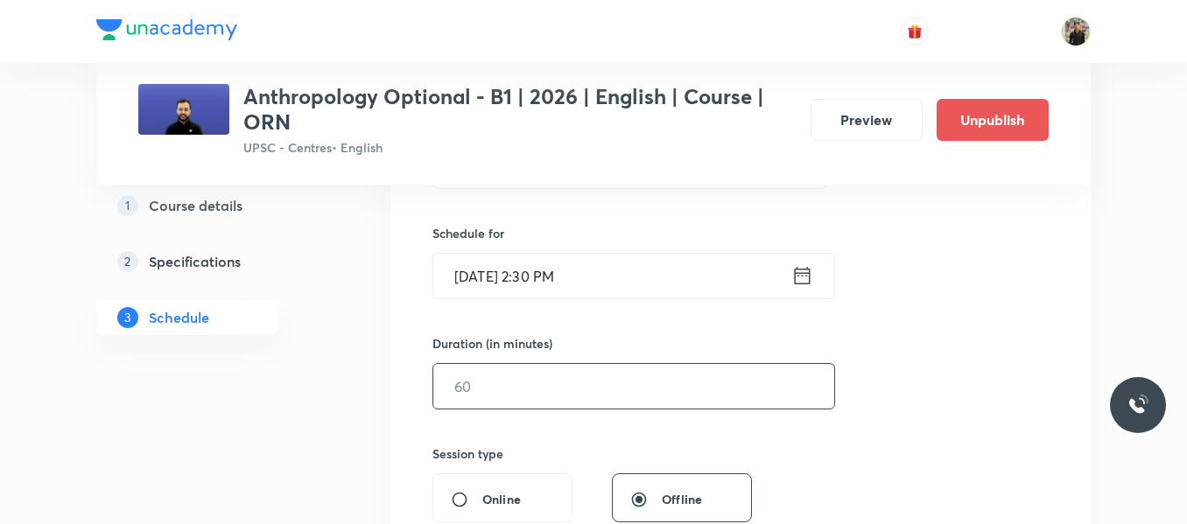
click at [540, 373] on input "text" at bounding box center [633, 386] width 401 height 45
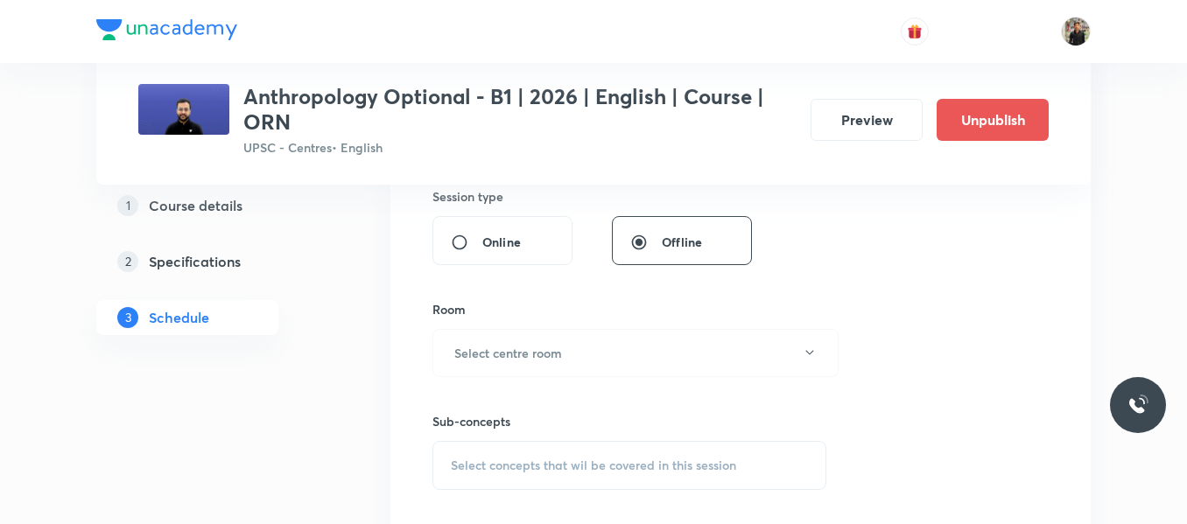
scroll to position [663, 0]
type input "150"
click at [537, 359] on h6 "Select centre room" at bounding box center [508, 352] width 108 height 18
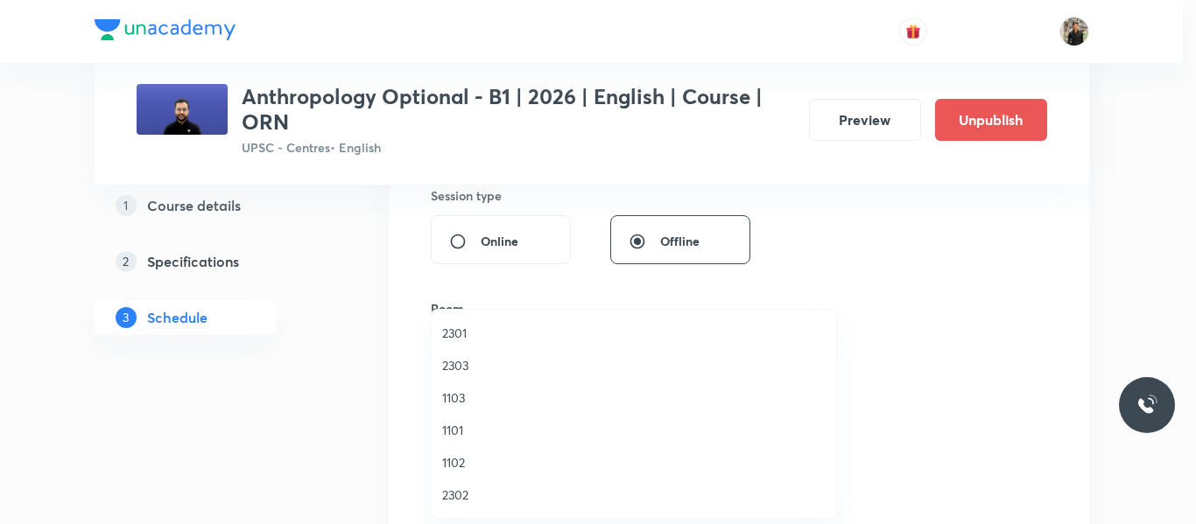
click at [469, 490] on span "2302" at bounding box center [633, 495] width 383 height 18
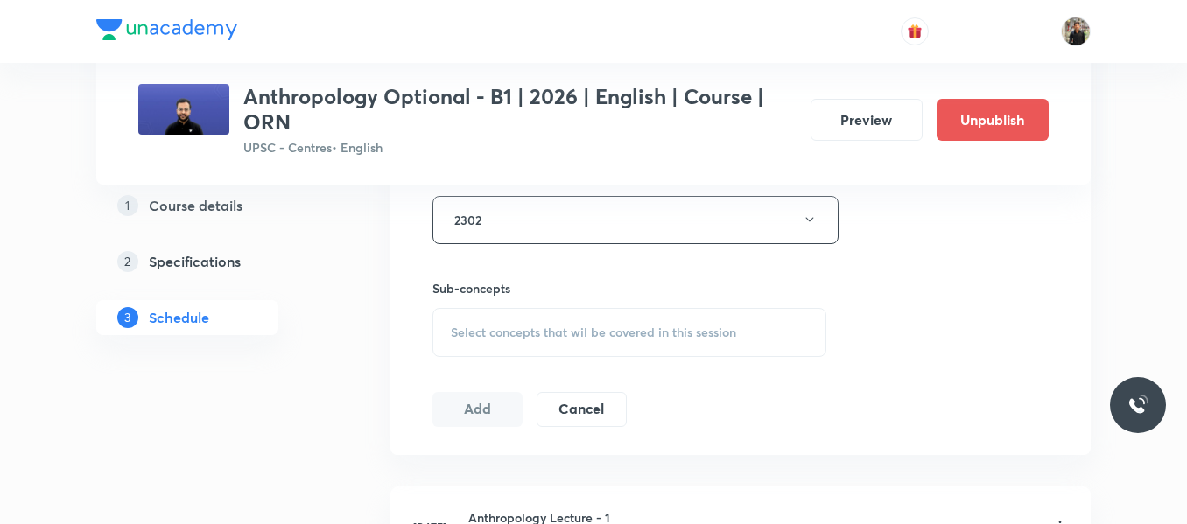
scroll to position [797, 0]
click at [482, 342] on div "Select concepts that wil be covered in this session" at bounding box center [629, 330] width 394 height 49
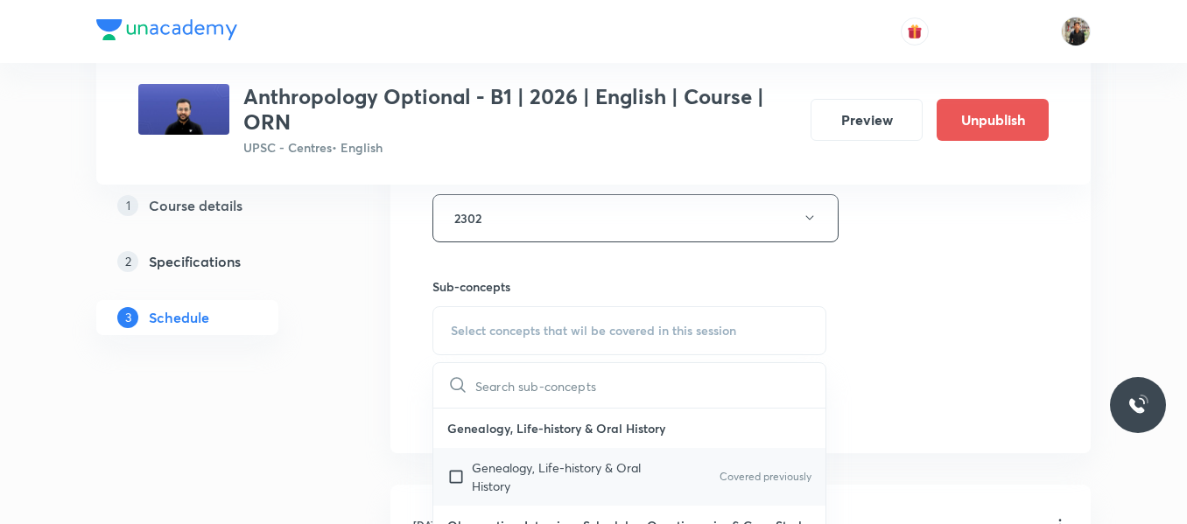
click at [456, 471] on input "checkbox" at bounding box center [459, 477] width 25 height 37
checkbox input "true"
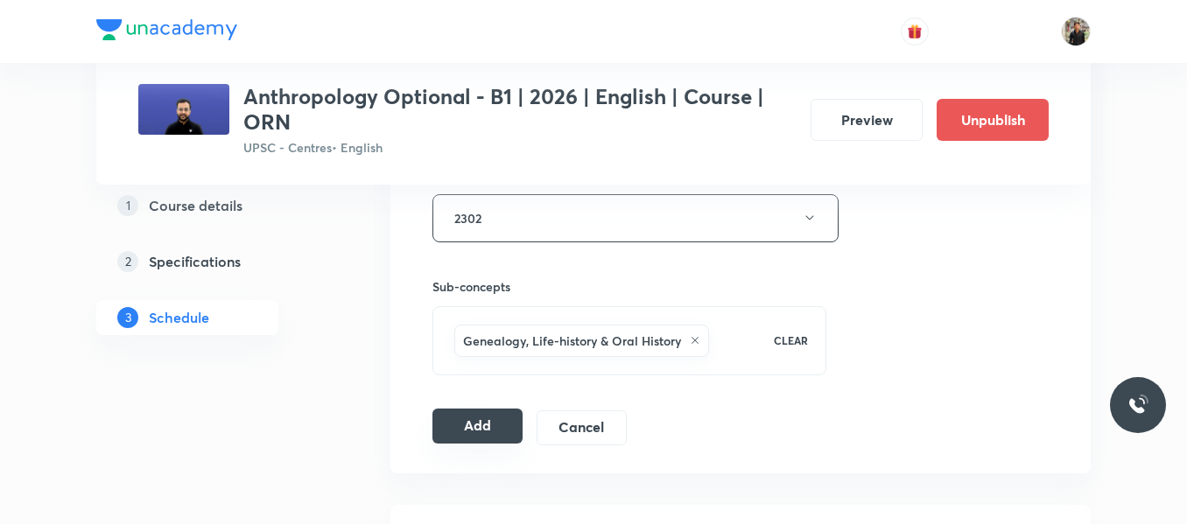
click at [490, 432] on button "Add" at bounding box center [477, 426] width 90 height 35
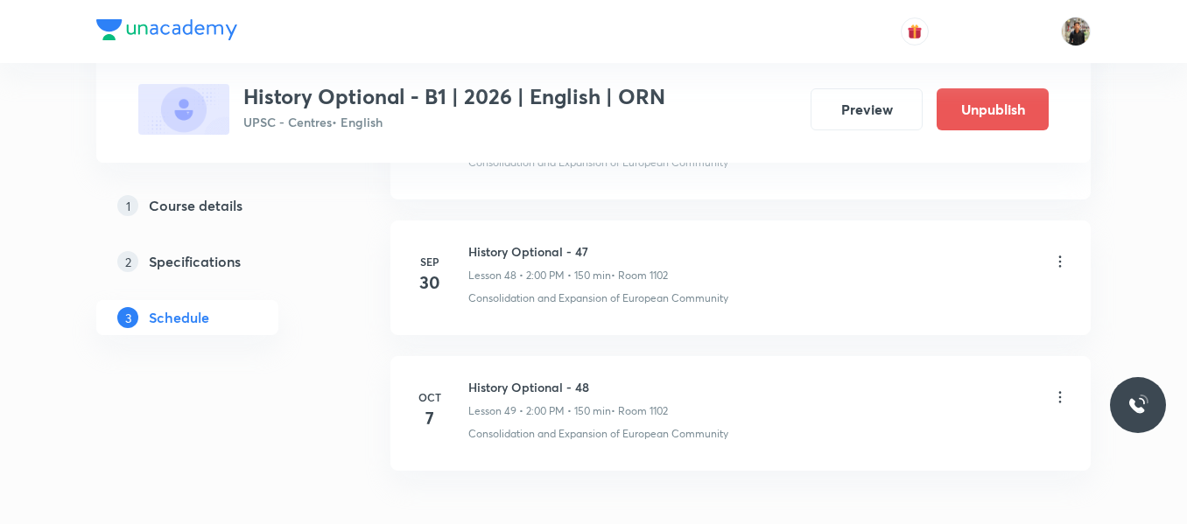
scroll to position [7527, 0]
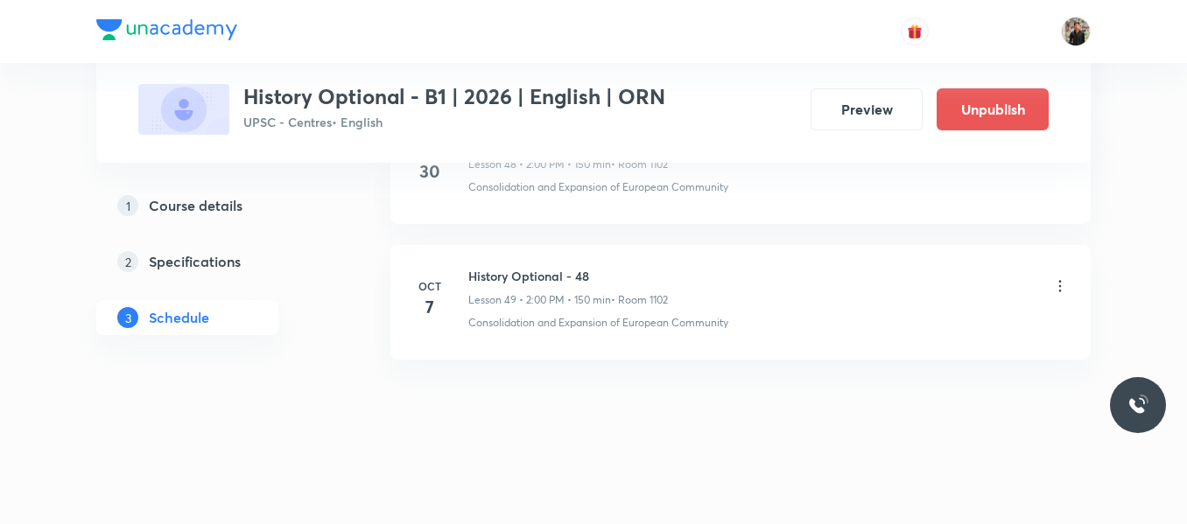
click at [502, 272] on h6 "History Optional - 48" at bounding box center [568, 276] width 200 height 18
copy h6 "History Optional - 48"
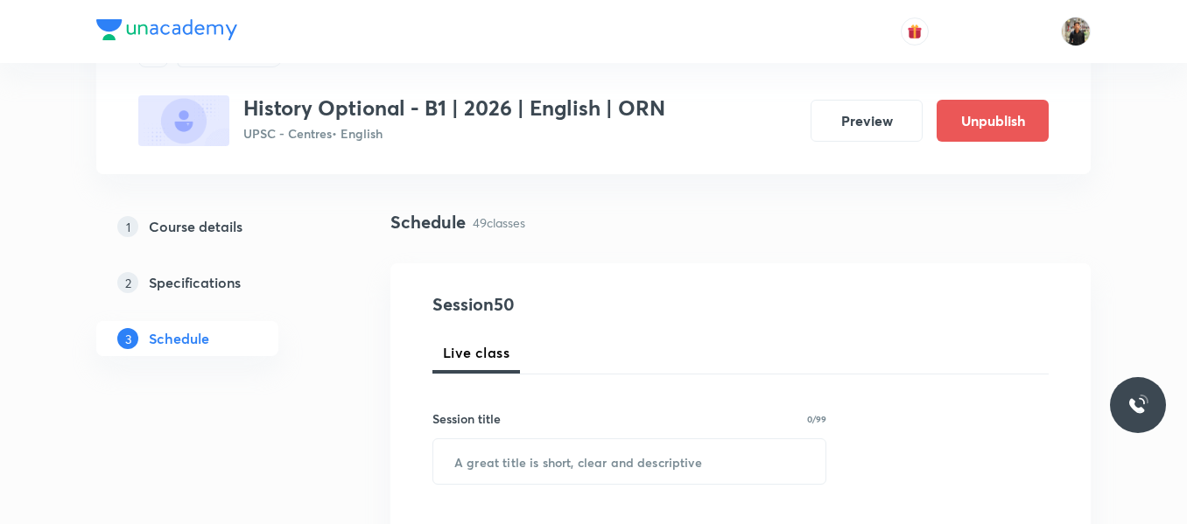
scroll to position [88, 0]
click at [485, 443] on input "text" at bounding box center [629, 461] width 392 height 45
paste input "History Optional - 48"
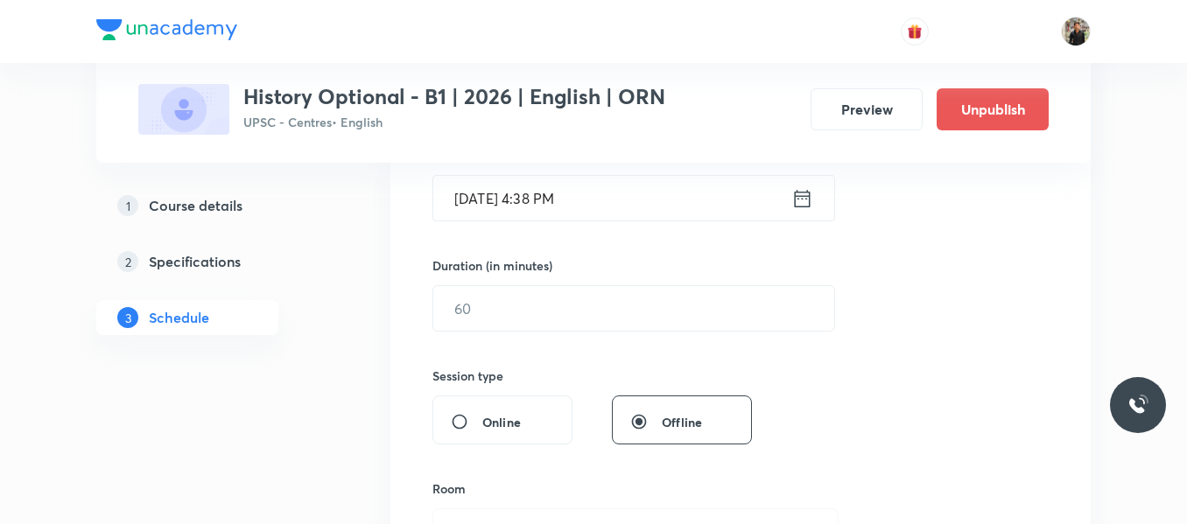
scroll to position [467, 0]
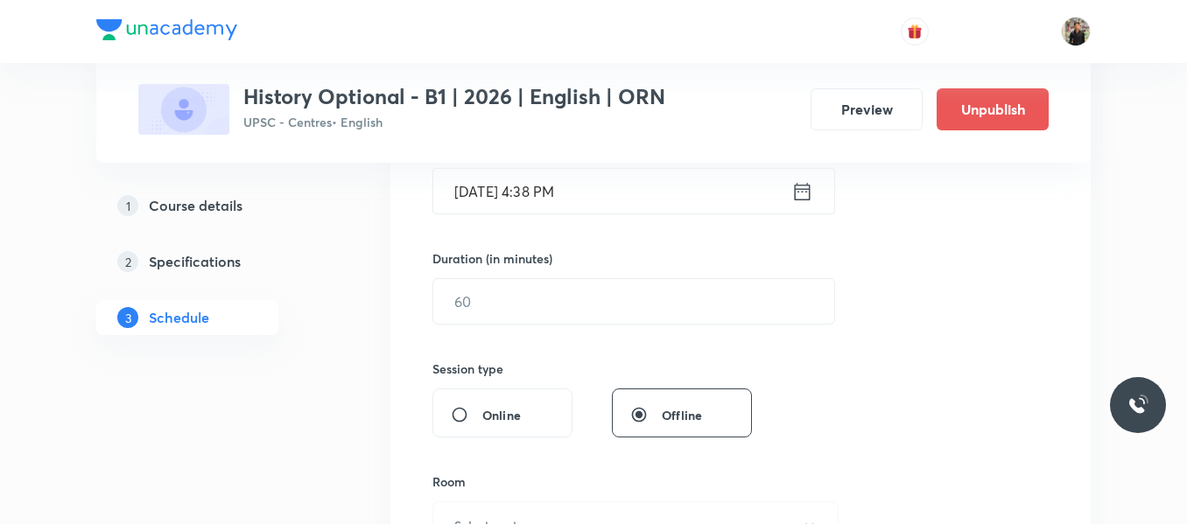
type input "History Optional - 49"
click at [798, 198] on icon at bounding box center [802, 191] width 22 height 25
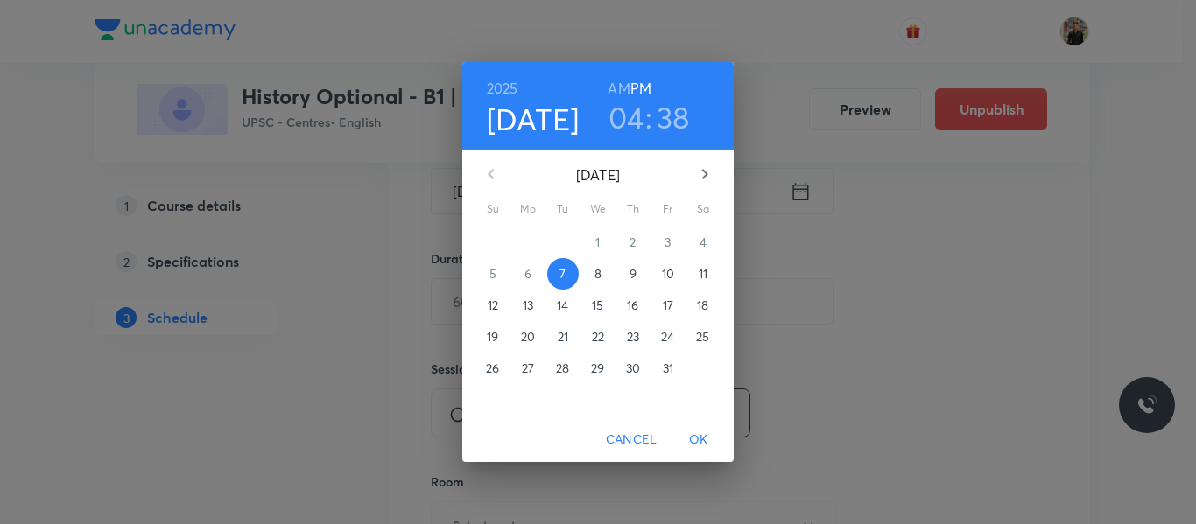
click at [597, 272] on p "8" at bounding box center [597, 274] width 7 height 18
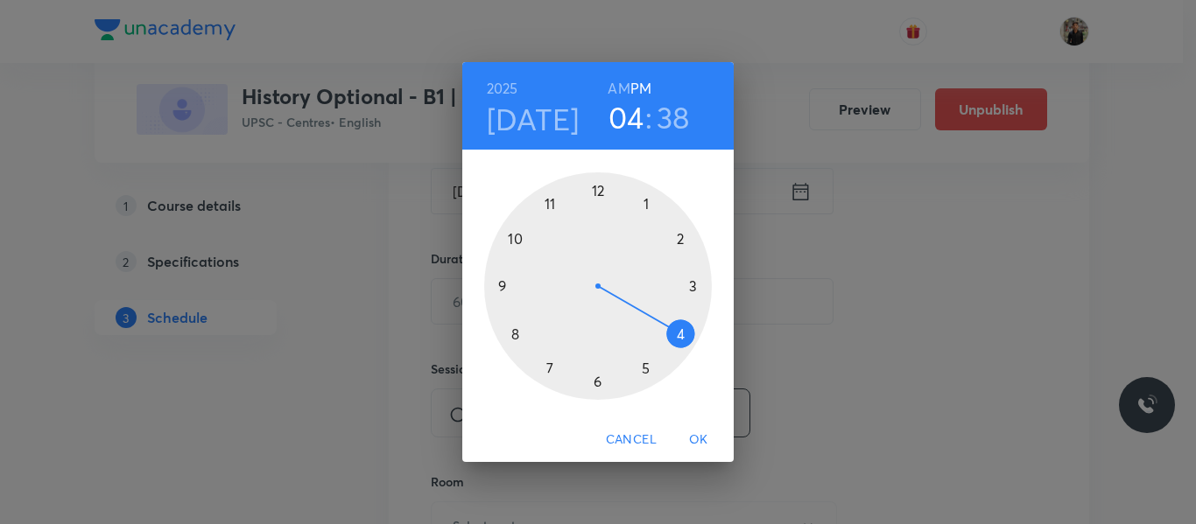
click at [682, 238] on div at bounding box center [598, 286] width 228 height 228
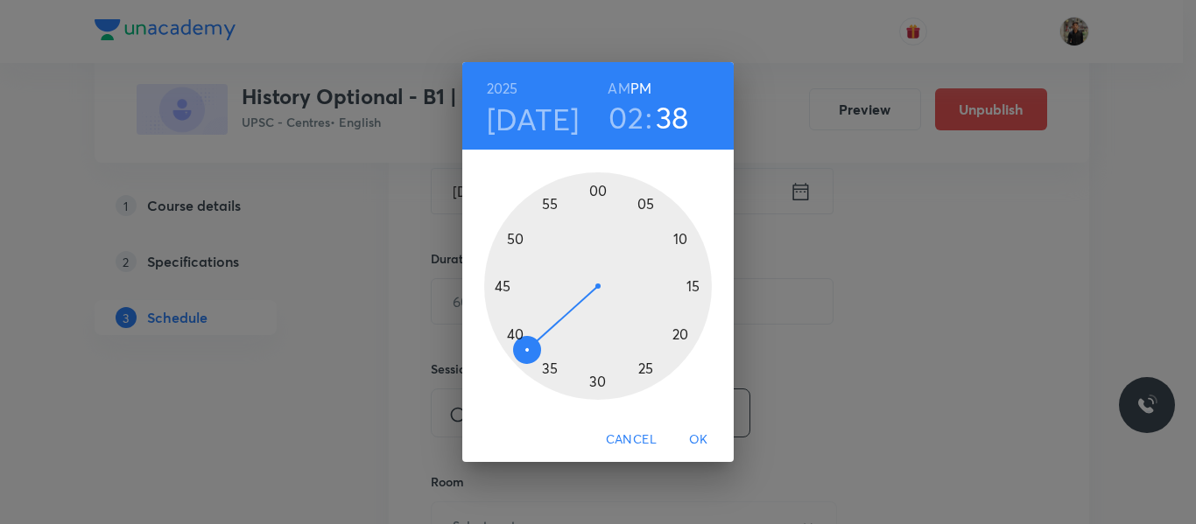
click at [597, 190] on div at bounding box center [598, 286] width 228 height 228
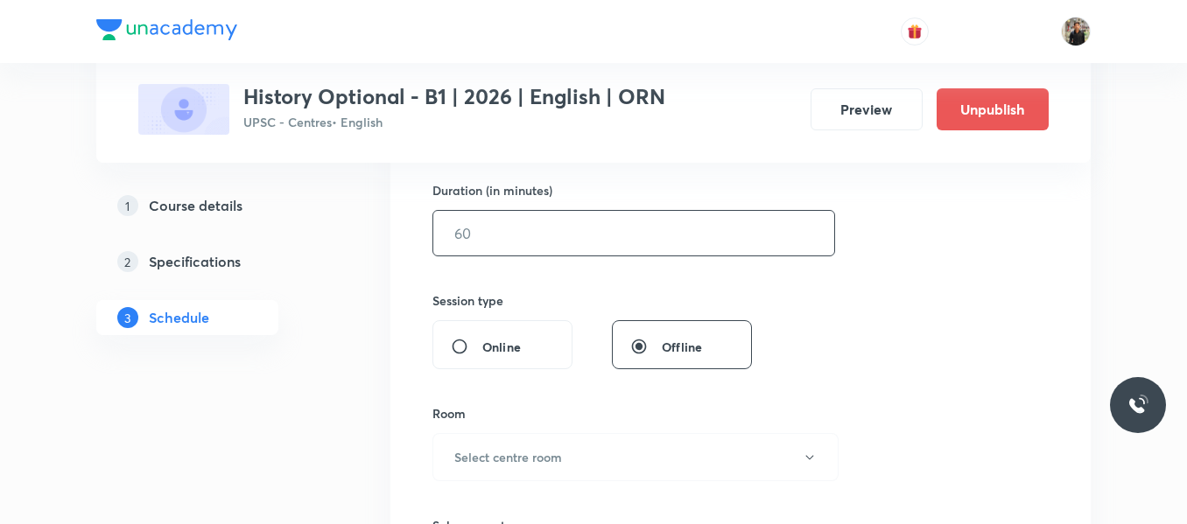
scroll to position [537, 0]
click at [558, 238] on input "text" at bounding box center [633, 232] width 401 height 45
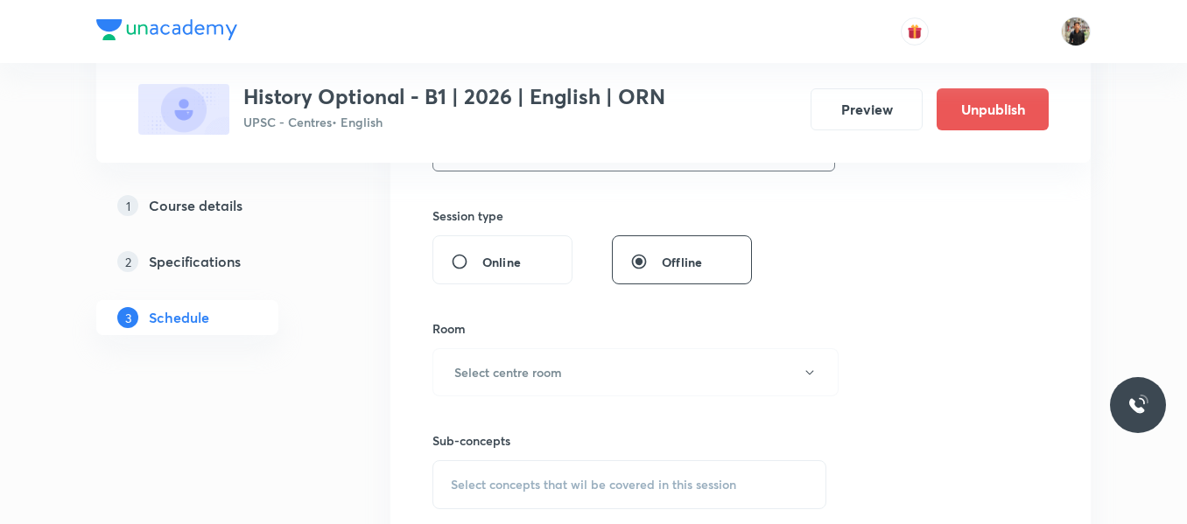
scroll to position [621, 0]
type input "150"
click at [538, 372] on h6 "Select centre room" at bounding box center [508, 371] width 108 height 18
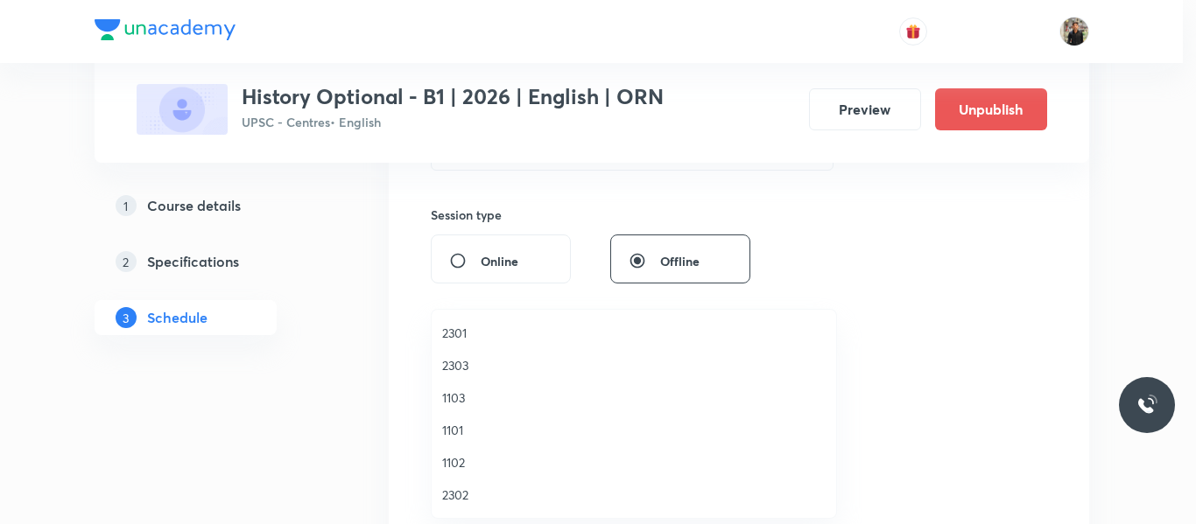
click at [468, 460] on span "1102" at bounding box center [633, 462] width 383 height 18
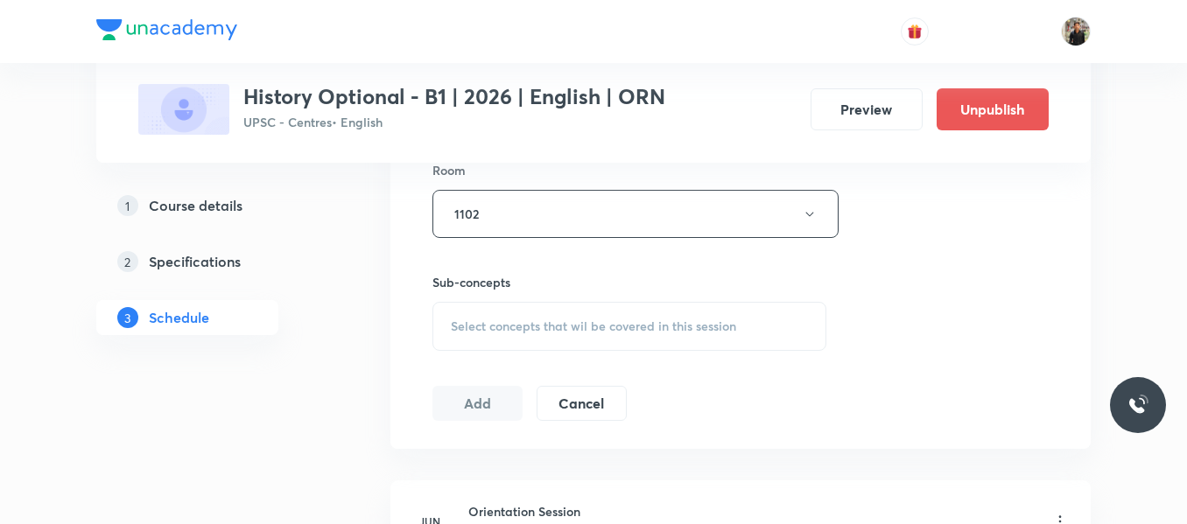
scroll to position [782, 0]
click at [472, 308] on div "Select concepts that wil be covered in this session" at bounding box center [629, 322] width 394 height 49
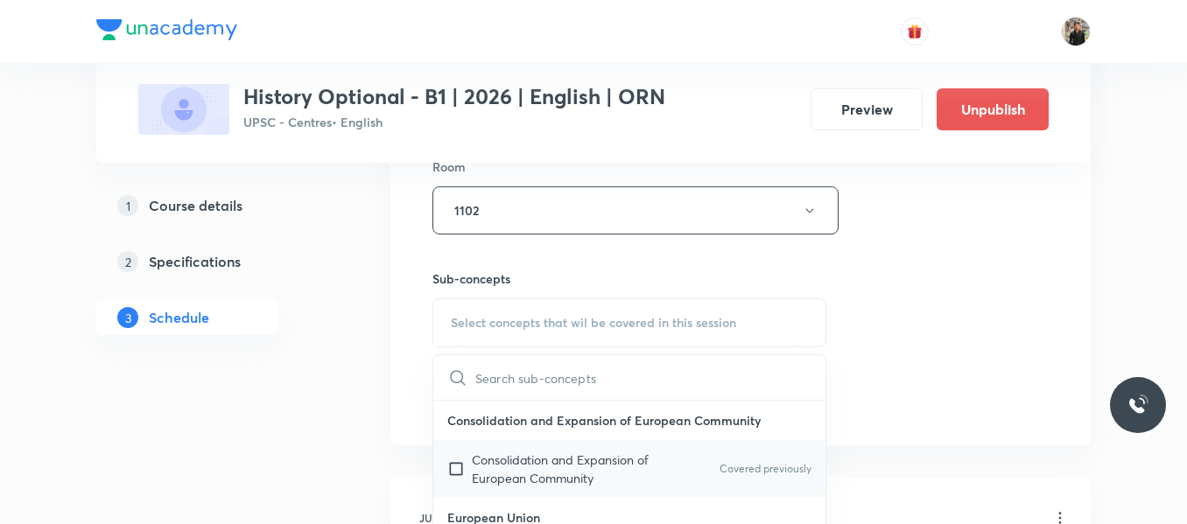
click at [458, 467] on input "checkbox" at bounding box center [459, 469] width 25 height 37
checkbox input "true"
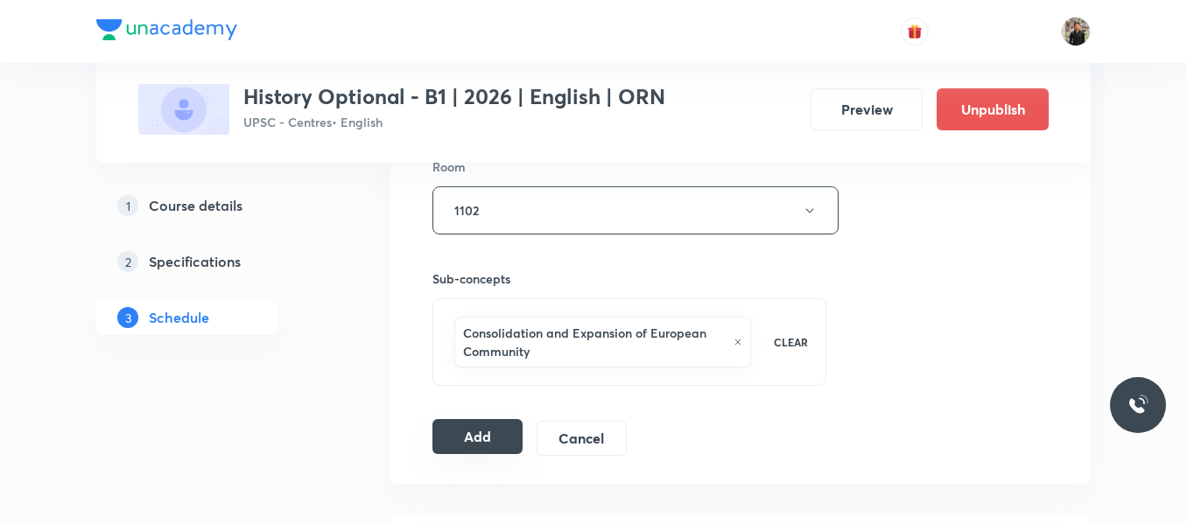
click at [447, 425] on button "Add" at bounding box center [477, 436] width 90 height 35
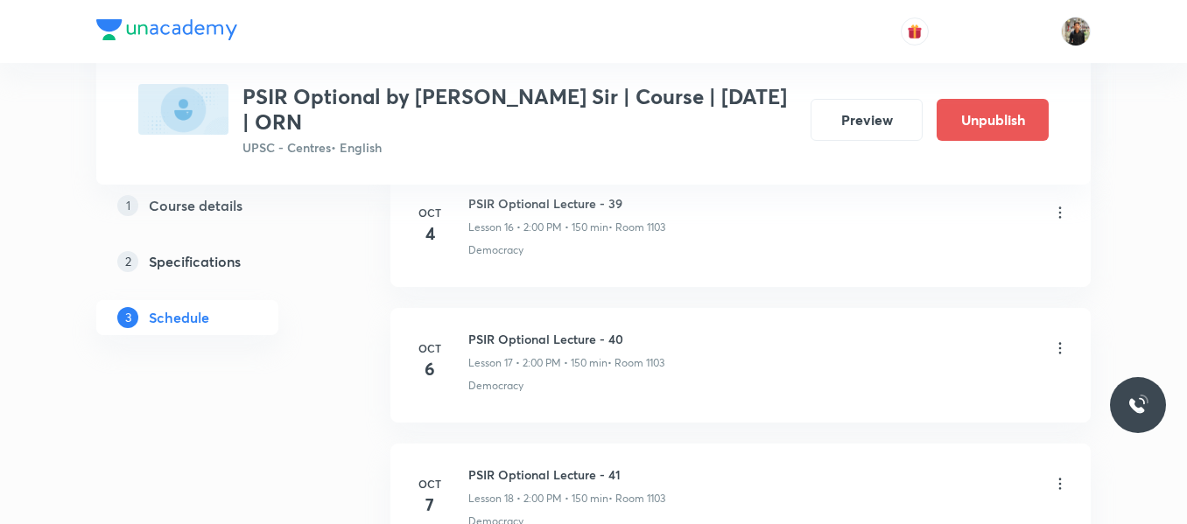
scroll to position [3343, 0]
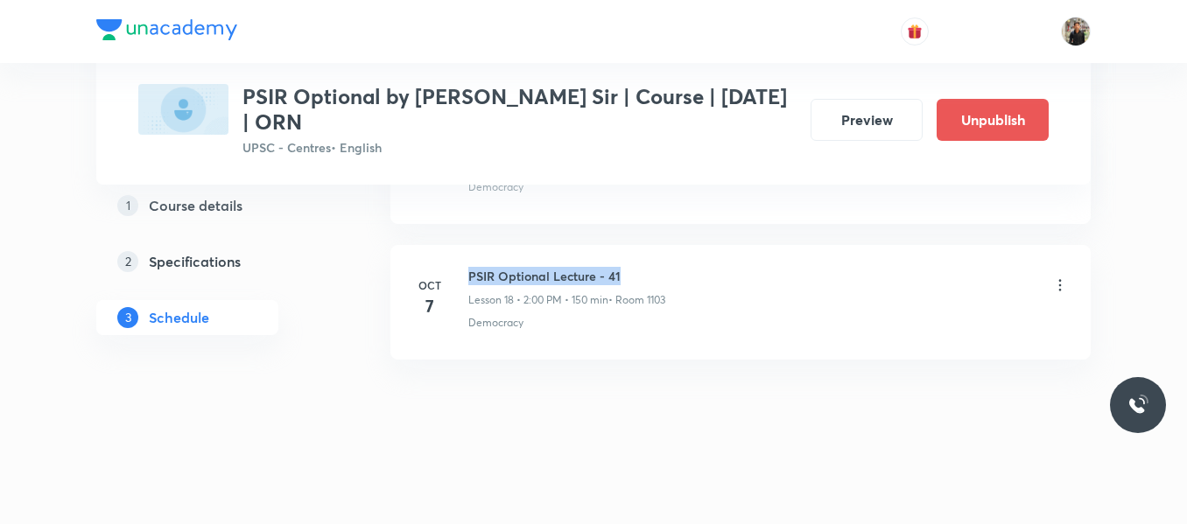
drag, startPoint x: 471, startPoint y: 273, endPoint x: 645, endPoint y: 278, distance: 174.3
click at [645, 278] on h6 "PSIR Optional Lecture - 41" at bounding box center [566, 276] width 197 height 18
copy h6 "PSIR Optional Lecture - 41"
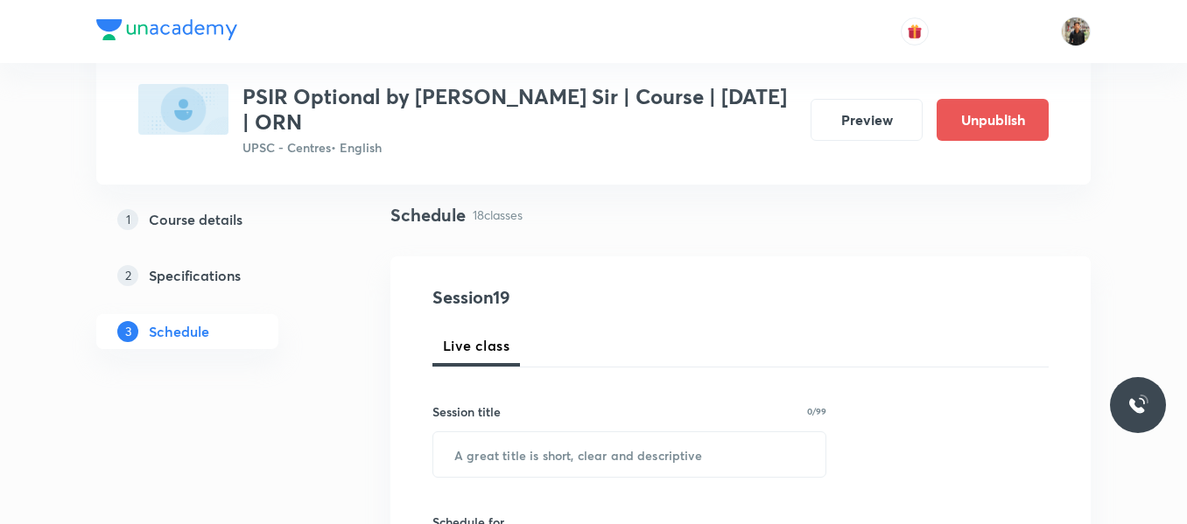
scroll to position [128, 0]
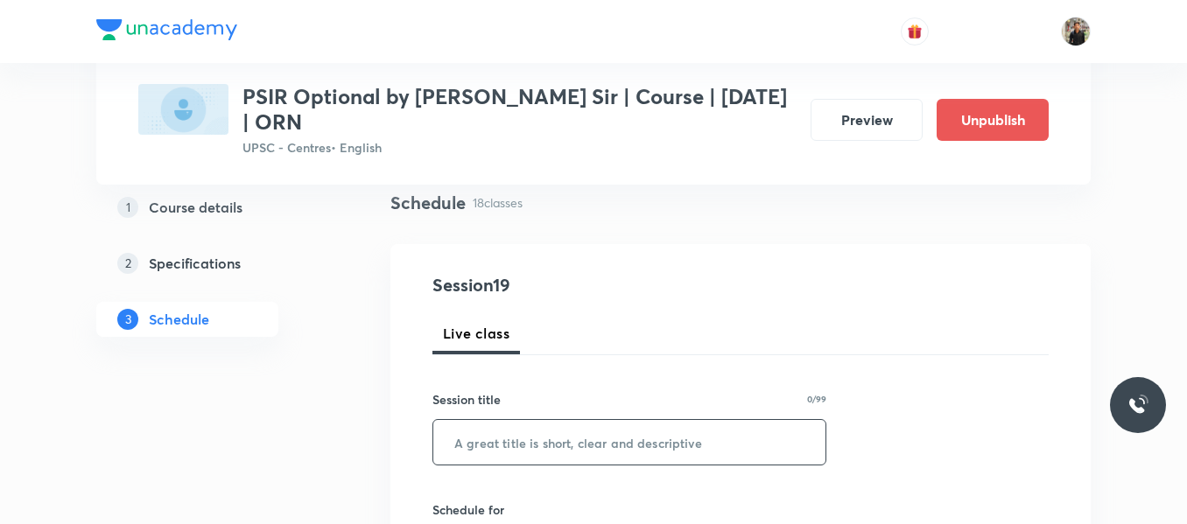
click at [545, 431] on input "text" at bounding box center [629, 442] width 392 height 45
paste input "PSIR Optional Lecture - 41"
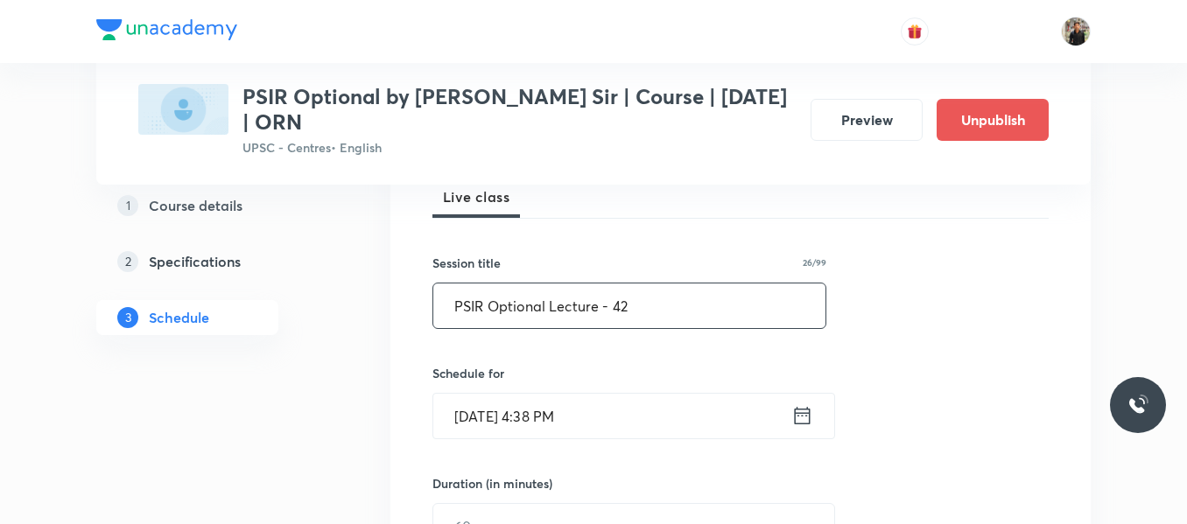
scroll to position [276, 0]
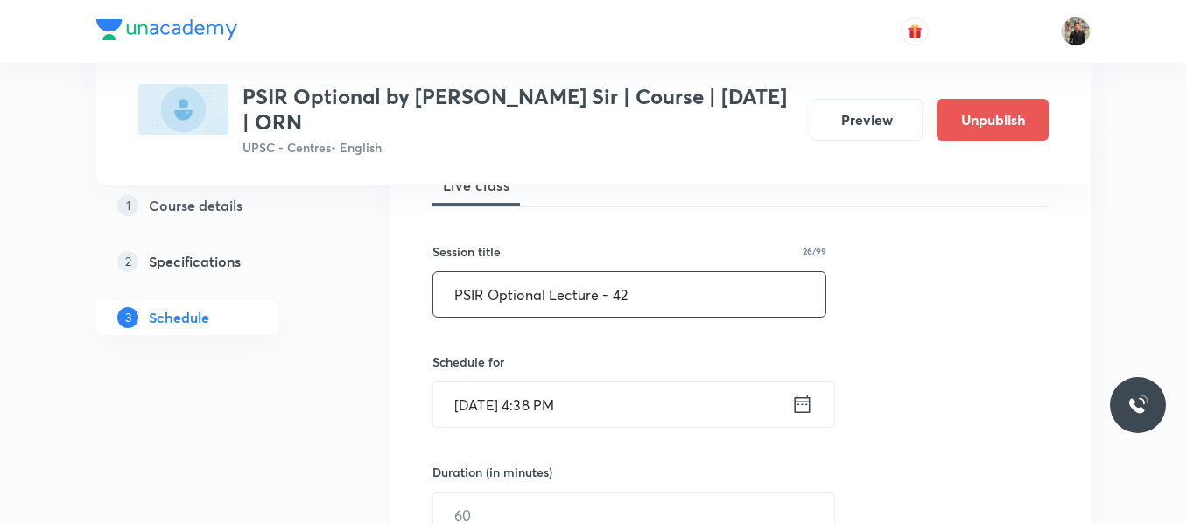
type input "PSIR Optional Lecture - 42"
click at [803, 411] on icon at bounding box center [802, 404] width 22 height 25
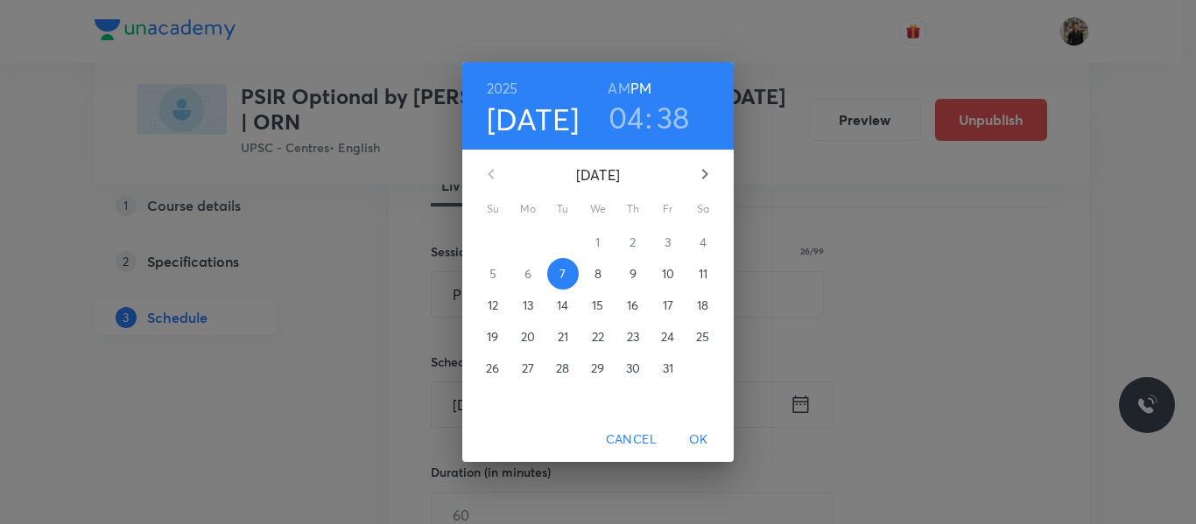
click at [594, 277] on p "8" at bounding box center [597, 274] width 7 height 18
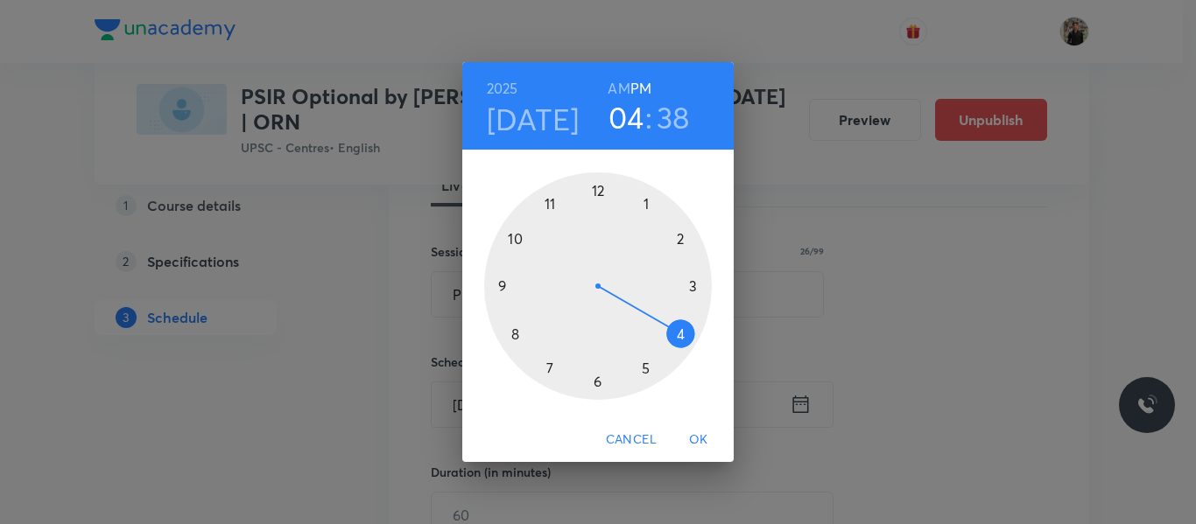
click at [675, 240] on div at bounding box center [598, 286] width 228 height 228
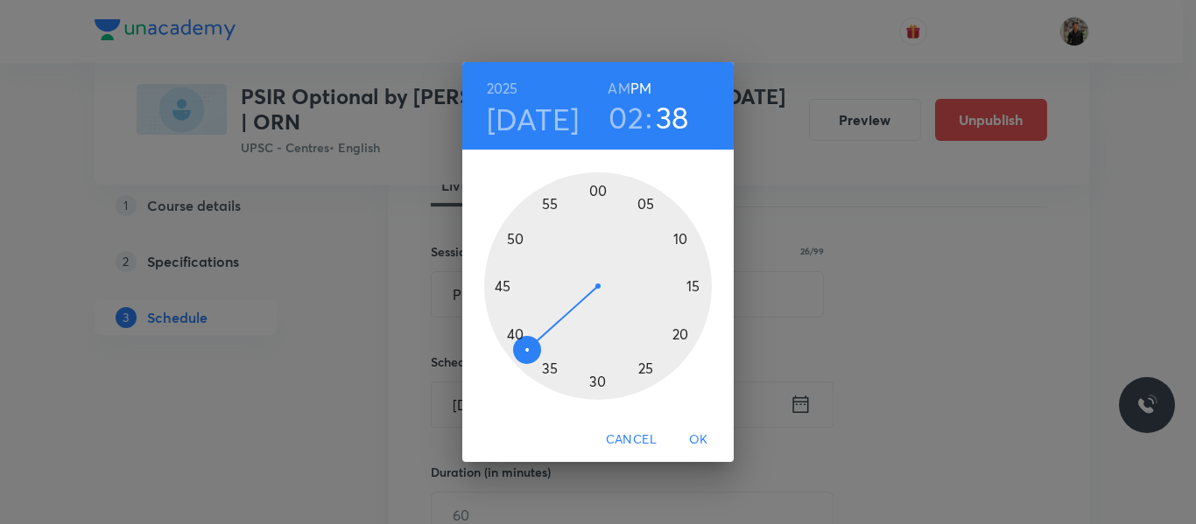
click at [599, 189] on div at bounding box center [598, 286] width 228 height 228
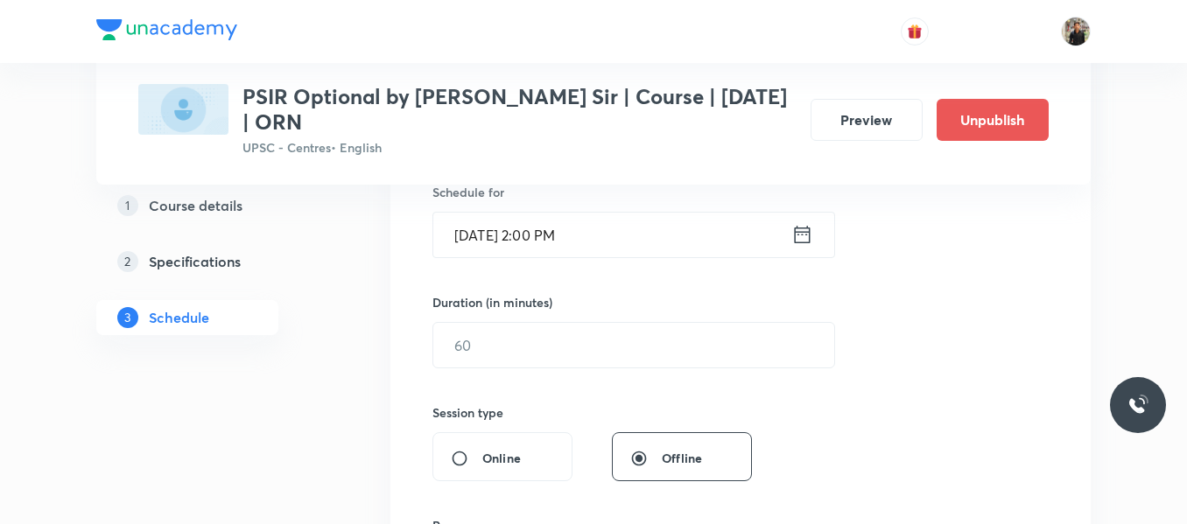
scroll to position [447, 0]
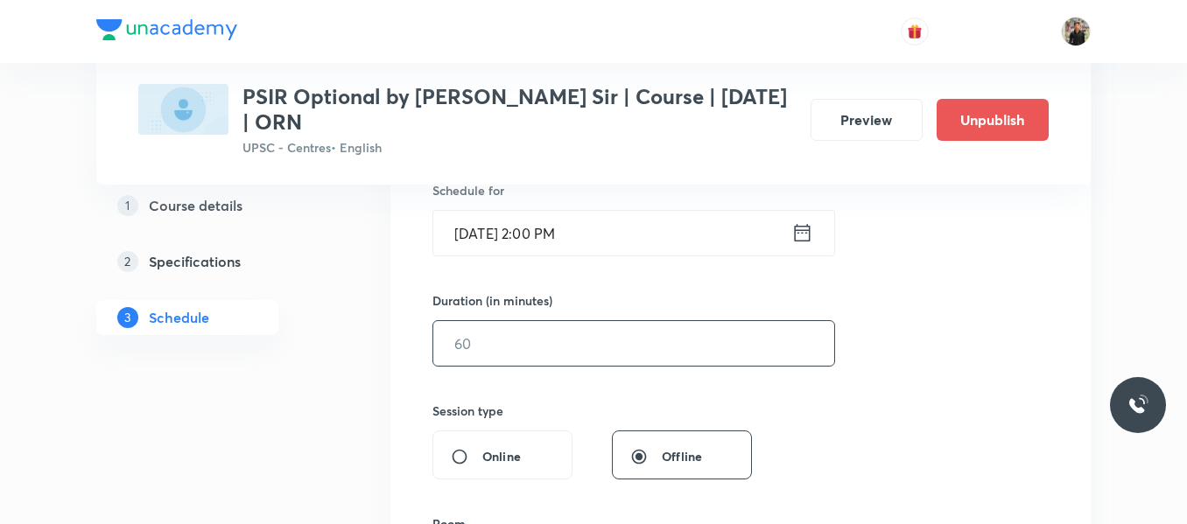
click at [522, 352] on input "text" at bounding box center [633, 343] width 401 height 45
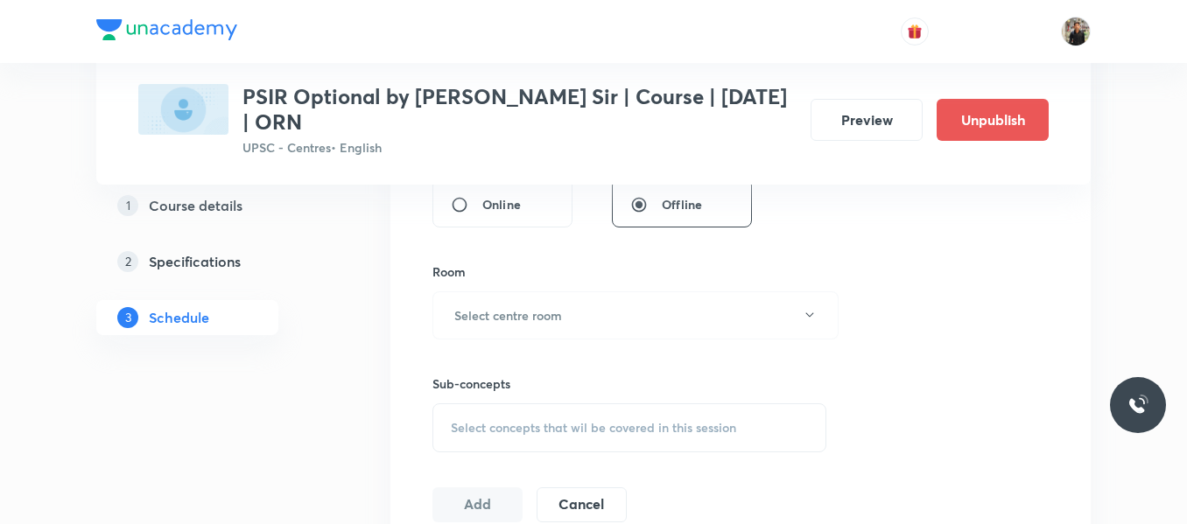
scroll to position [700, 0]
type input "150"
click at [509, 324] on button "Select centre room" at bounding box center [635, 315] width 406 height 48
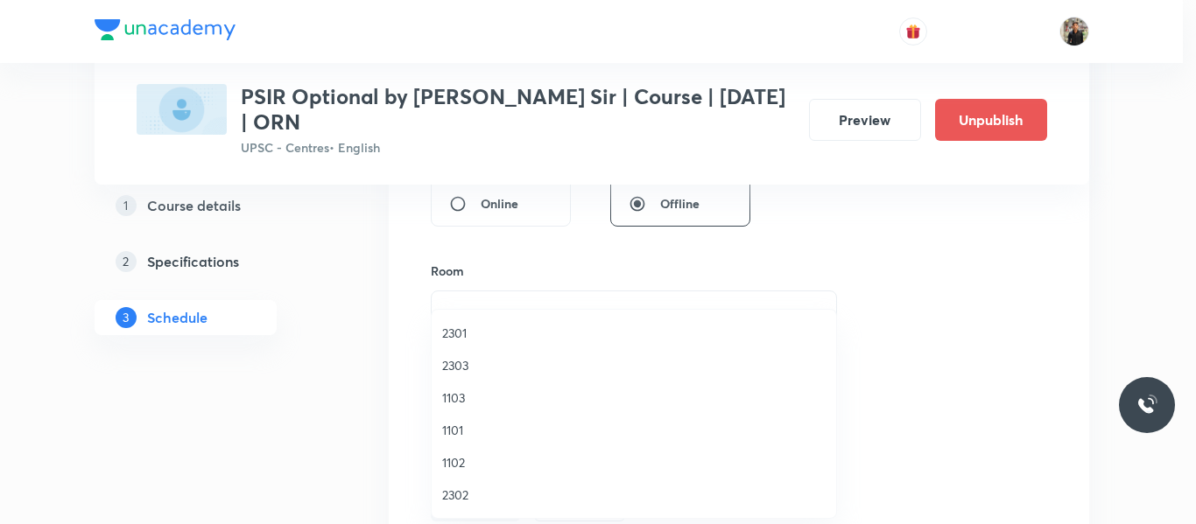
click at [474, 388] on li "1103" at bounding box center [634, 398] width 404 height 32
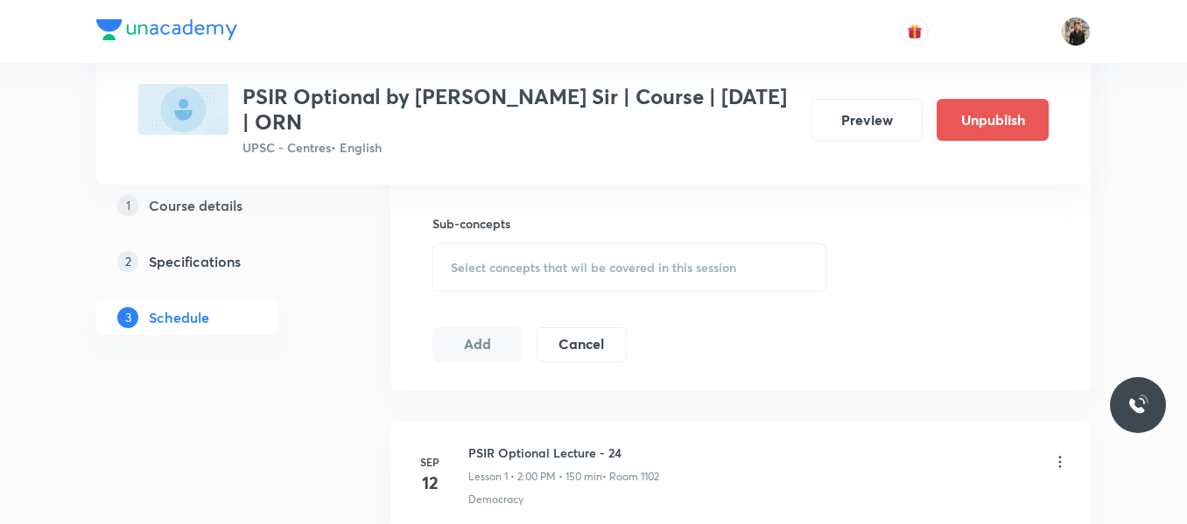
scroll to position [860, 0]
click at [476, 281] on div "Select concepts that wil be covered in this session" at bounding box center [629, 266] width 394 height 49
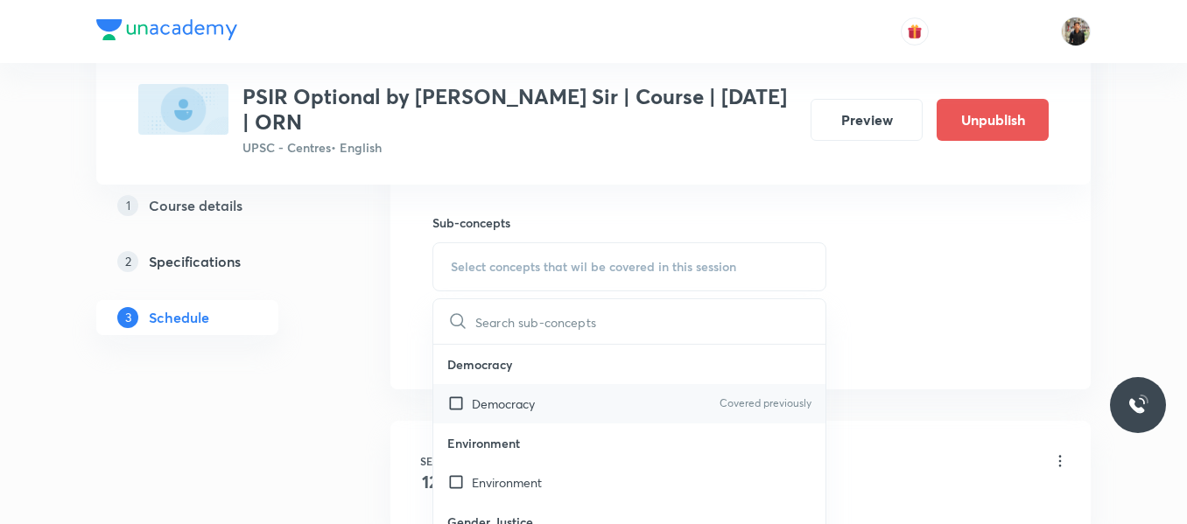
click at [456, 408] on input "checkbox" at bounding box center [459, 404] width 25 height 18
checkbox input "true"
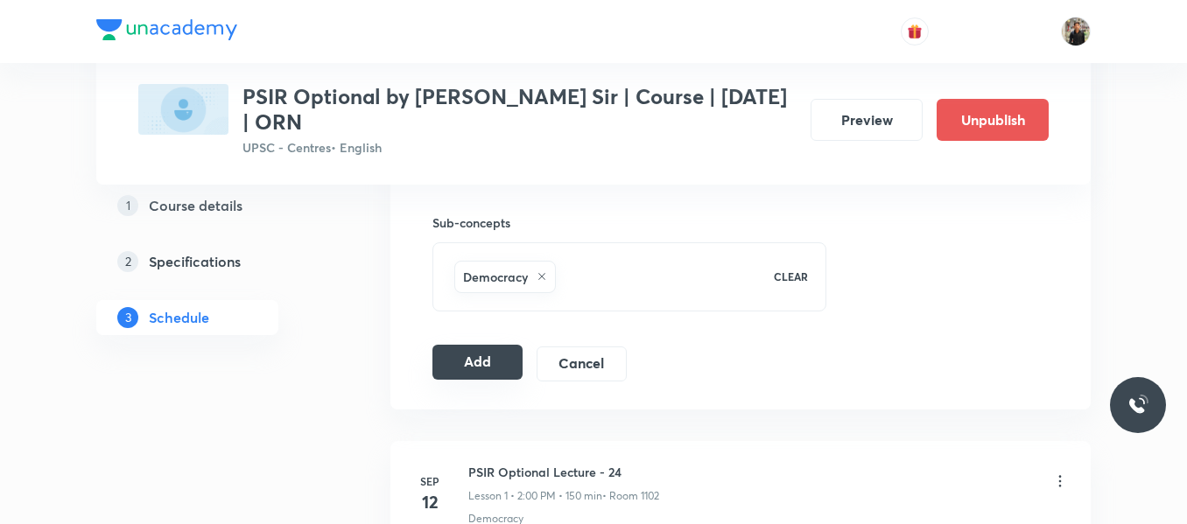
click at [466, 371] on button "Add" at bounding box center [477, 362] width 90 height 35
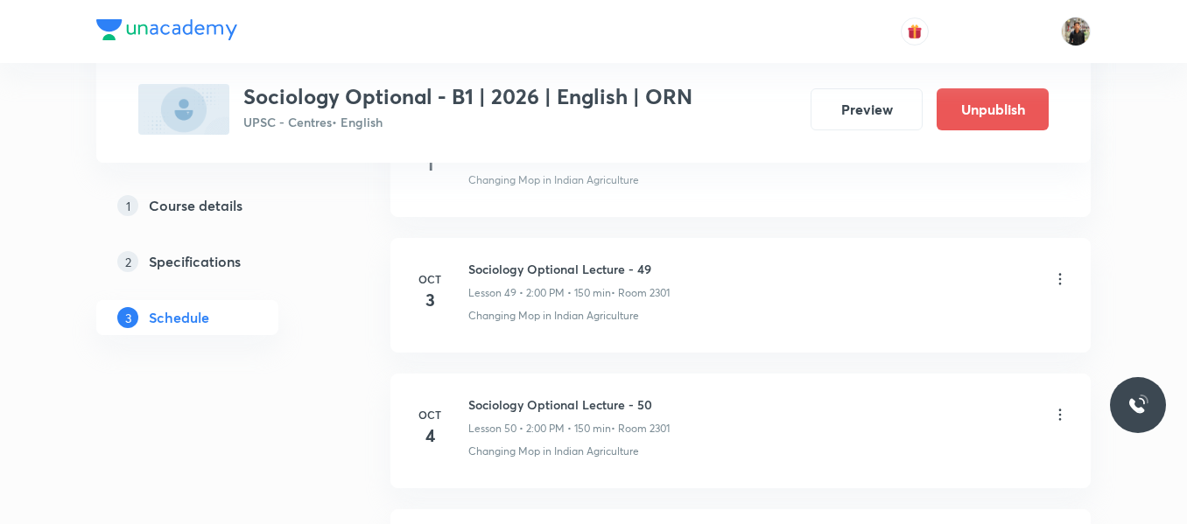
scroll to position [7910, 0]
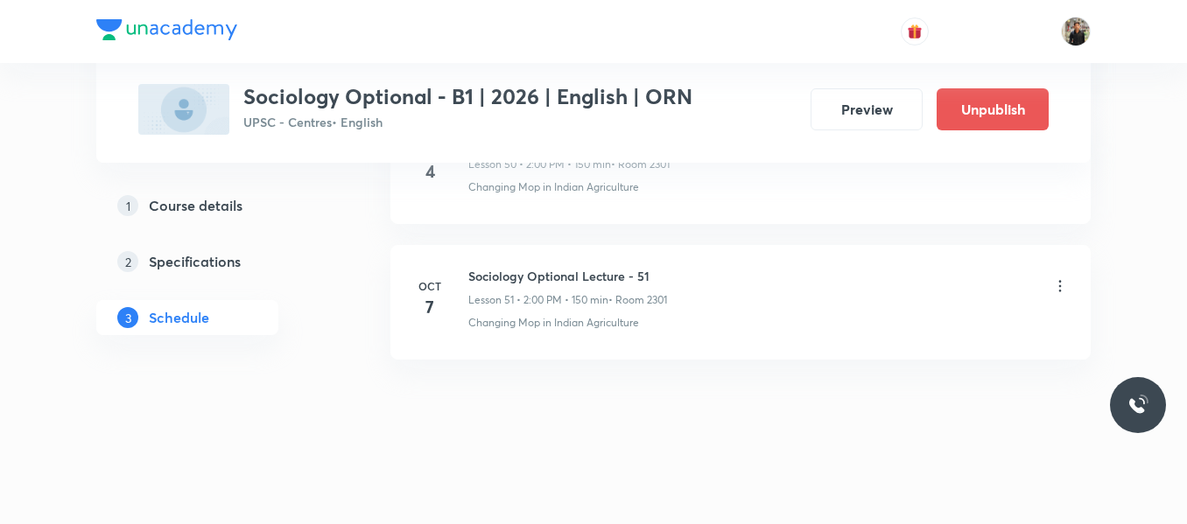
click at [499, 281] on h6 "Sociology Optional Lecture - 51" at bounding box center [567, 276] width 199 height 18
copy h6 "Sociology Optional Lecture - 51"
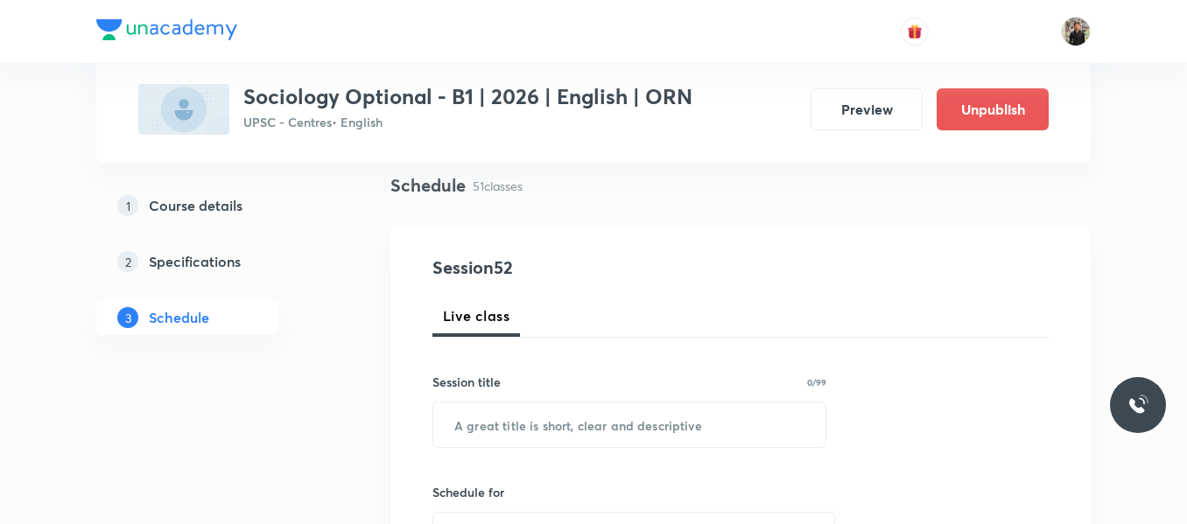
scroll to position [125, 0]
click at [488, 405] on input "text" at bounding box center [629, 423] width 392 height 45
paste input "Sociology Optional Lecture - 51"
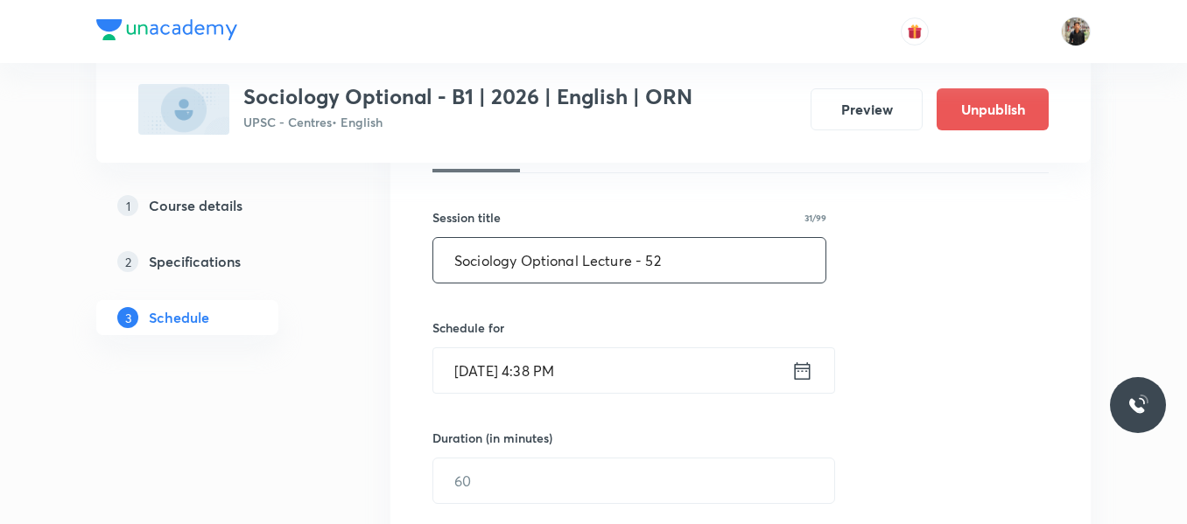
scroll to position [290, 0]
type input "Sociology Optional Lecture - 52"
click at [800, 371] on icon at bounding box center [802, 369] width 22 height 25
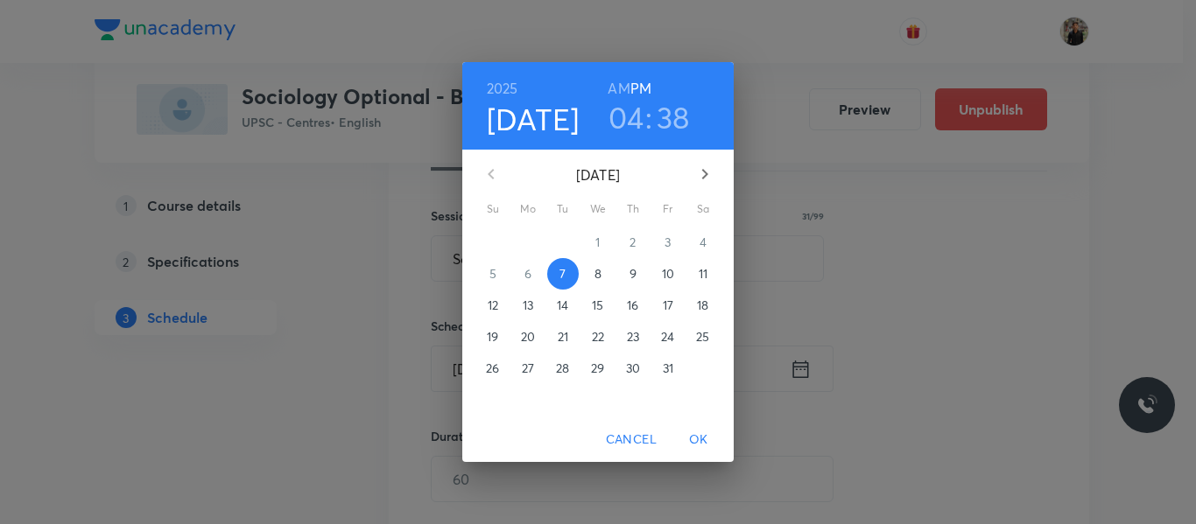
click at [591, 274] on span "8" at bounding box center [598, 274] width 32 height 18
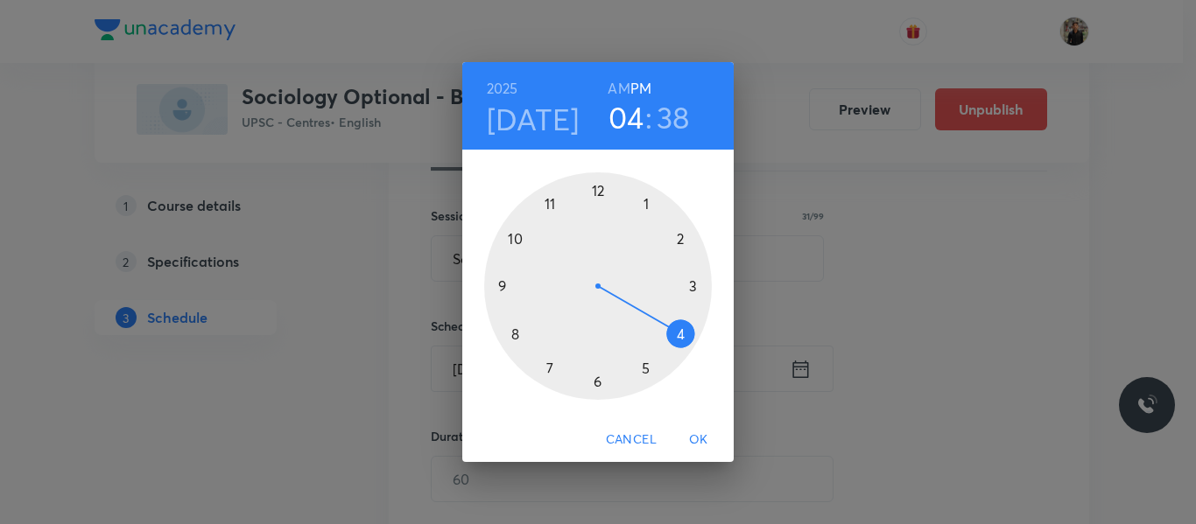
click at [676, 241] on div at bounding box center [598, 286] width 228 height 228
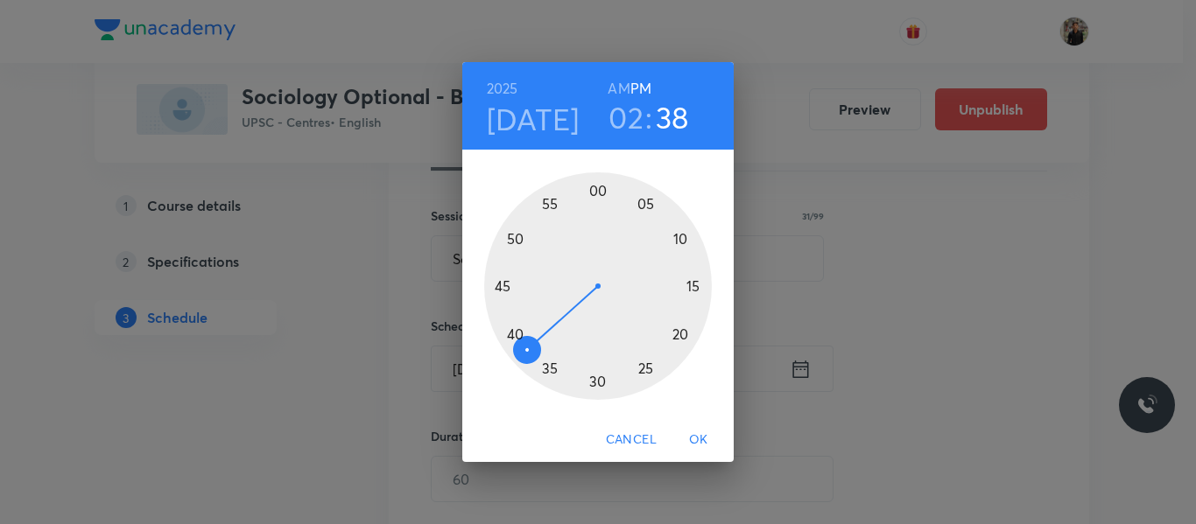
click at [595, 187] on div at bounding box center [598, 286] width 228 height 228
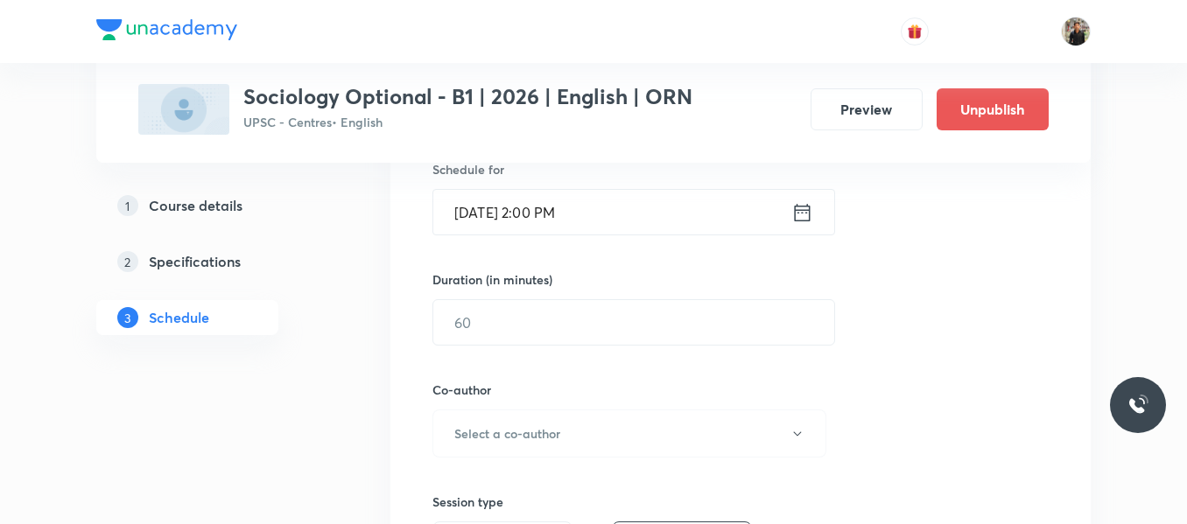
scroll to position [452, 0]
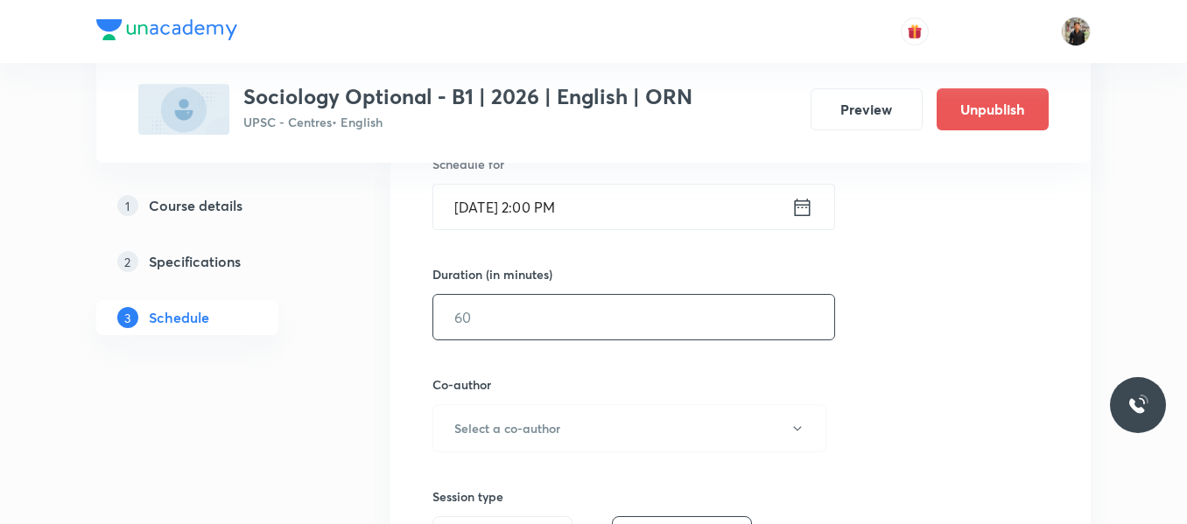
click at [580, 313] on input "text" at bounding box center [633, 317] width 401 height 45
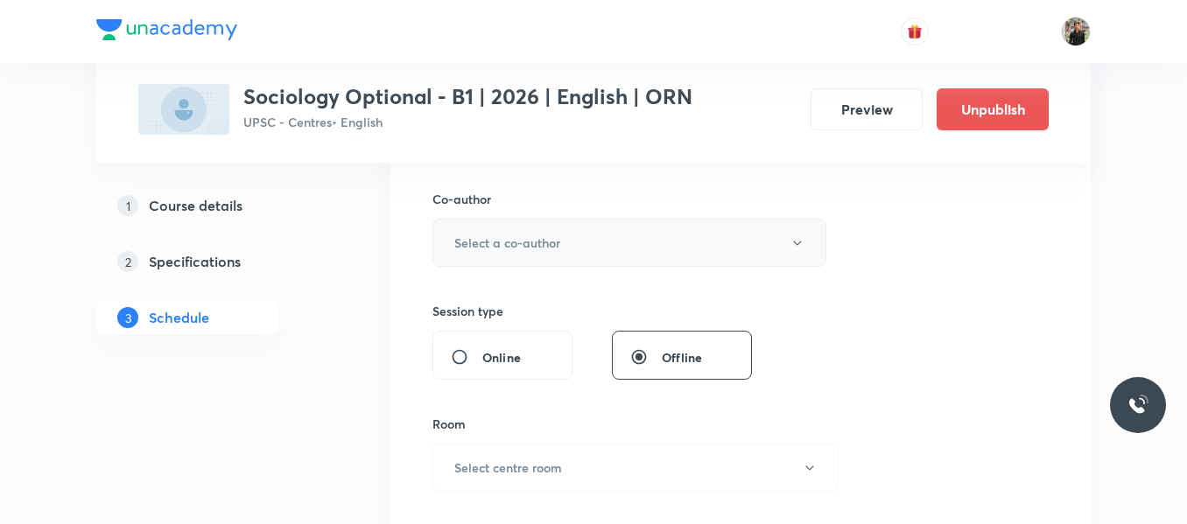
type input "150"
click at [566, 253] on button "Select a co-author" at bounding box center [629, 243] width 394 height 48
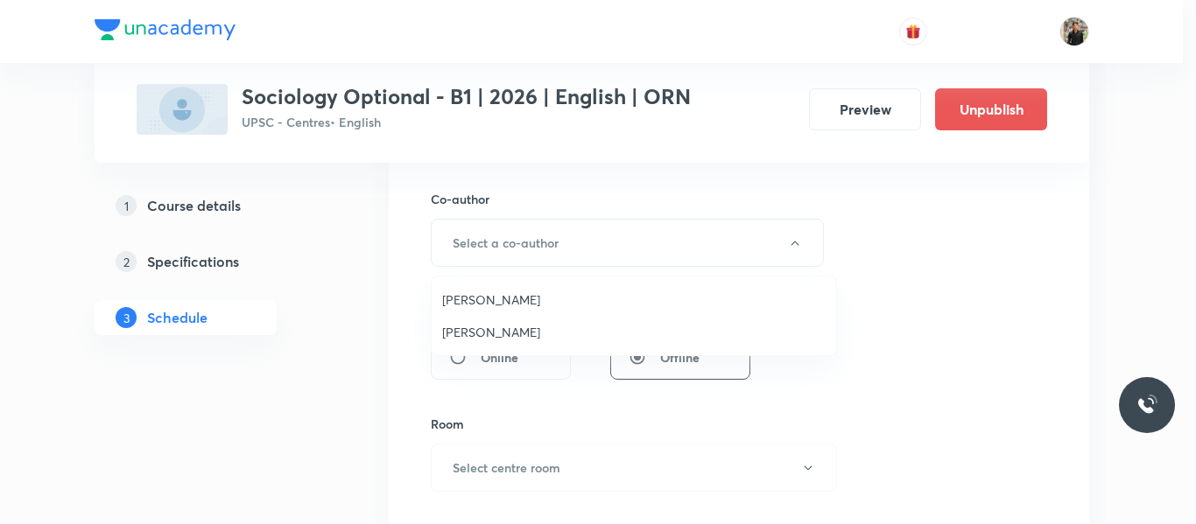
click at [508, 317] on li "Praveen Kishore" at bounding box center [634, 332] width 404 height 32
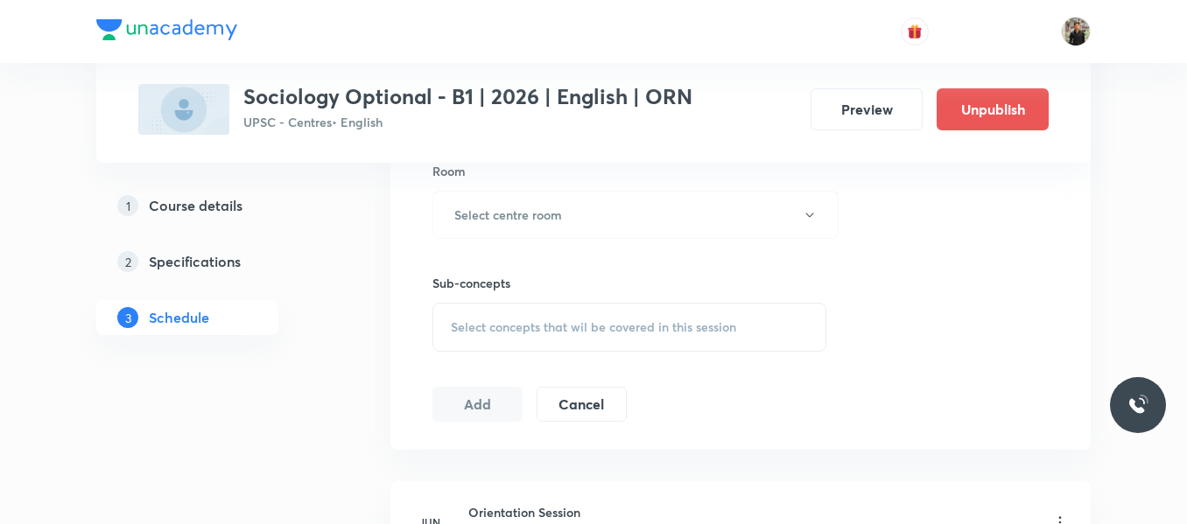
scroll to position [907, 0]
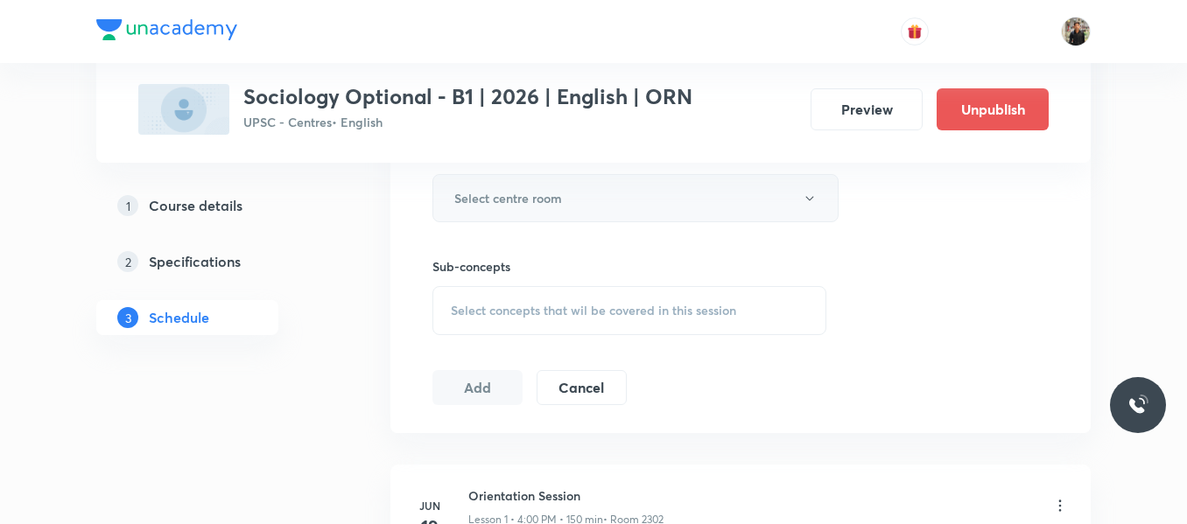
click at [502, 196] on h6 "Select centre room" at bounding box center [508, 198] width 108 height 18
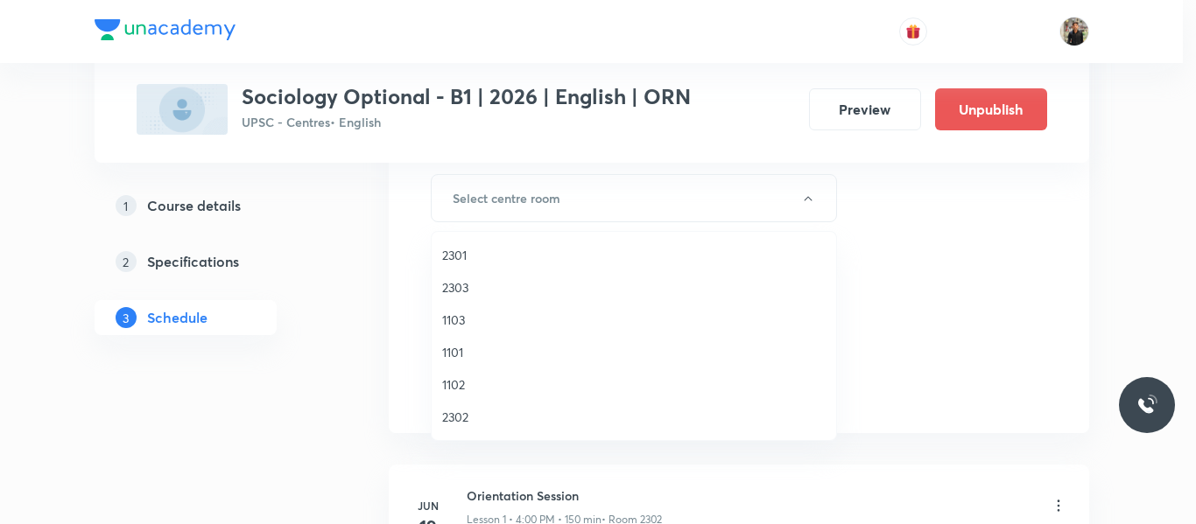
click at [474, 261] on span "2301" at bounding box center [633, 255] width 383 height 18
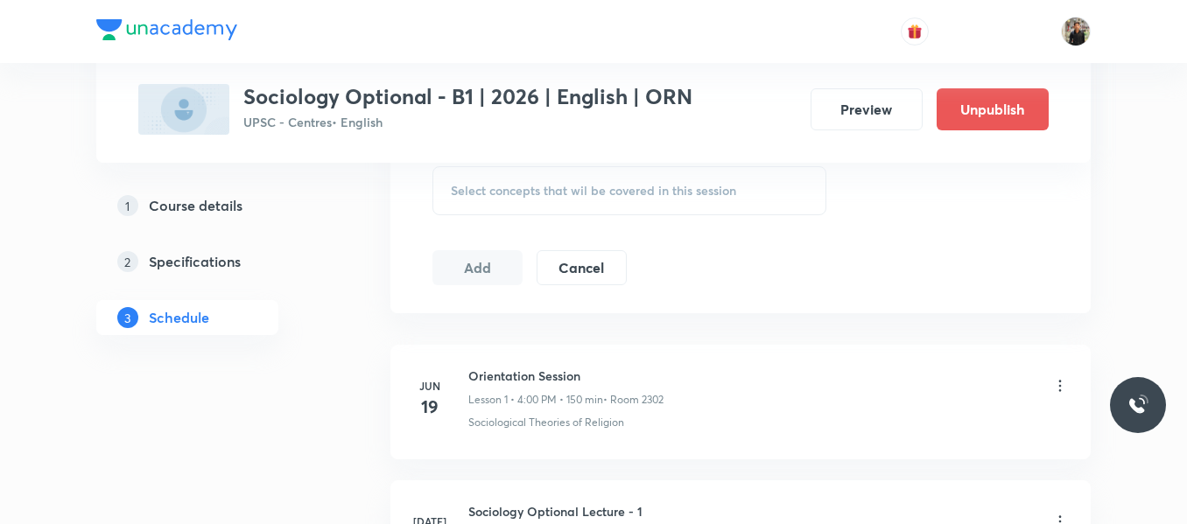
scroll to position [1035, 0]
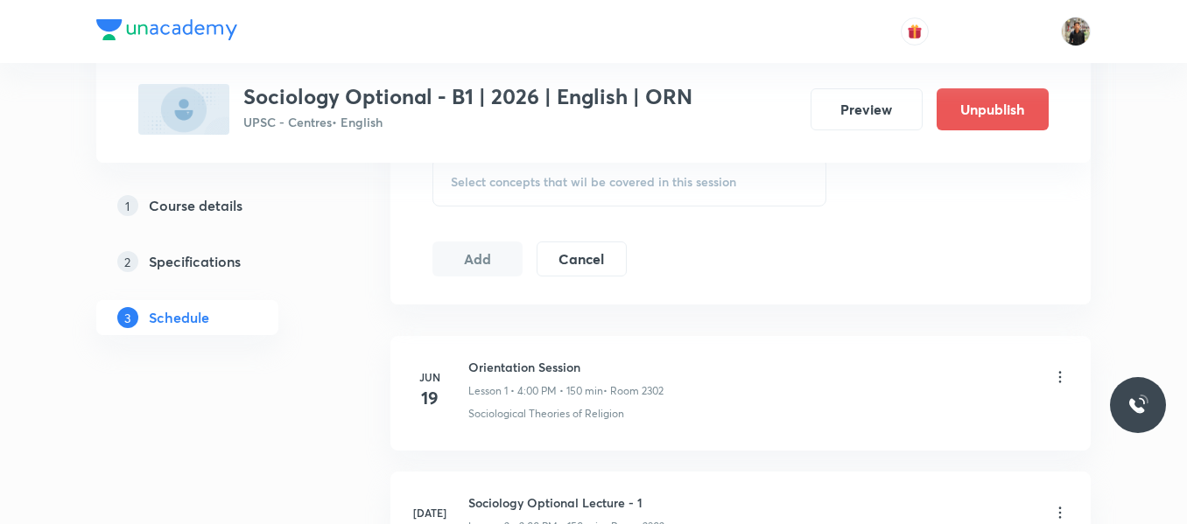
click at [481, 188] on span "Select concepts that wil be covered in this session" at bounding box center [593, 182] width 285 height 14
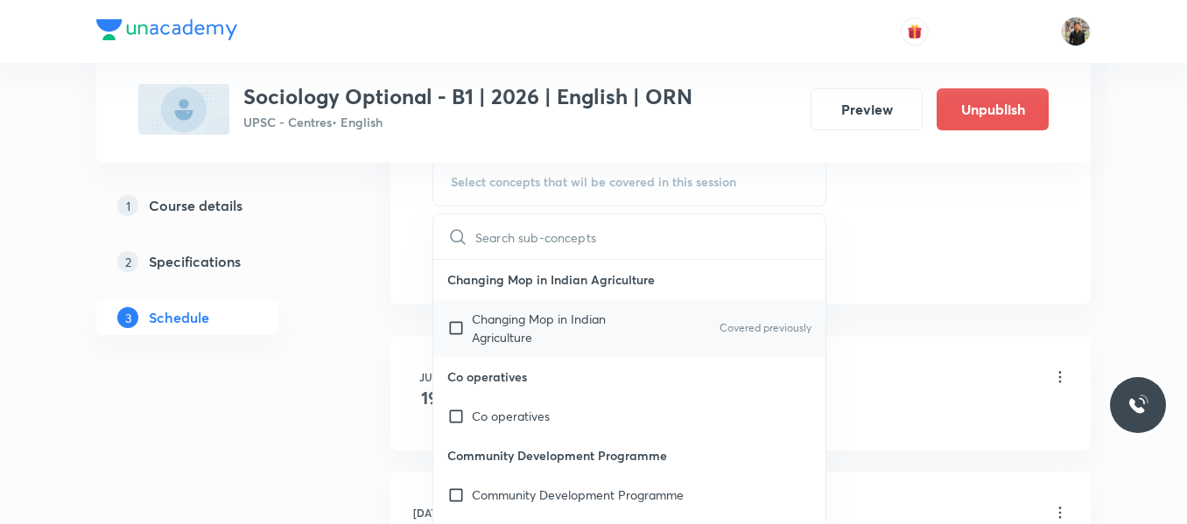
click at [454, 330] on input "checkbox" at bounding box center [459, 328] width 25 height 37
checkbox input "true"
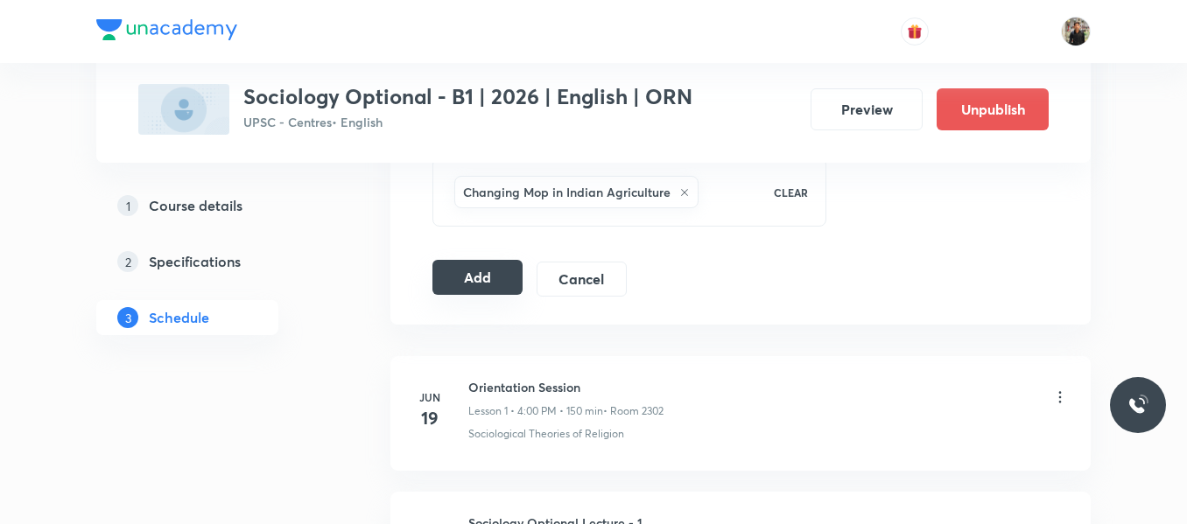
click at [474, 269] on button "Add" at bounding box center [477, 277] width 90 height 35
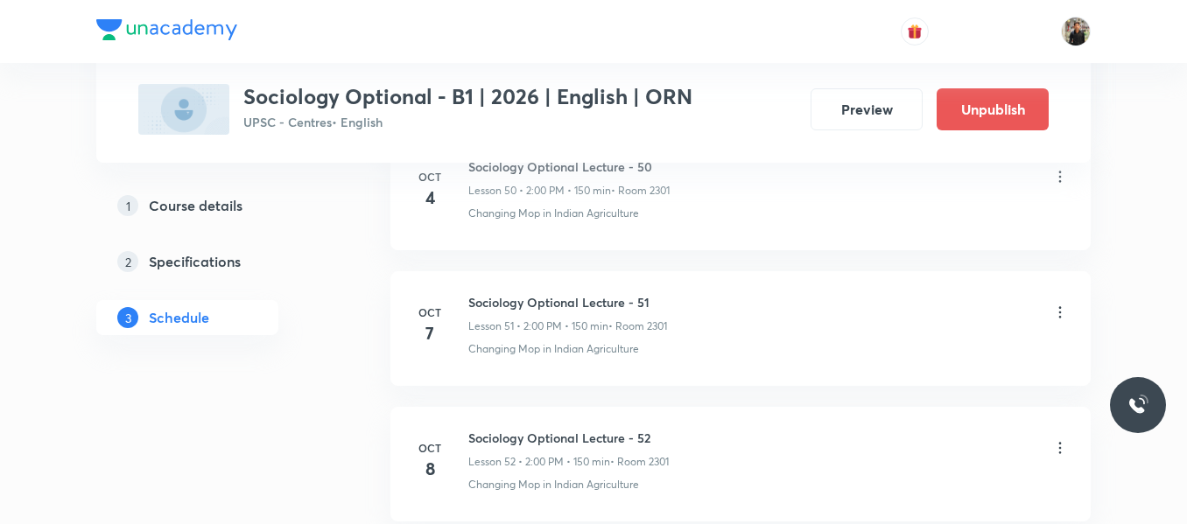
scroll to position [7129, 0]
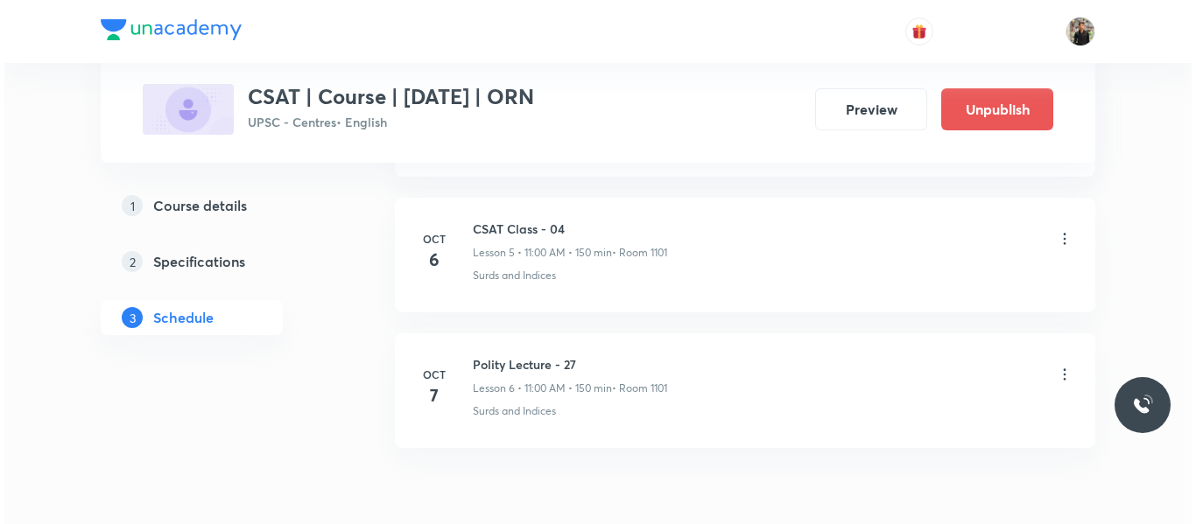
scroll to position [1606, 0]
click at [1057, 379] on icon at bounding box center [1060, 373] width 18 height 18
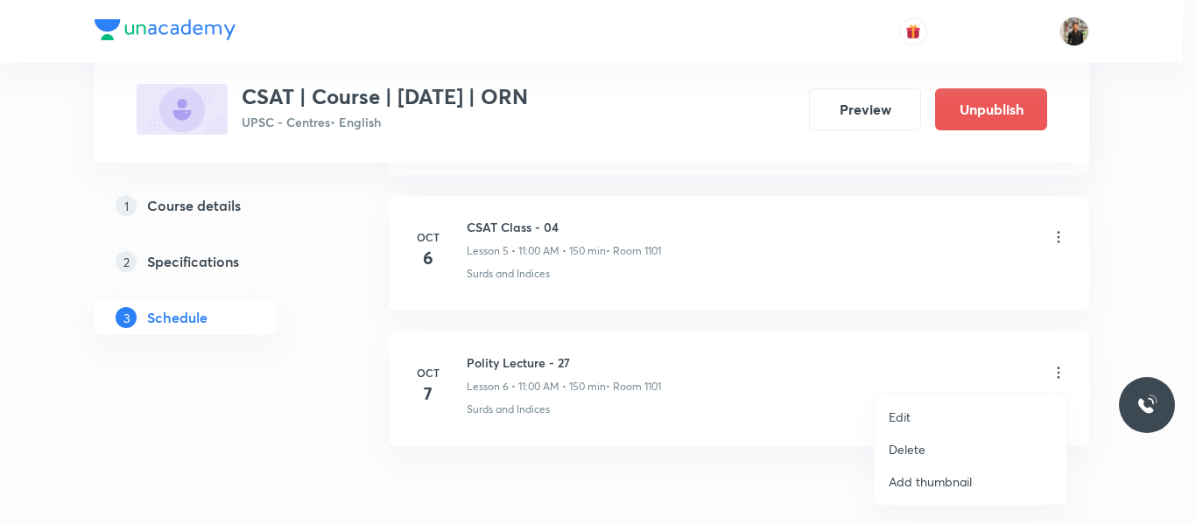
click at [899, 411] on p "Edit" at bounding box center [899, 417] width 22 height 18
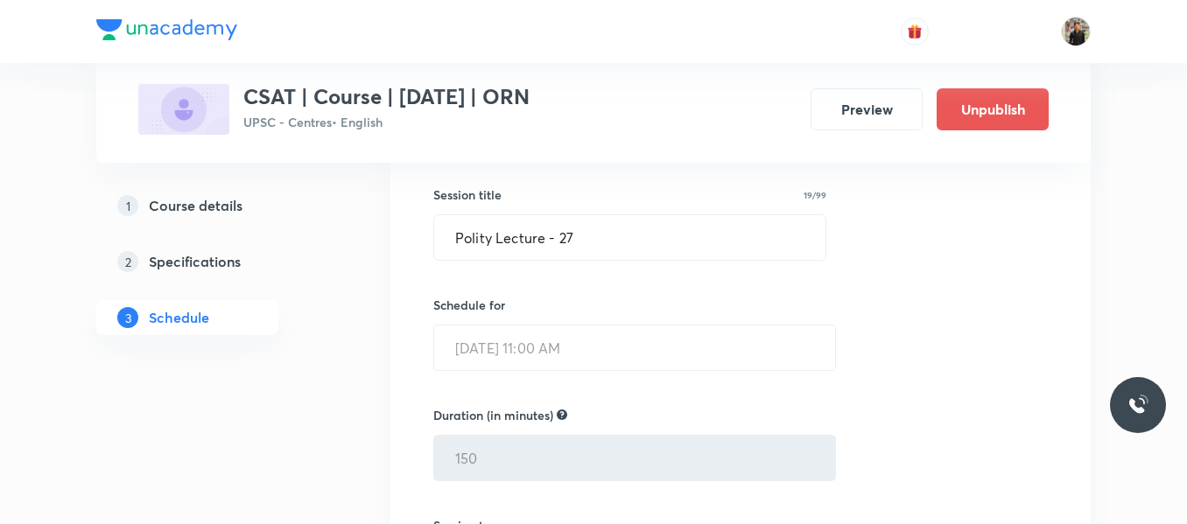
scroll to position [986, 0]
drag, startPoint x: 640, startPoint y: 239, endPoint x: 332, endPoint y: 225, distance: 308.4
click at [332, 225] on div "Plus Courses CSAT | Course | September 2025 | ORN UPSC - Centres • English Prev…" at bounding box center [593, 90] width 994 height 1956
paste input "Sociology Optional Lecture - 51"
type input "Sociology Optional Lecture - 51"
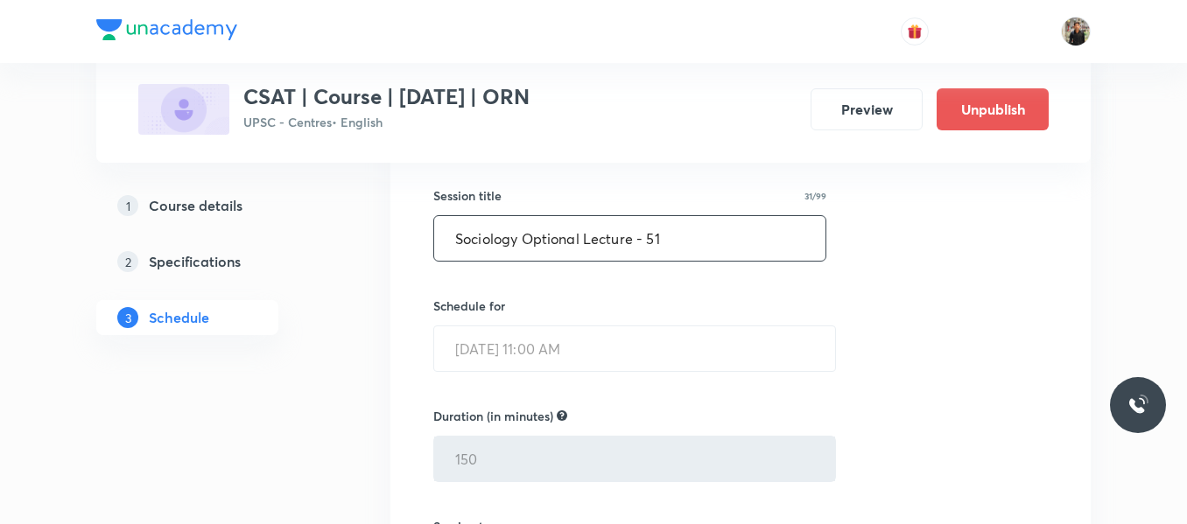
drag, startPoint x: 664, startPoint y: 239, endPoint x: 407, endPoint y: 276, distance: 259.9
click at [407, 276] on li "Polity Lecture - 27 Lesson 6 • Room 1101 Surds and Indices Session 6 Live class…" at bounding box center [740, 493] width 700 height 886
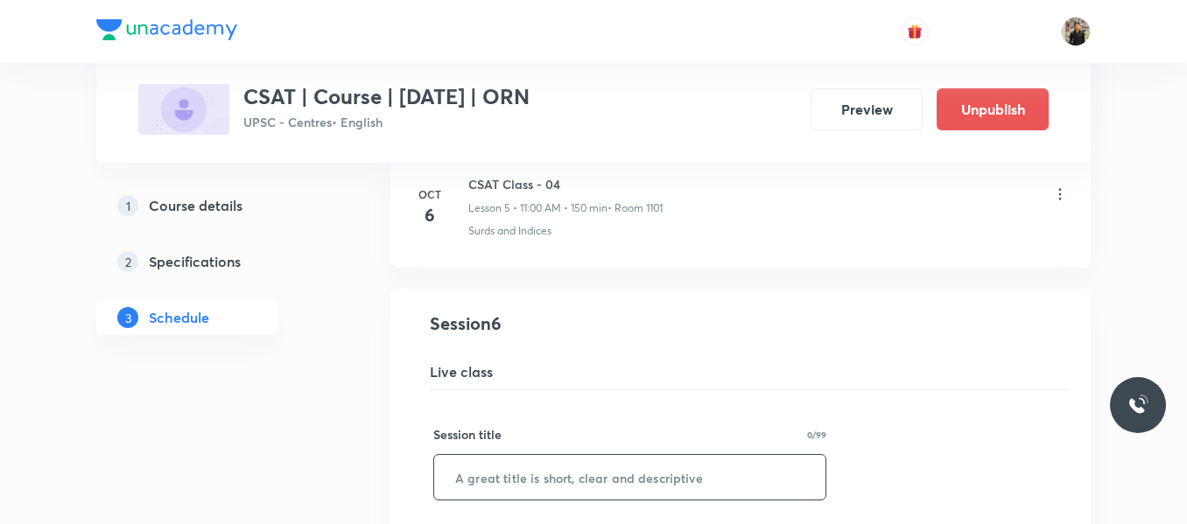
scroll to position [686, 0]
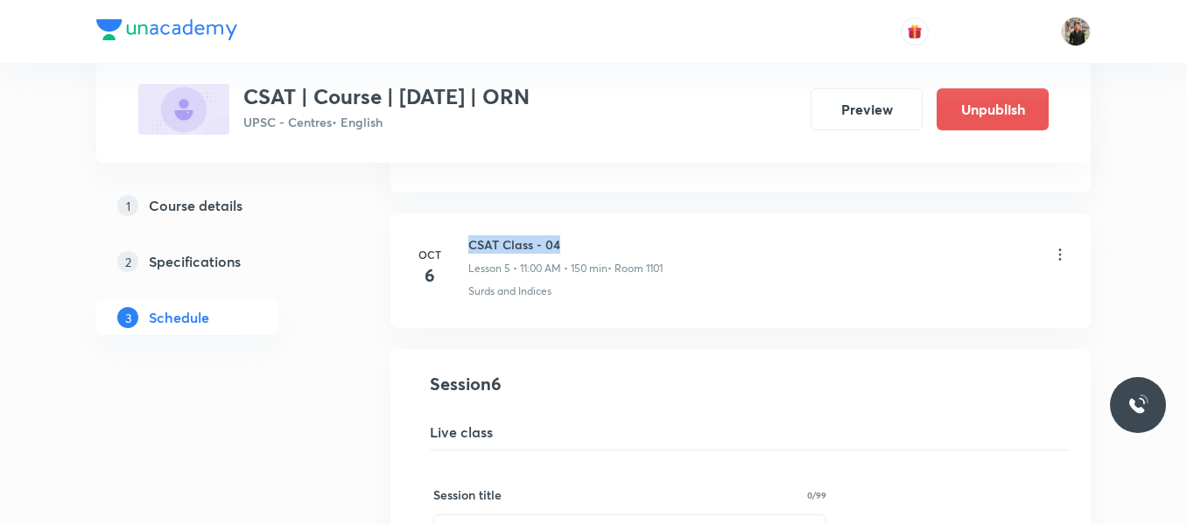
drag, startPoint x: 562, startPoint y: 236, endPoint x: 469, endPoint y: 246, distance: 93.3
click at [469, 246] on h6 "CSAT Class - 04" at bounding box center [565, 244] width 194 height 18
copy h6 "CSAT Class - 04"
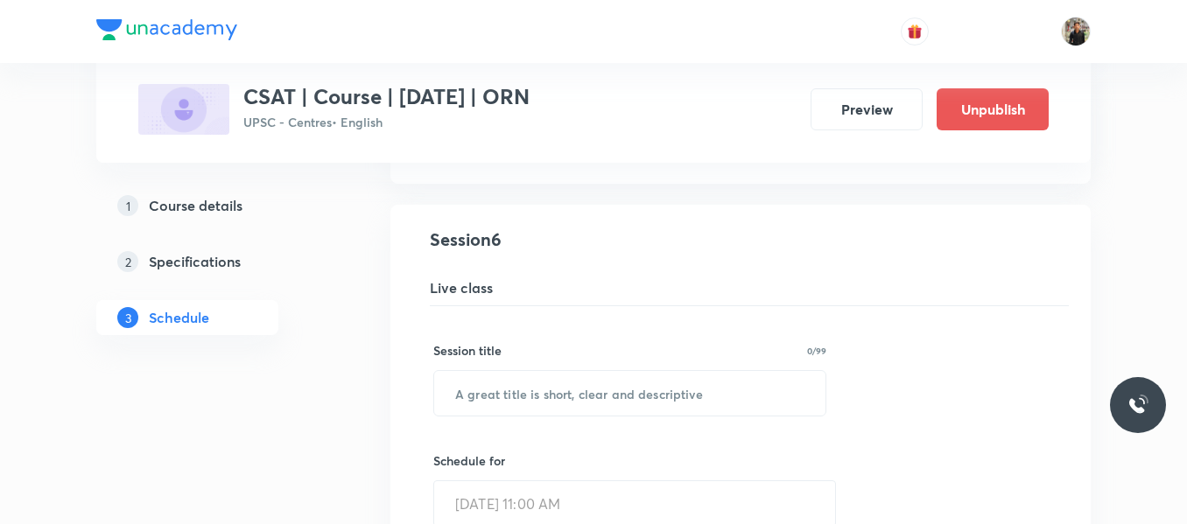
scroll to position [834, 0]
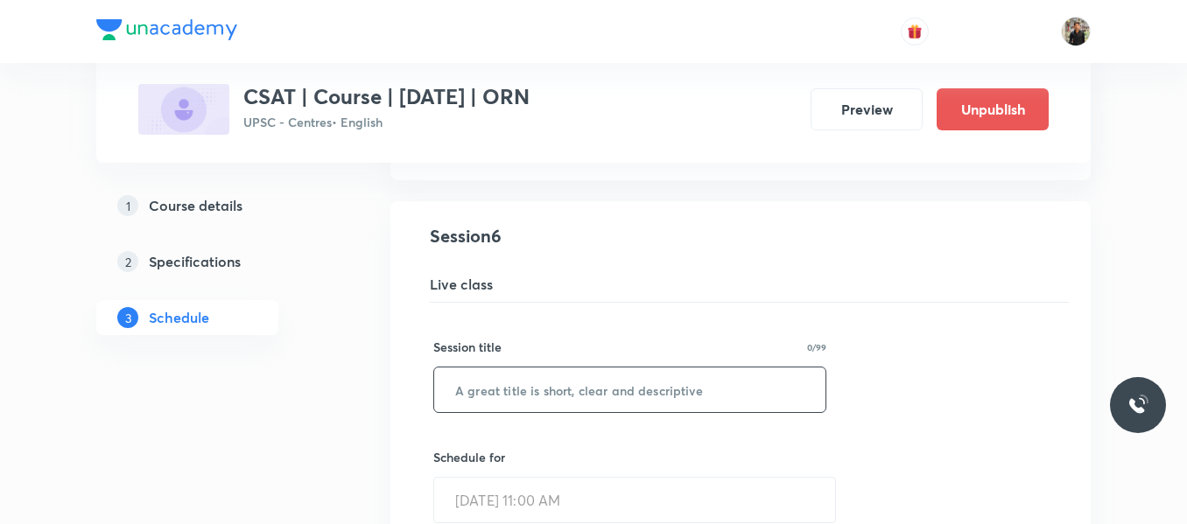
click at [537, 389] on input "text" at bounding box center [629, 390] width 391 height 45
paste input "CSAT Class - 04"
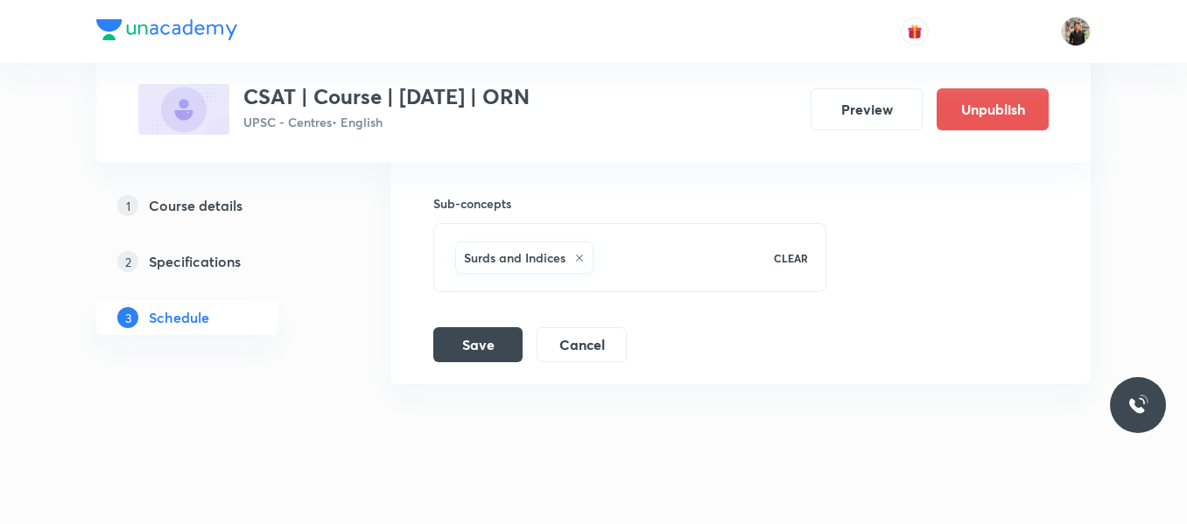
scroll to position [1561, 0]
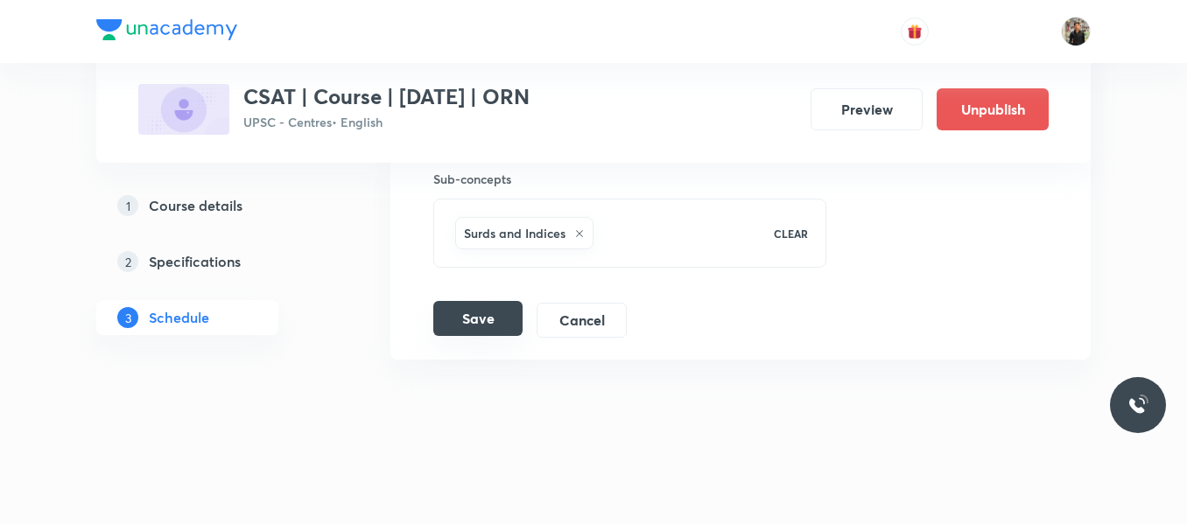
type input "CSAT Class - 05"
click at [489, 318] on button "Save" at bounding box center [477, 318] width 89 height 35
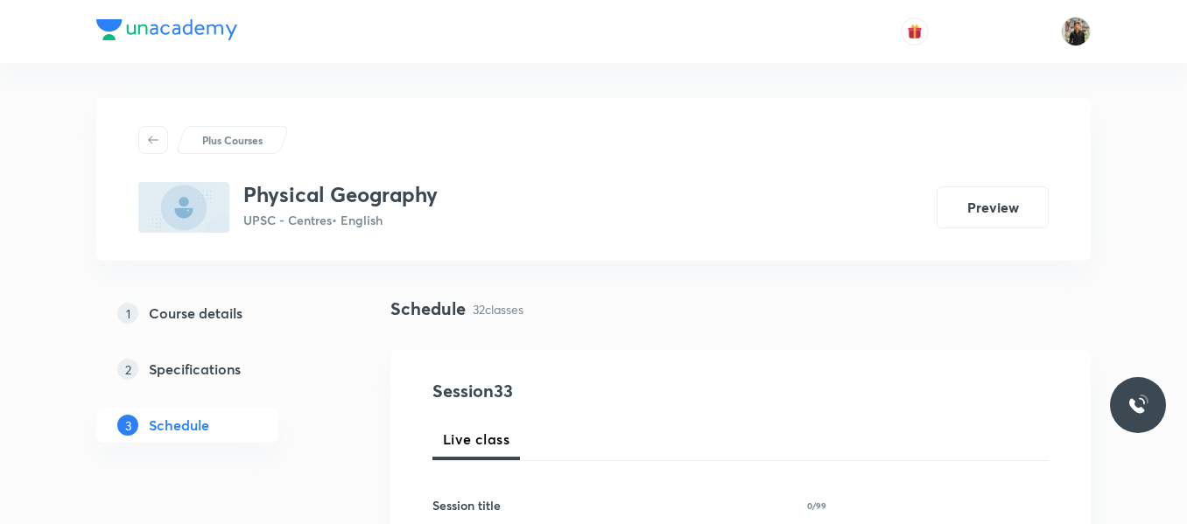
scroll to position [5220, 0]
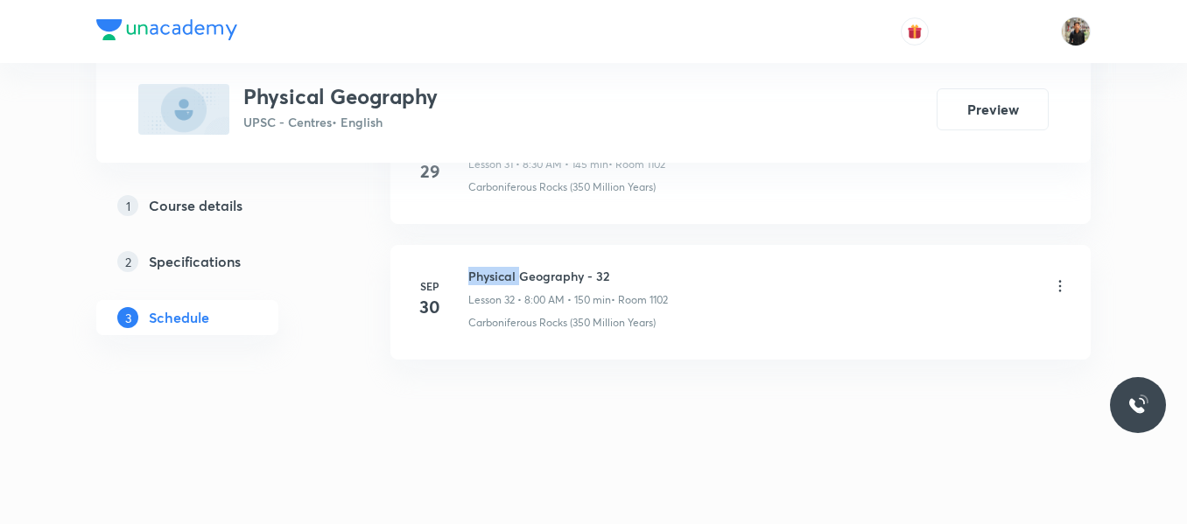
click at [491, 271] on h6 "Physical Geography - 32" at bounding box center [568, 276] width 200 height 18
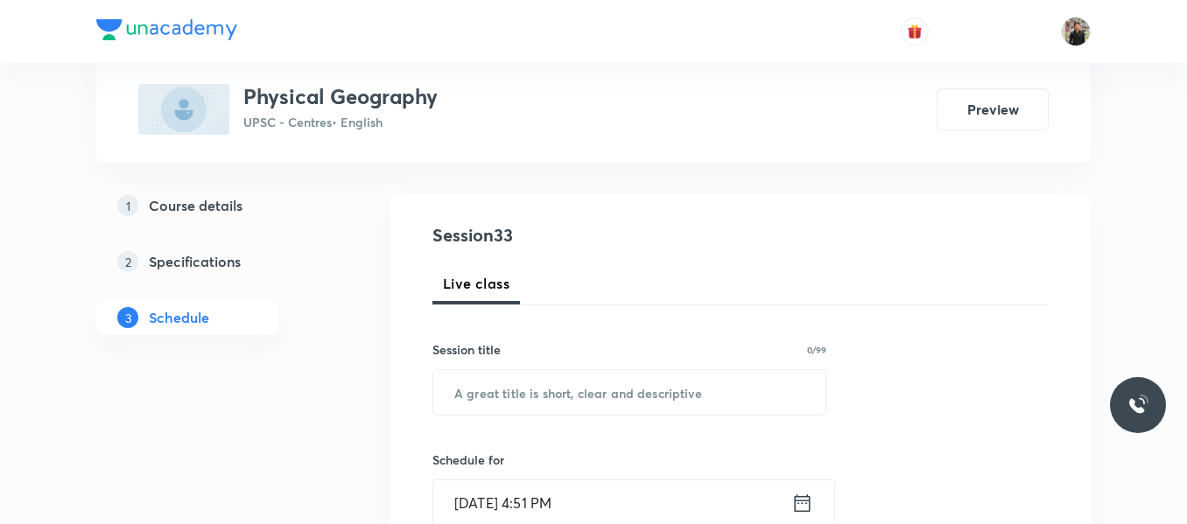
scroll to position [175, 0]
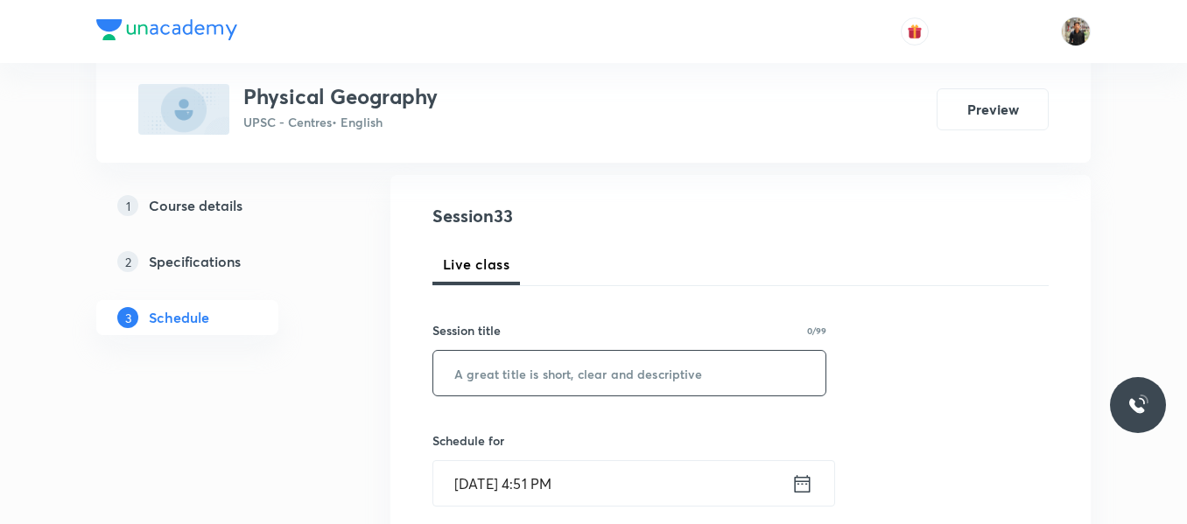
click at [490, 383] on input "text" at bounding box center [629, 373] width 392 height 45
paste input "Physical Geography - 32"
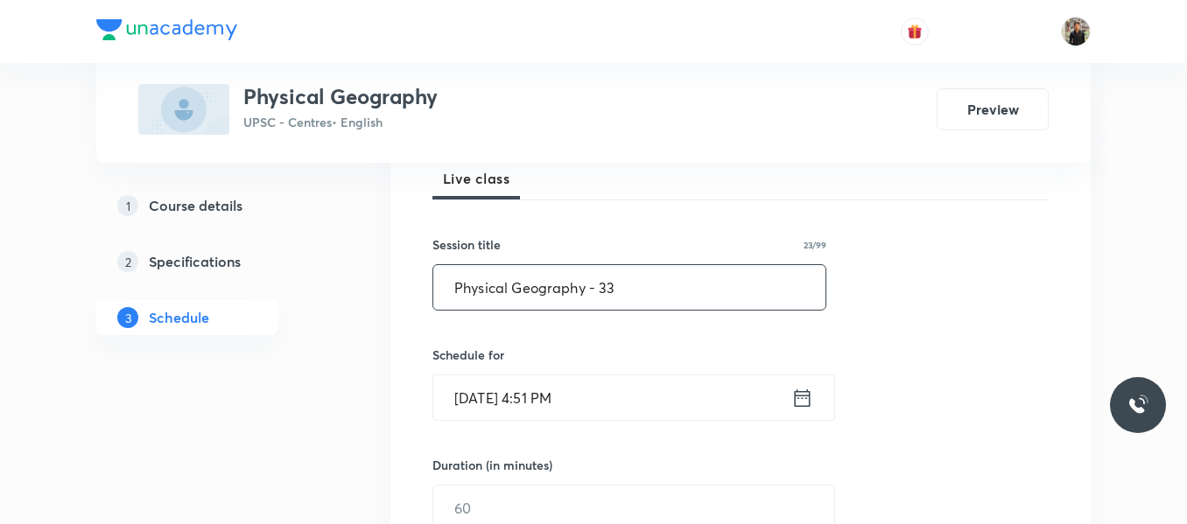
scroll to position [262, 0]
type input "Physical Geography - 33"
click at [804, 395] on icon at bounding box center [803, 397] width 16 height 18
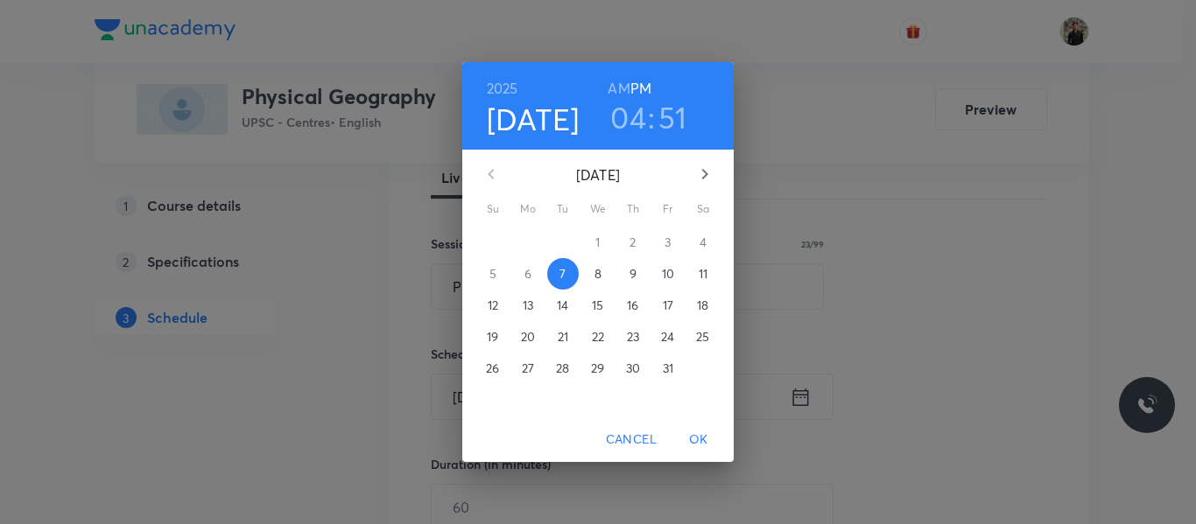
click at [601, 273] on p "8" at bounding box center [597, 274] width 7 height 18
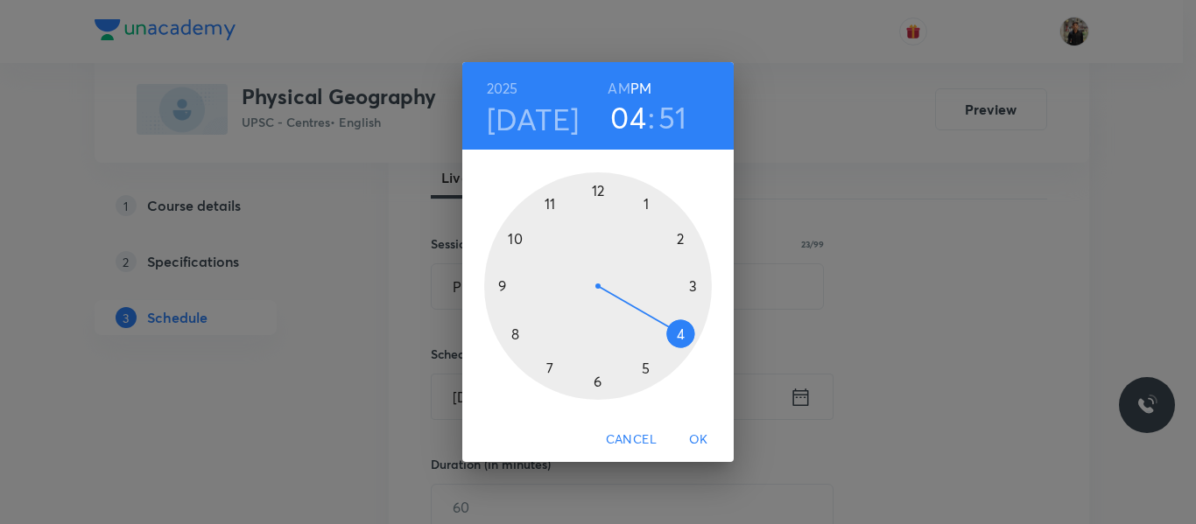
click at [516, 336] on div at bounding box center [598, 286] width 228 height 228
click at [619, 84] on h6 "AM" at bounding box center [618, 88] width 22 height 25
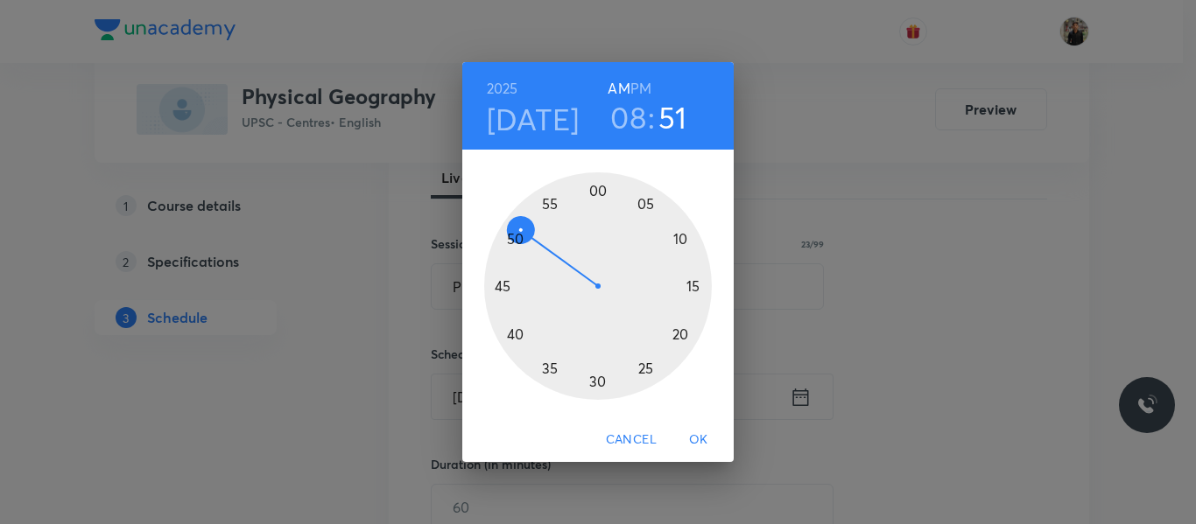
click at [593, 191] on div at bounding box center [598, 286] width 228 height 228
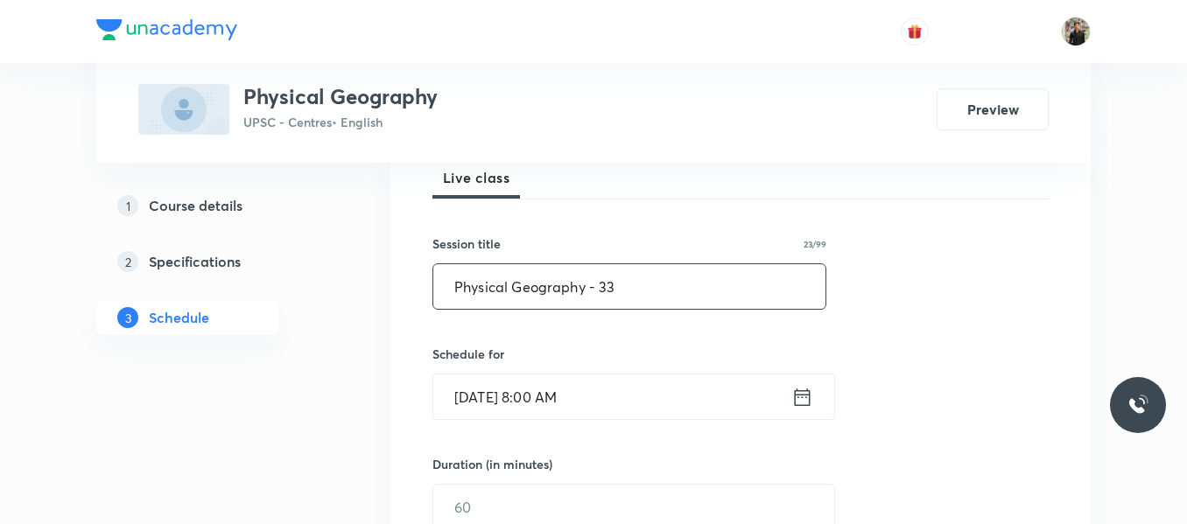
scroll to position [410, 0]
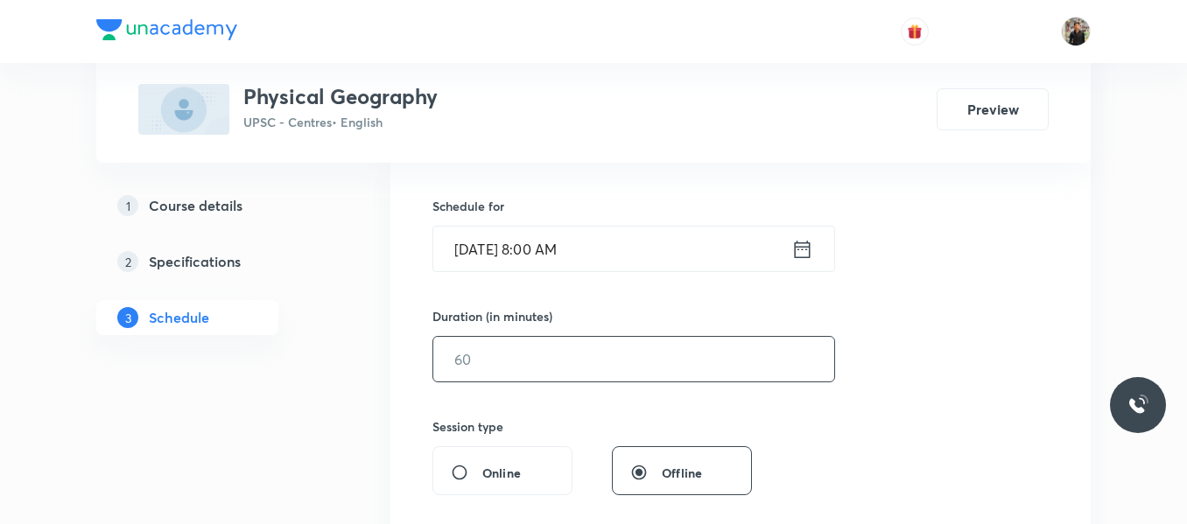
click at [551, 373] on input "text" at bounding box center [633, 359] width 401 height 45
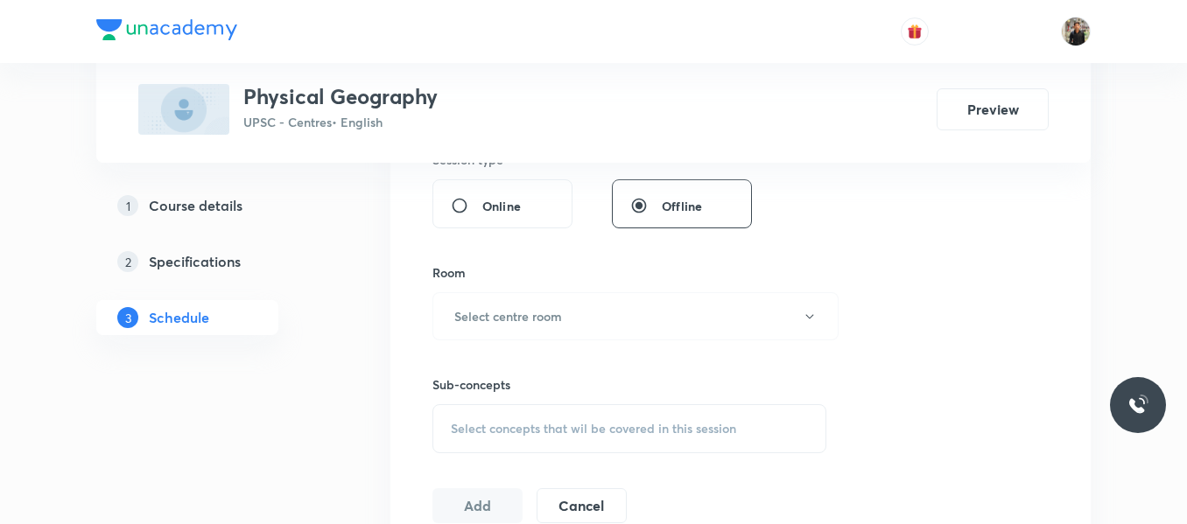
scroll to position [684, 0]
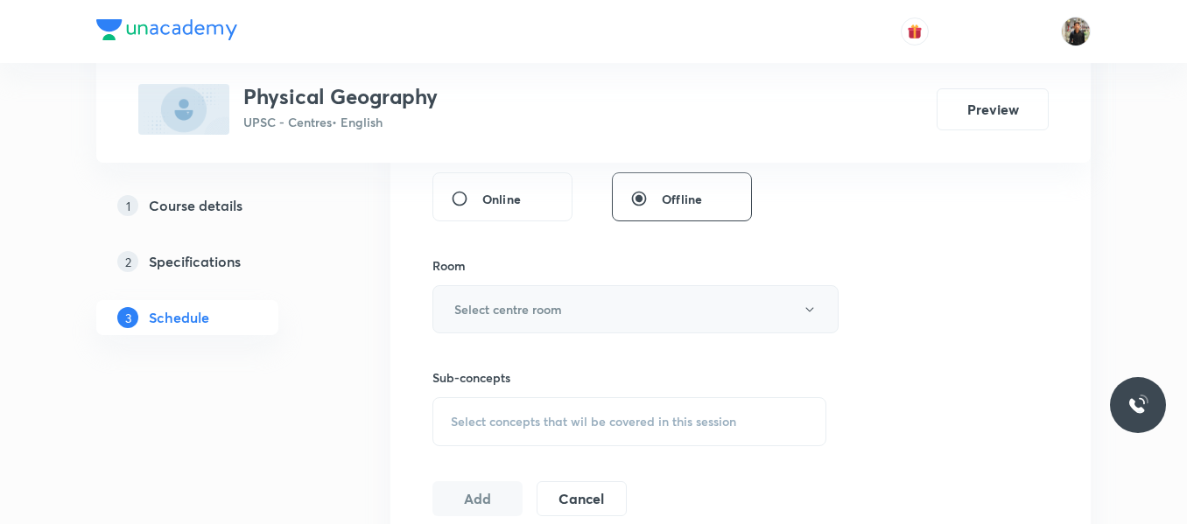
type input "150"
click at [551, 310] on h6 "Select centre room" at bounding box center [508, 309] width 108 height 18
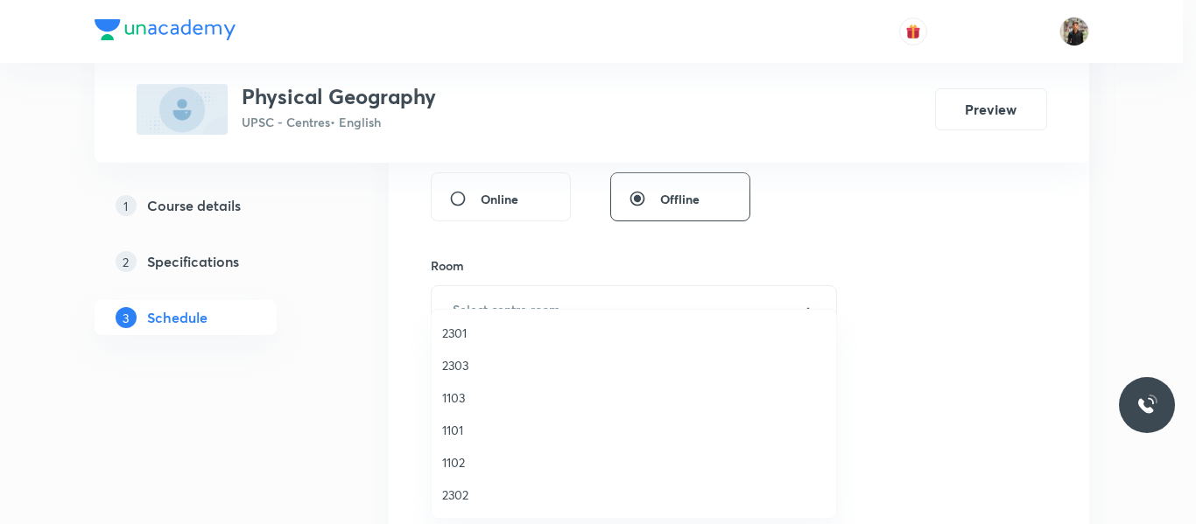
click at [469, 429] on span "1101" at bounding box center [633, 430] width 383 height 18
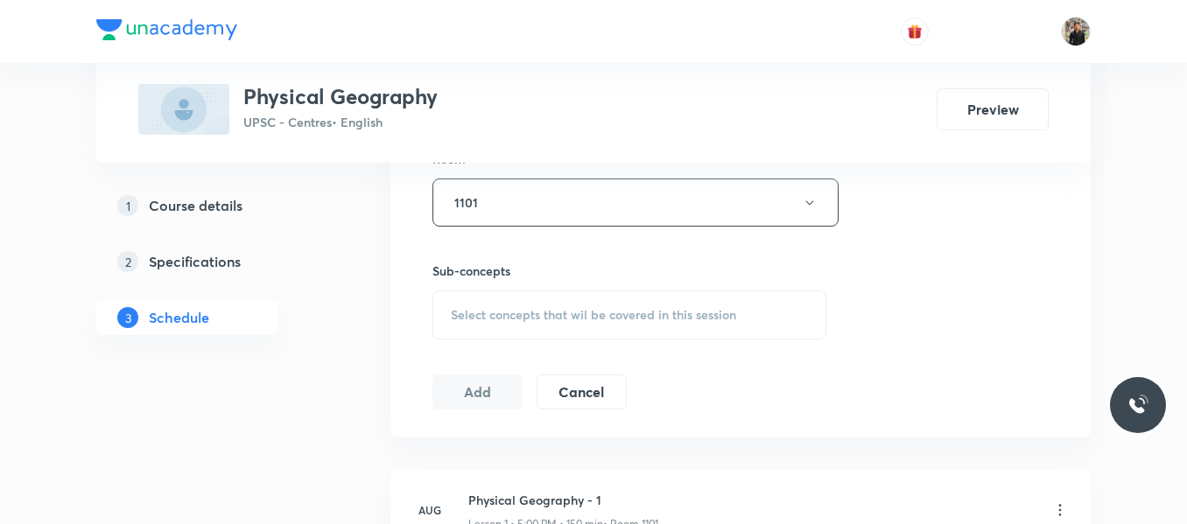
scroll to position [791, 0]
click at [530, 307] on span "Select concepts that wil be covered in this session" at bounding box center [593, 314] width 285 height 14
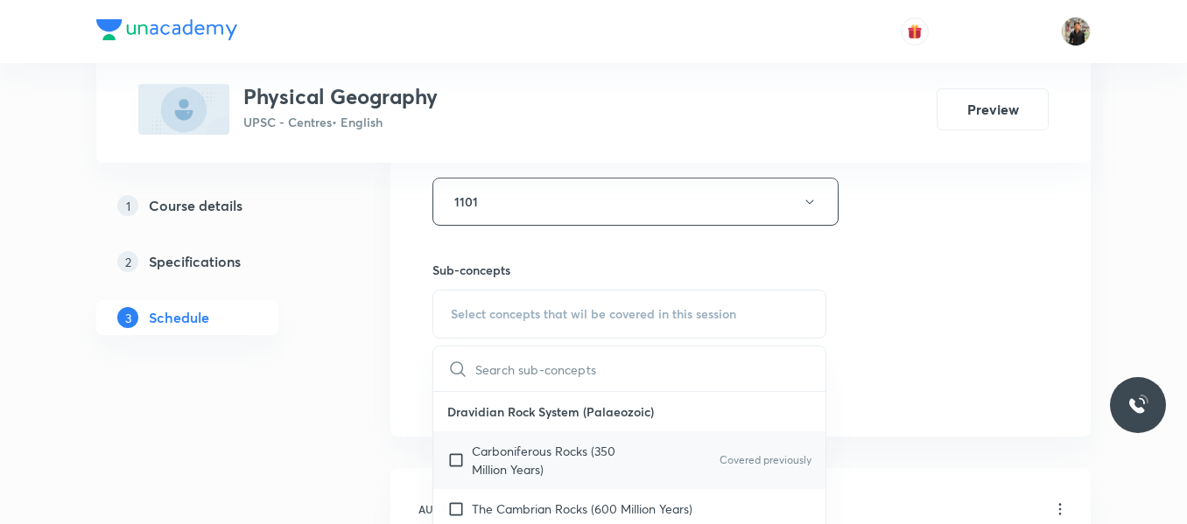
click at [456, 462] on input "checkbox" at bounding box center [459, 460] width 25 height 37
checkbox input "true"
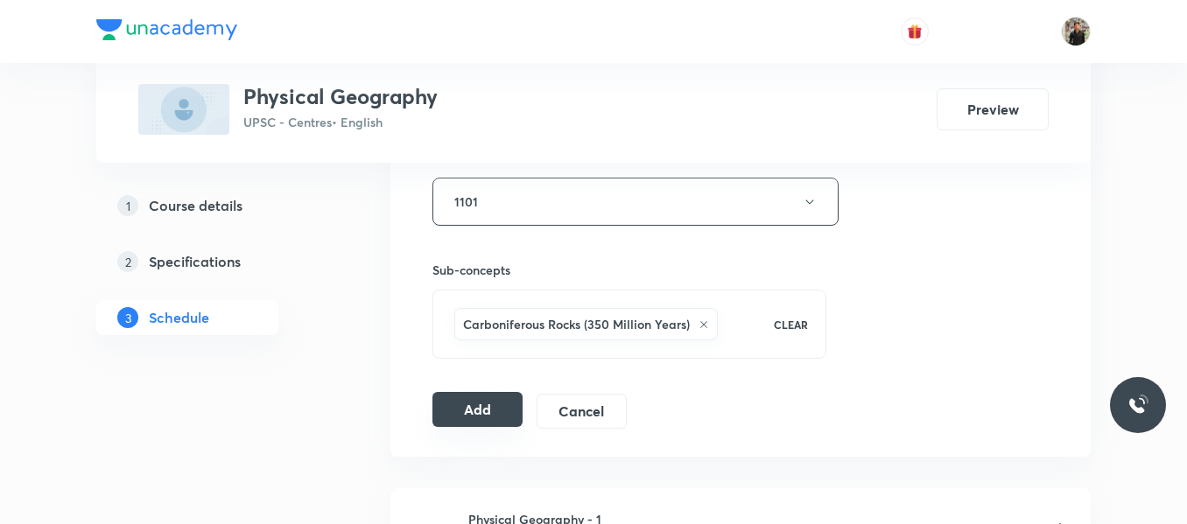
click at [490, 403] on button "Add" at bounding box center [477, 409] width 90 height 35
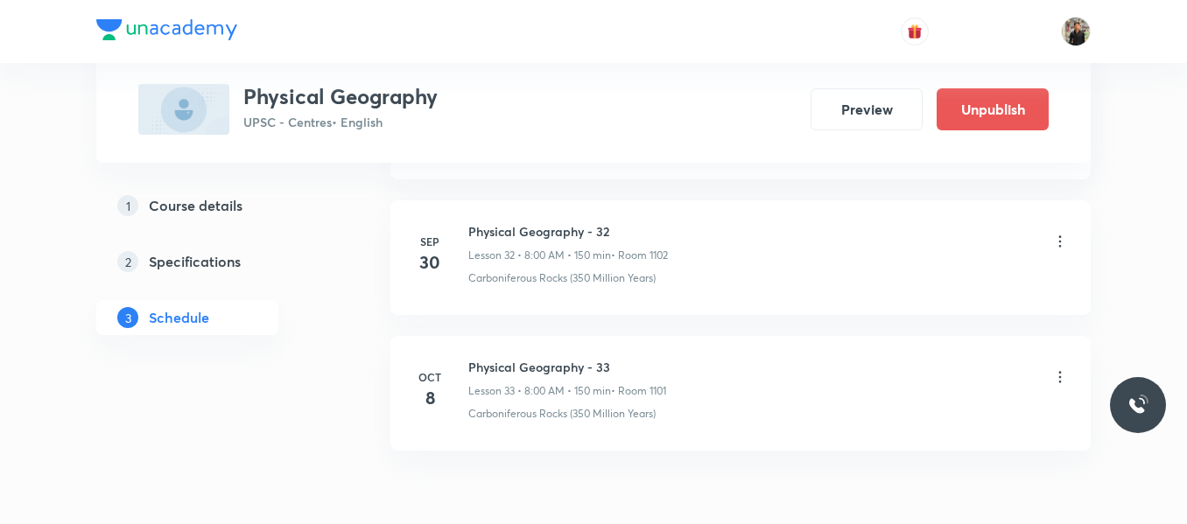
scroll to position [5356, 0]
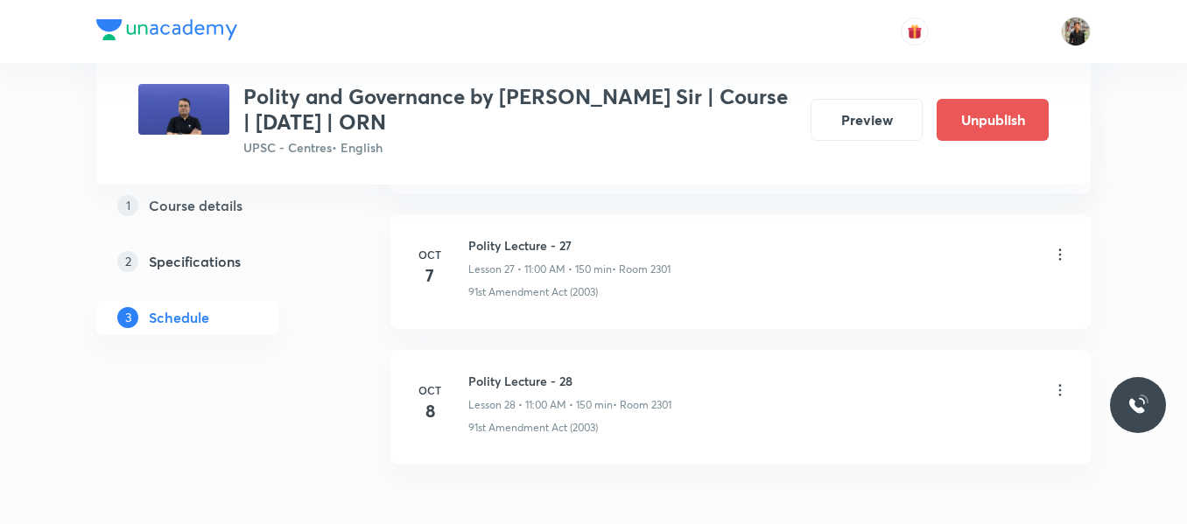
scroll to position [4593, 0]
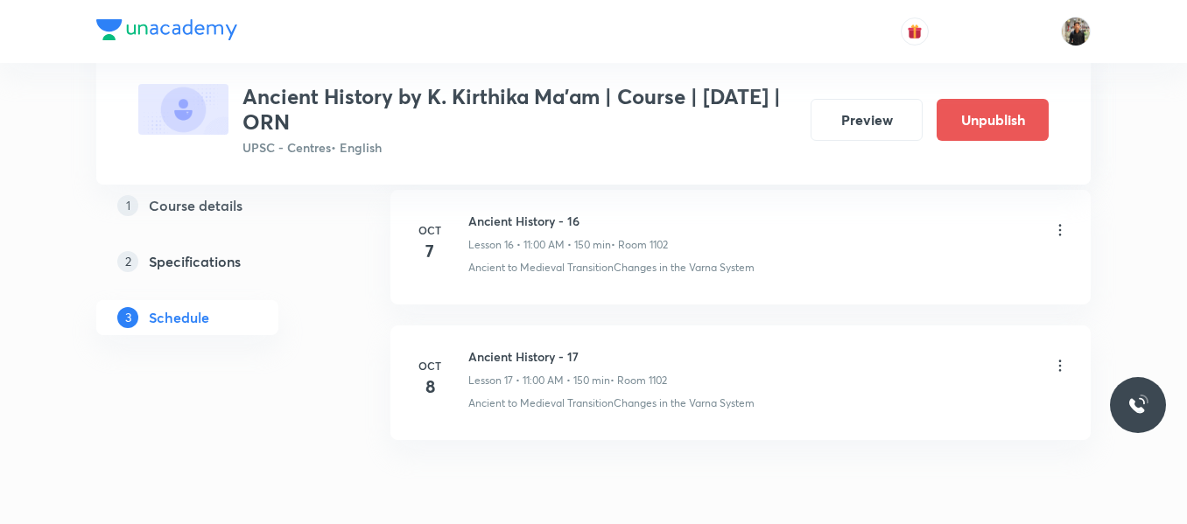
scroll to position [3122, 0]
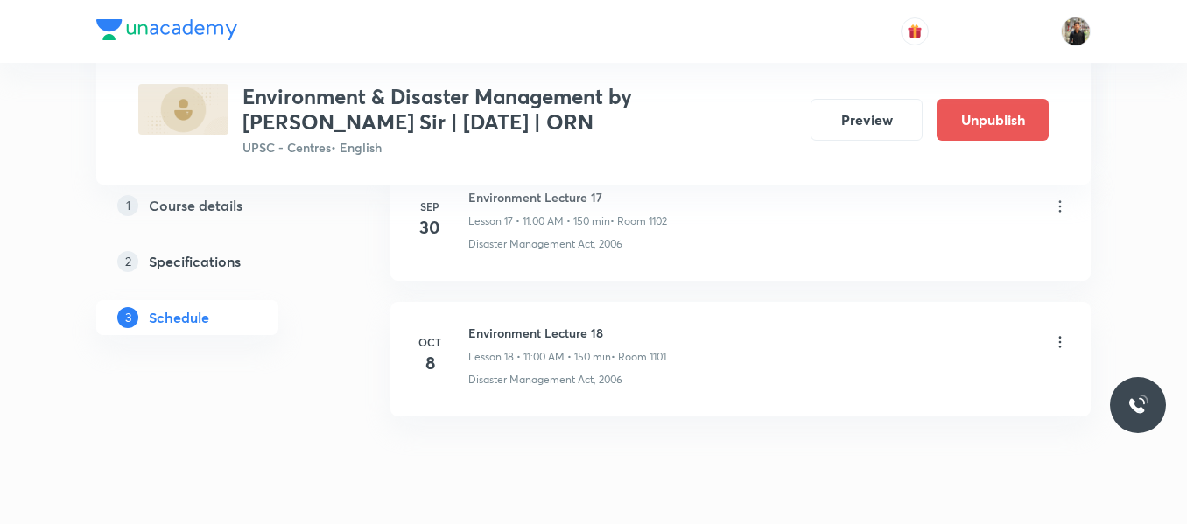
scroll to position [3285, 0]
